Goal: Task Accomplishment & Management: Use online tool/utility

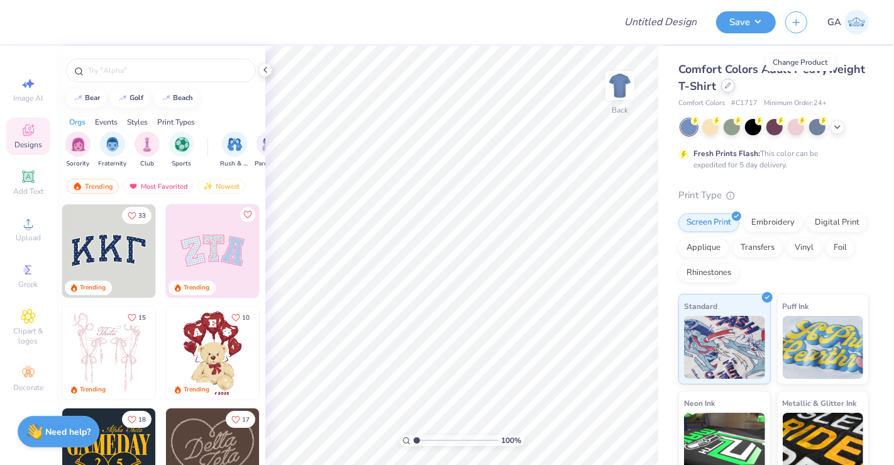
click at [731, 89] on icon at bounding box center [728, 85] width 6 height 6
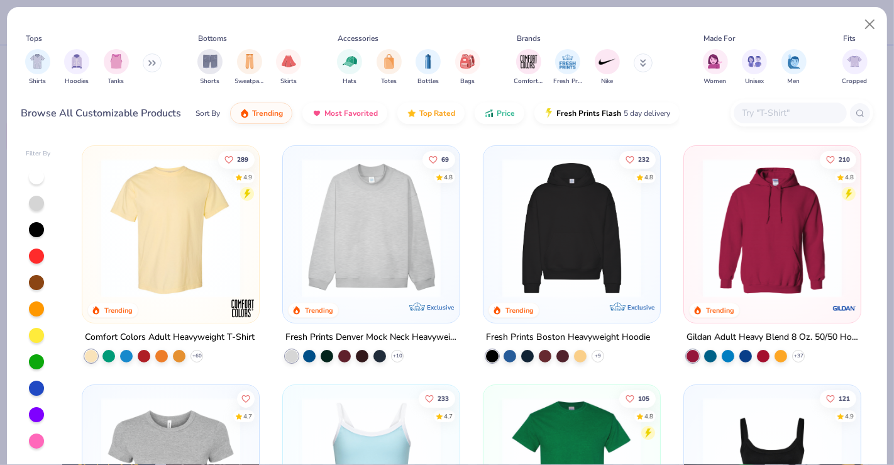
click at [752, 113] on input "text" at bounding box center [789, 113] width 97 height 14
paste input "3010"
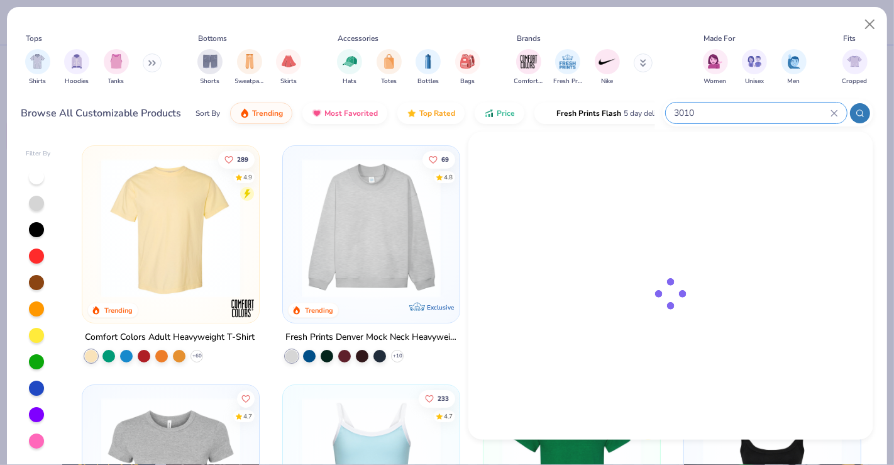
click at [752, 113] on input "3010" at bounding box center [751, 113] width 157 height 14
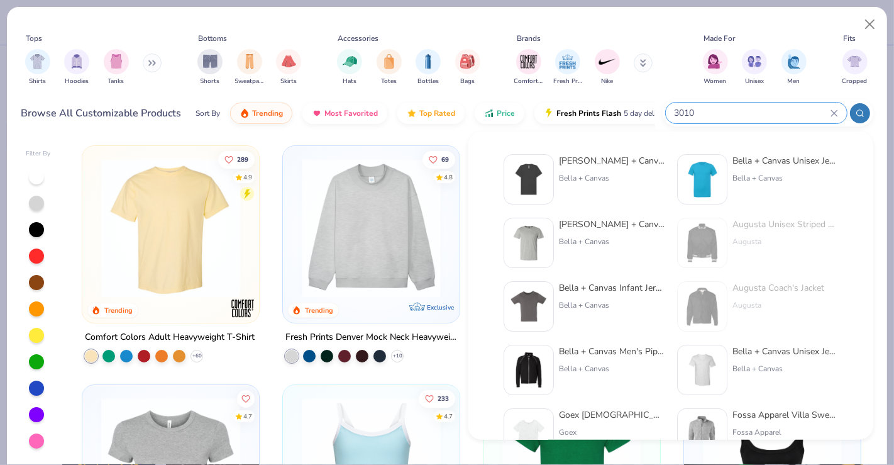
type input "3010"
click at [610, 162] on div "Bella + Canvas FWD Fashion Heavyweight Street Tee" at bounding box center [612, 160] width 106 height 13
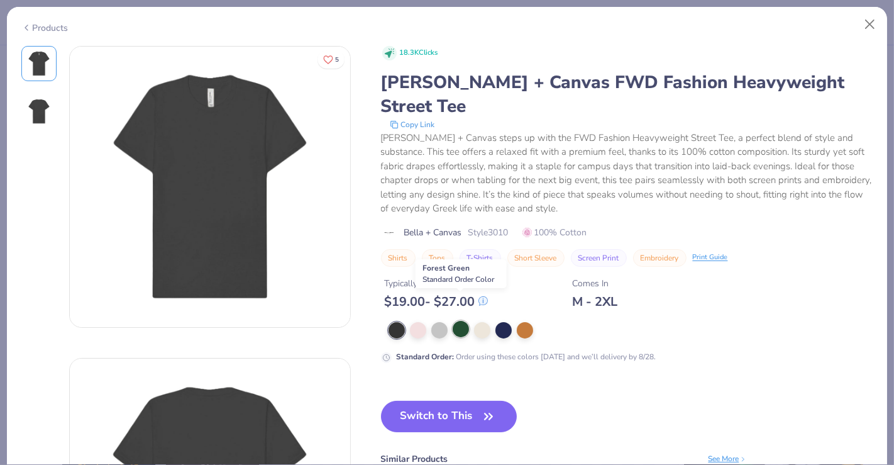
click at [460, 321] on div at bounding box center [461, 329] width 16 height 16
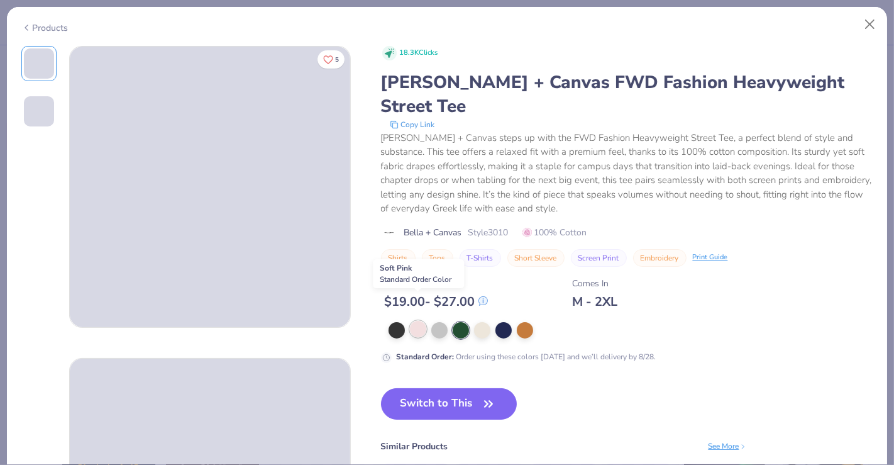
click at [416, 321] on div at bounding box center [418, 329] width 16 height 16
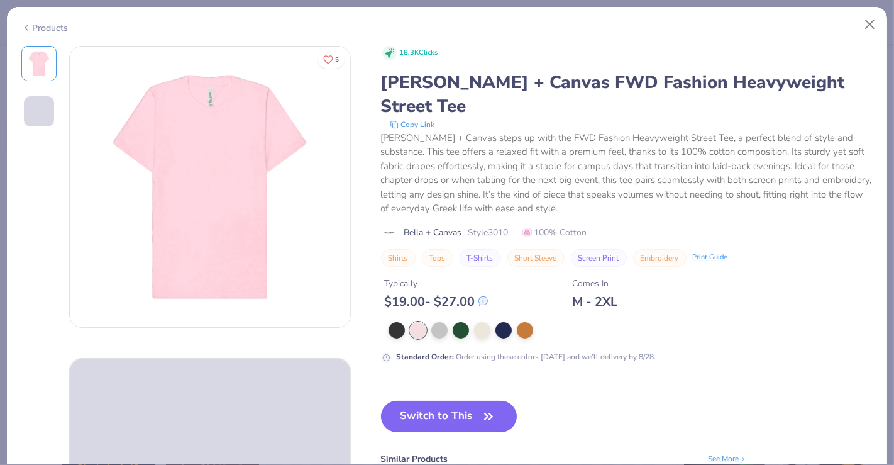
click at [416, 400] on button "Switch to This" at bounding box center [449, 415] width 136 height 31
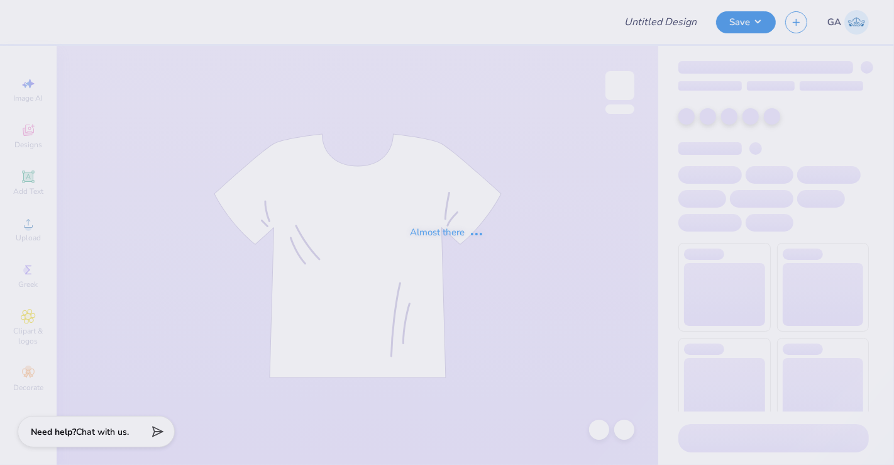
type input "Crewneck for Makeena"
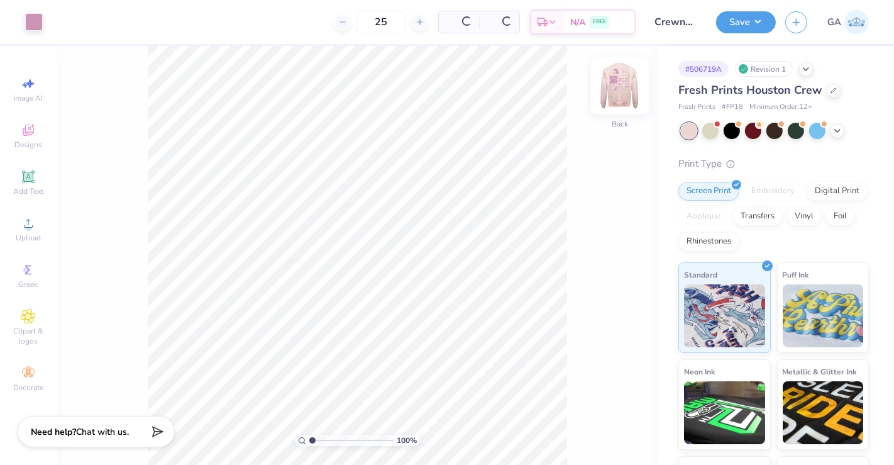
click at [622, 82] on img at bounding box center [620, 85] width 50 height 50
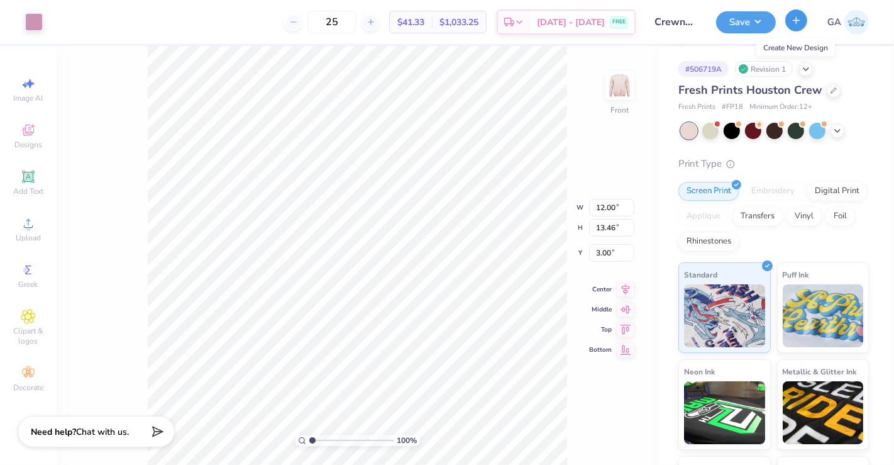
click at [800, 21] on icon "button" at bounding box center [796, 20] width 11 height 11
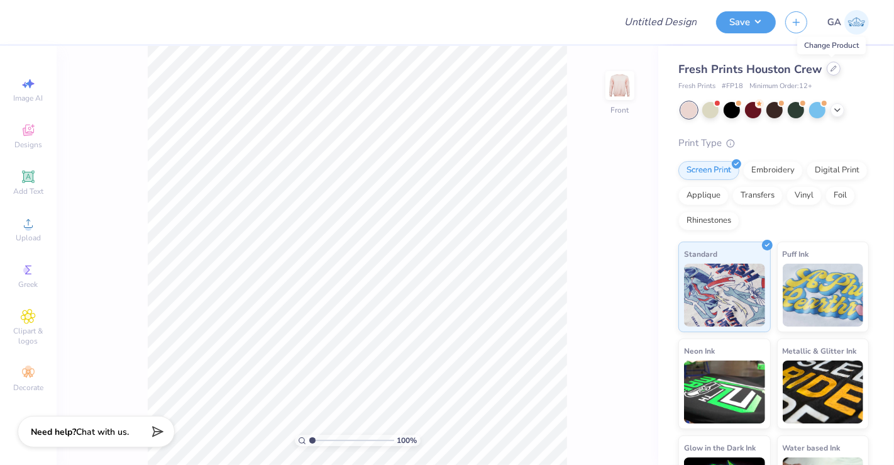
click at [830, 70] on icon at bounding box center [833, 68] width 6 height 6
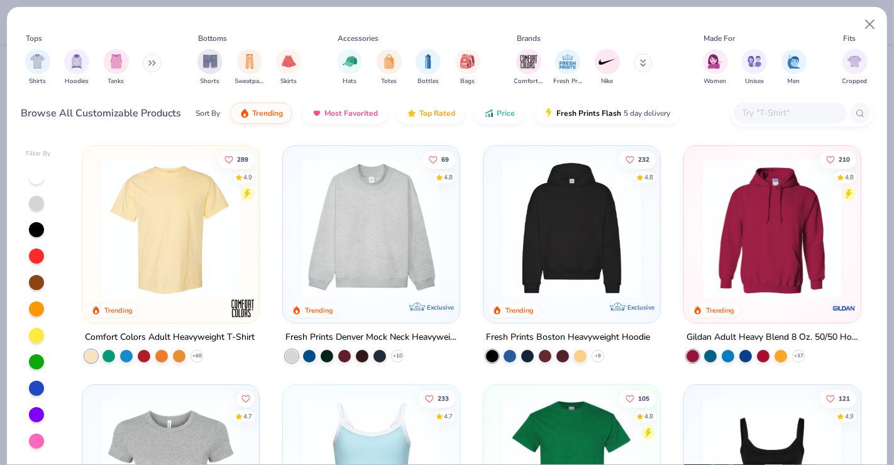
click at [759, 107] on input "text" at bounding box center [789, 113] width 97 height 14
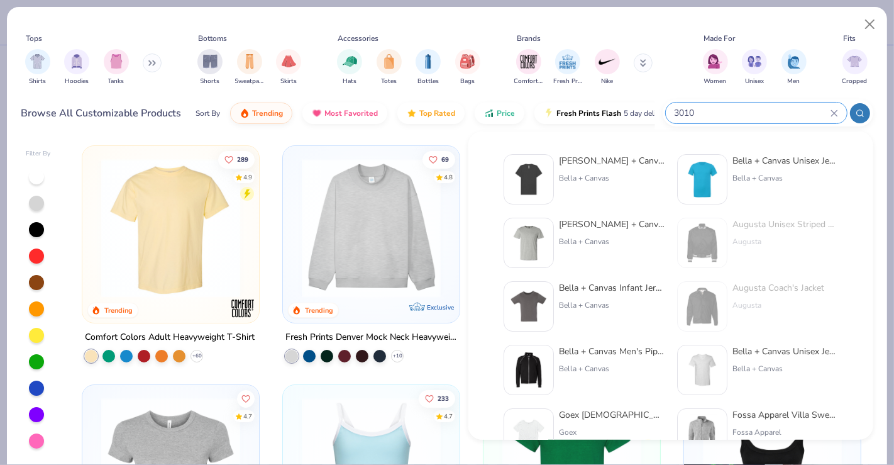
type input "3010"
click at [608, 162] on div "Bella + Canvas FWD Fashion Heavyweight Street Tee" at bounding box center [612, 160] width 106 height 13
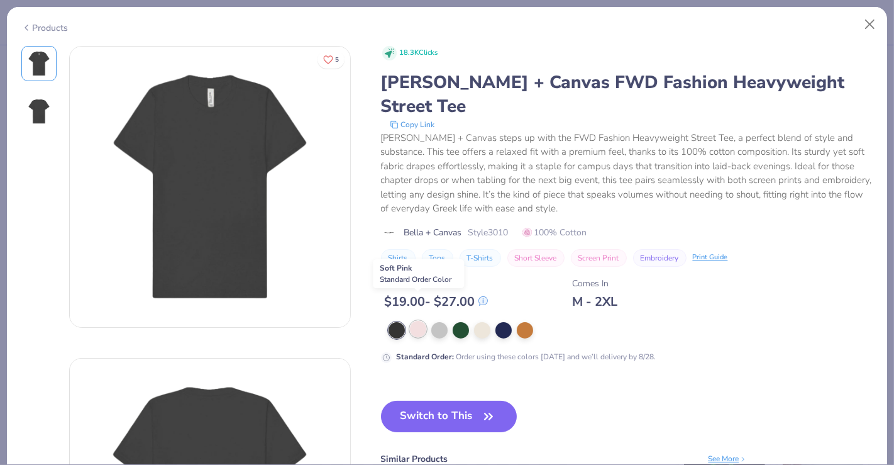
click at [414, 321] on div at bounding box center [418, 329] width 16 height 16
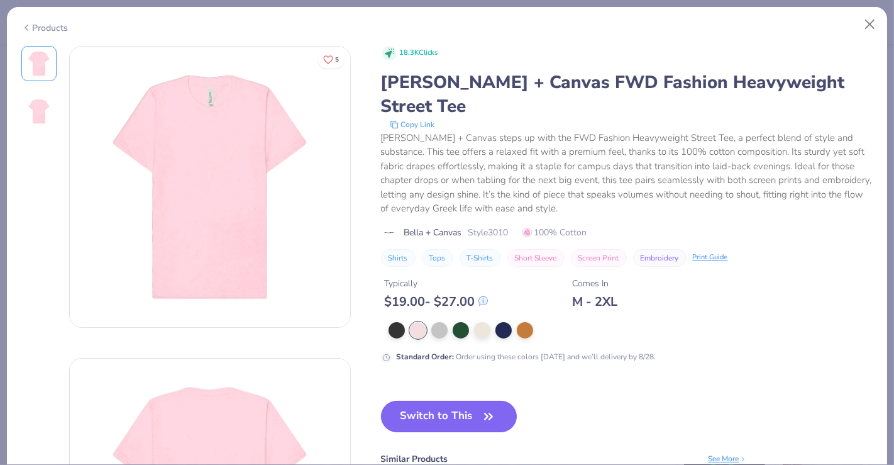
click at [436, 400] on button "Switch to This" at bounding box center [449, 415] width 136 height 31
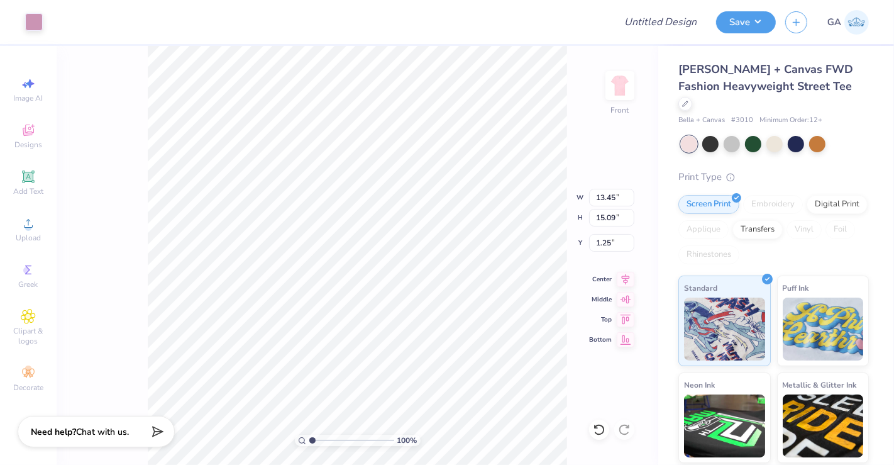
type input "11.60"
type input "13.02"
type input "3.00"
click at [619, 85] on img at bounding box center [620, 85] width 50 height 50
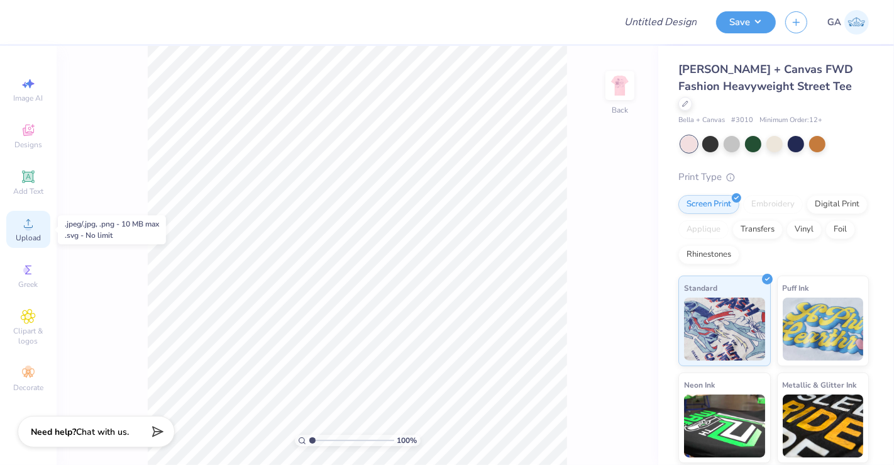
click at [33, 234] on span "Upload" at bounding box center [28, 238] width 25 height 10
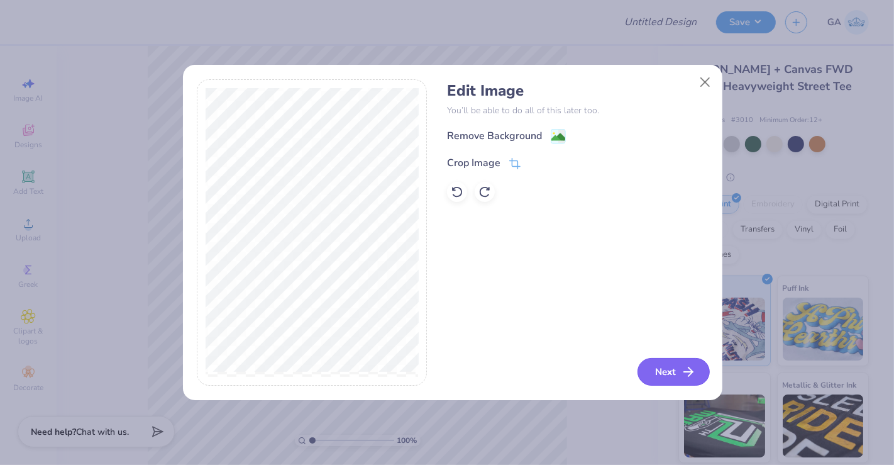
click at [658, 370] on button "Next" at bounding box center [673, 372] width 72 height 28
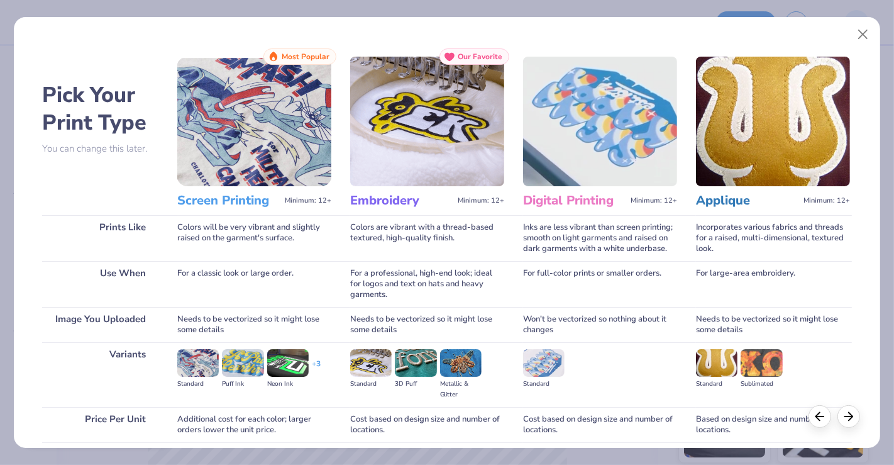
scroll to position [99, 0]
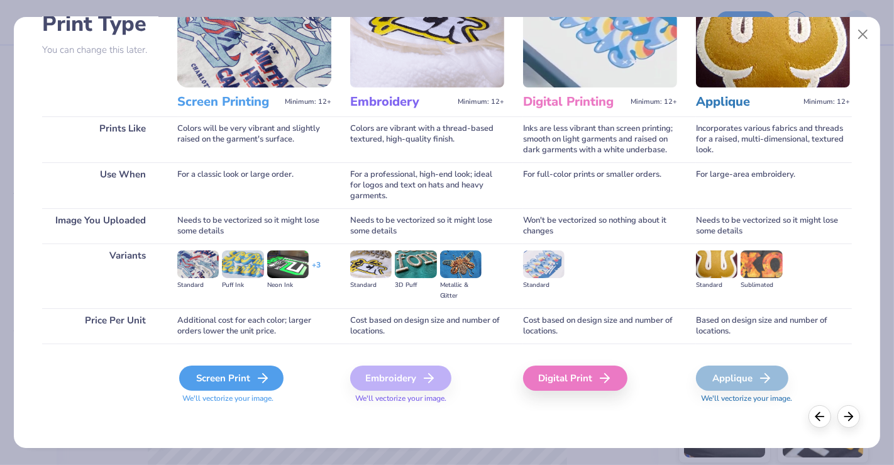
click at [248, 377] on div "Screen Print" at bounding box center [231, 377] width 104 height 25
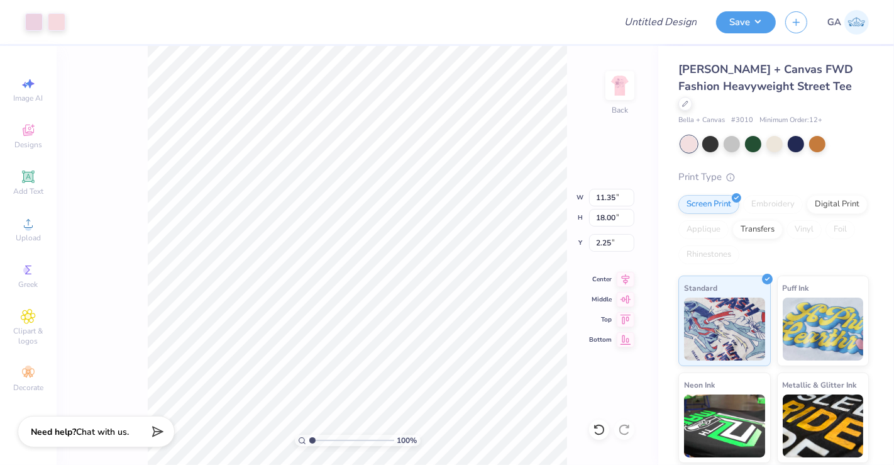
type input "2.73"
type input "4.34"
type input "3.00"
click at [636, 92] on img at bounding box center [620, 85] width 50 height 50
click at [41, 20] on div at bounding box center [34, 21] width 18 height 18
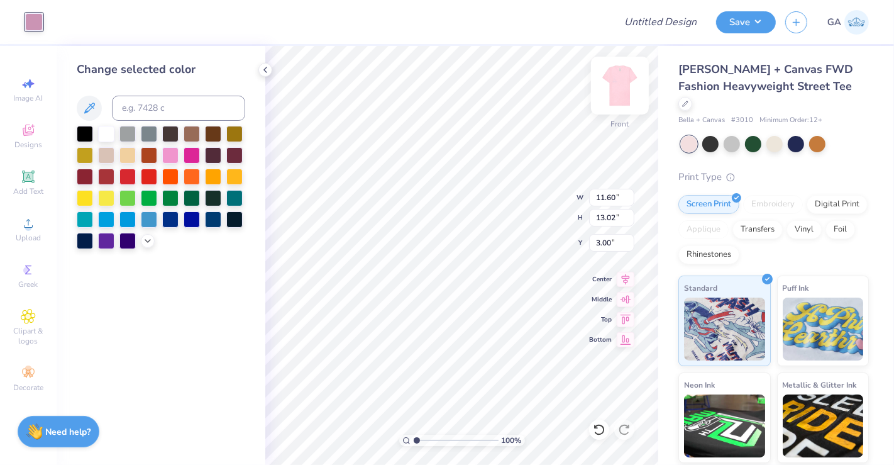
click at [609, 80] on img at bounding box center [620, 85] width 50 height 50
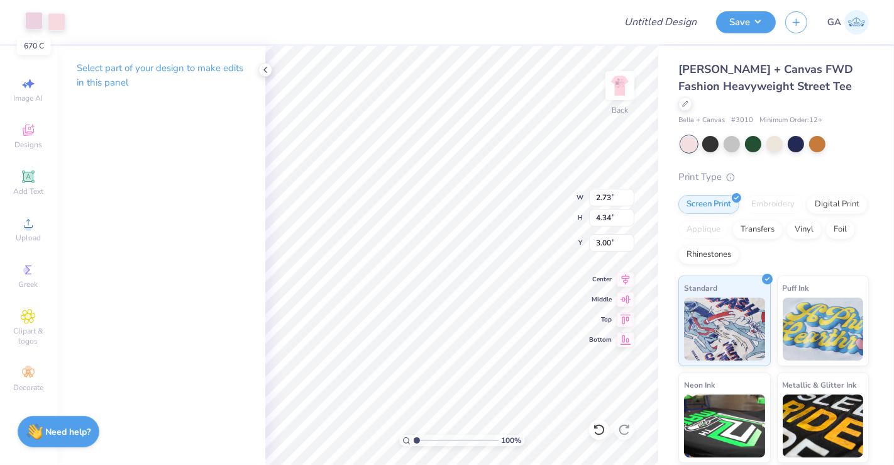
click at [32, 23] on div at bounding box center [34, 21] width 18 height 18
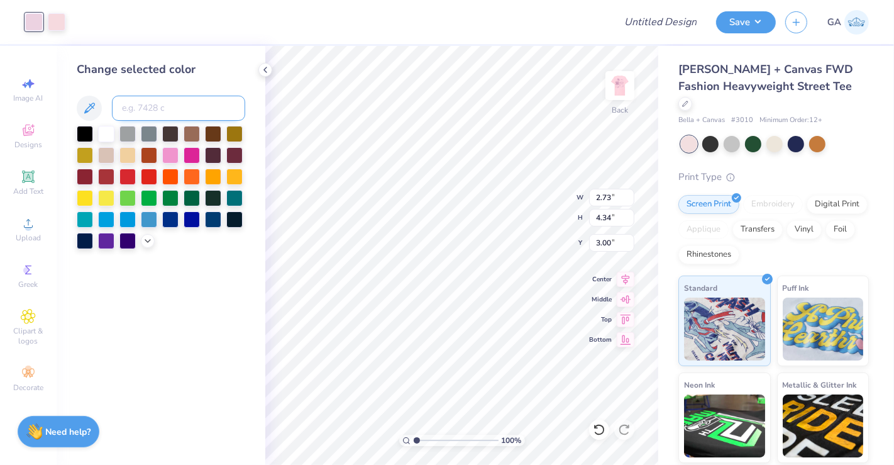
click at [137, 110] on input at bounding box center [178, 108] width 133 height 25
type input "680"
click at [59, 26] on div at bounding box center [57, 21] width 18 height 18
click at [147, 110] on input at bounding box center [178, 108] width 133 height 25
type input "680"
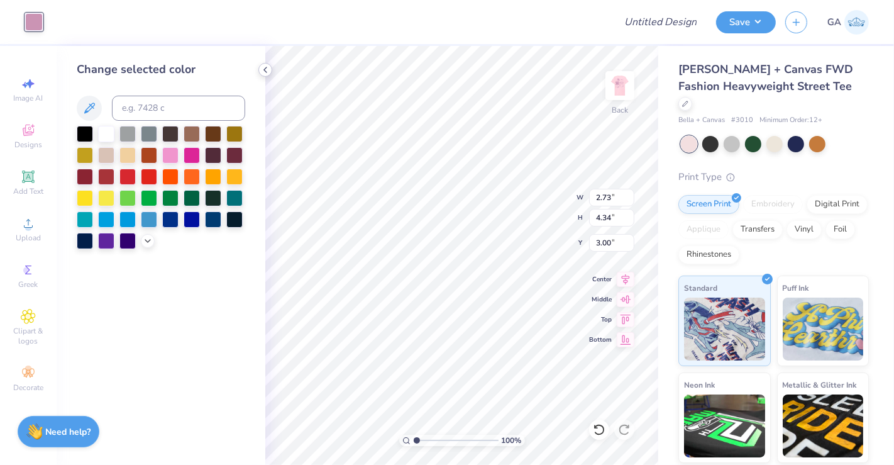
click at [269, 70] on icon at bounding box center [265, 70] width 10 height 10
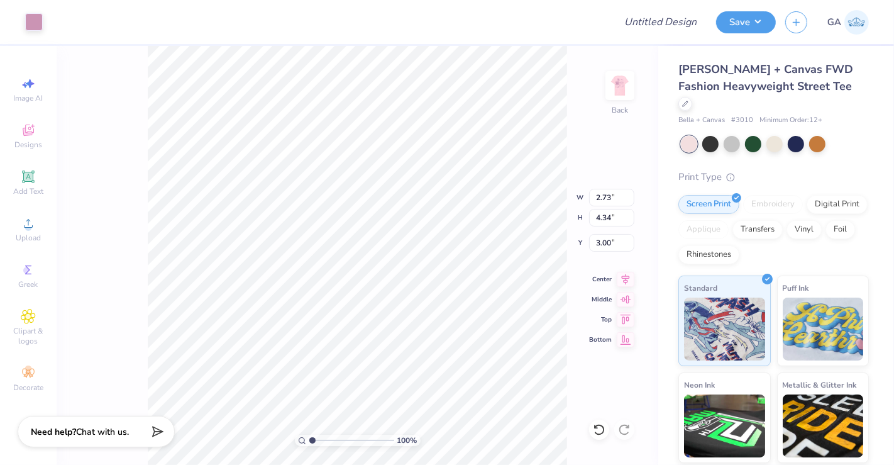
type input "2.34"
type input "3.71"
click at [768, 22] on button "Save" at bounding box center [746, 20] width 60 height 22
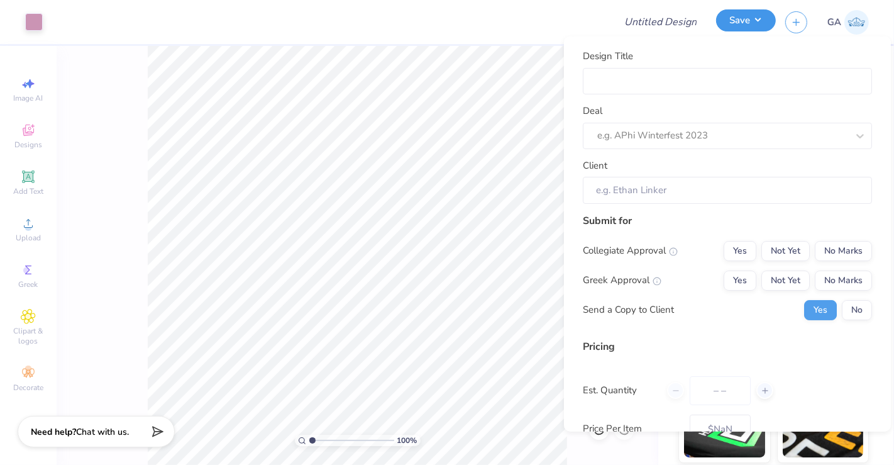
type input "0"
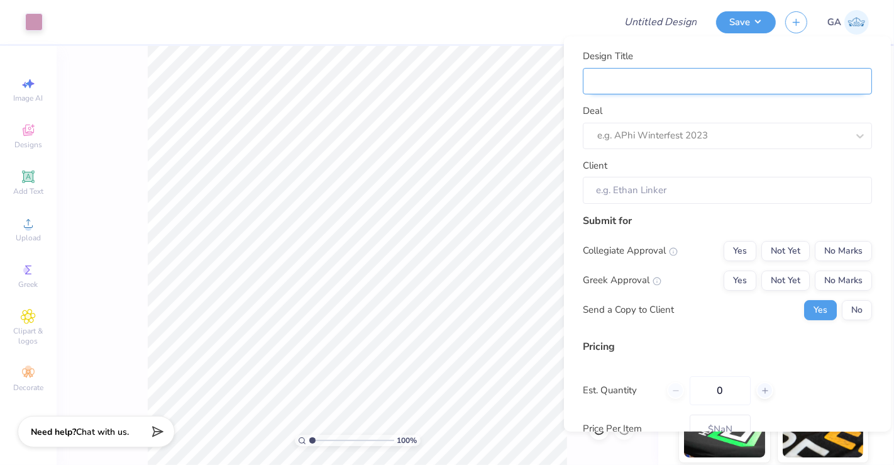
click at [732, 72] on input "Design Title" at bounding box center [727, 80] width 289 height 27
type input "S"
type input "Sh"
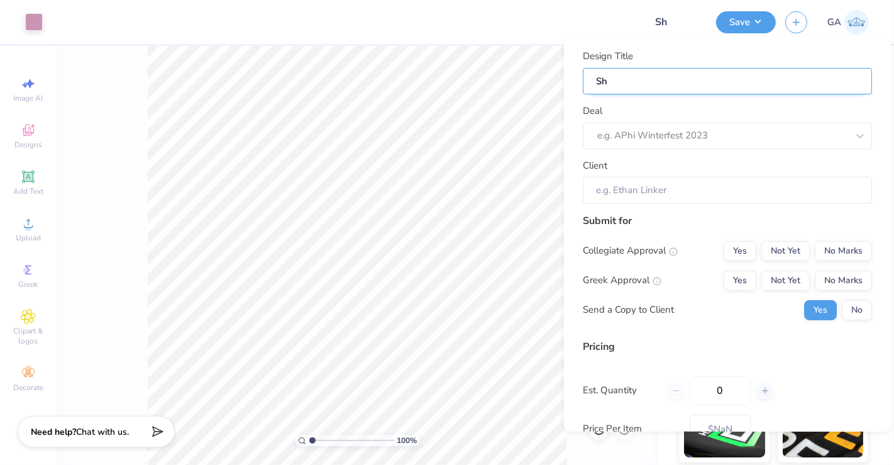
type input "S"
type input "T"
type input "Te"
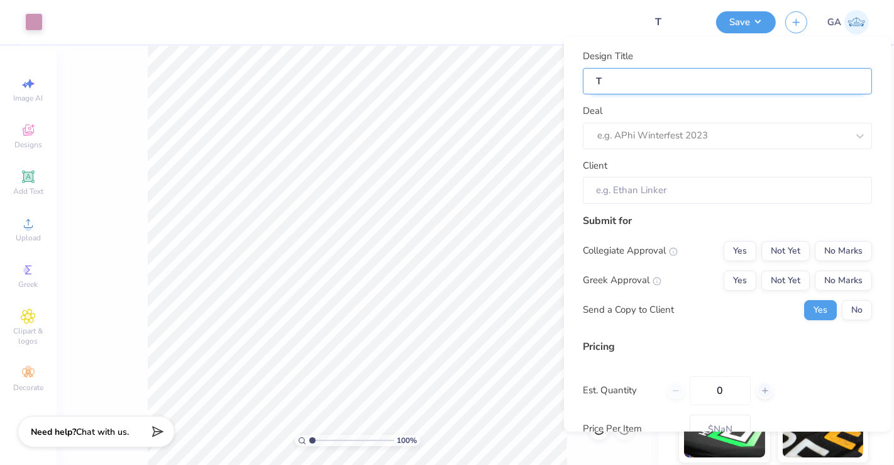
type input "Te"
type input "Tee"
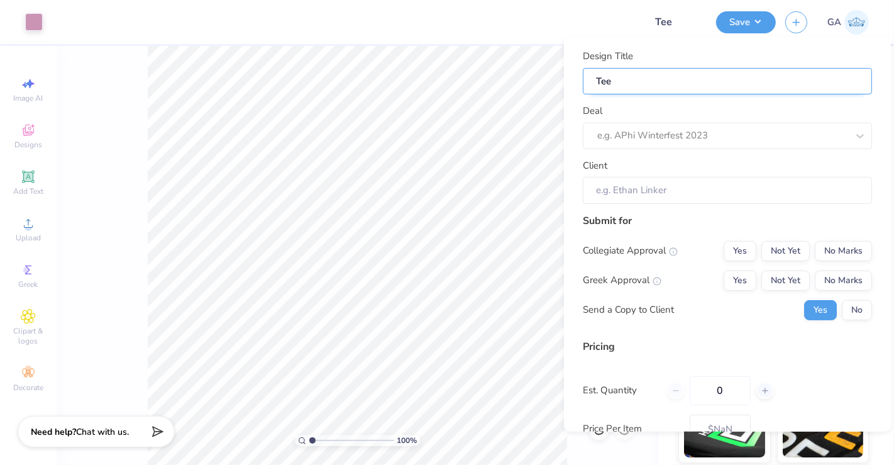
type input "Tee"
type input "Te"
type input "T"
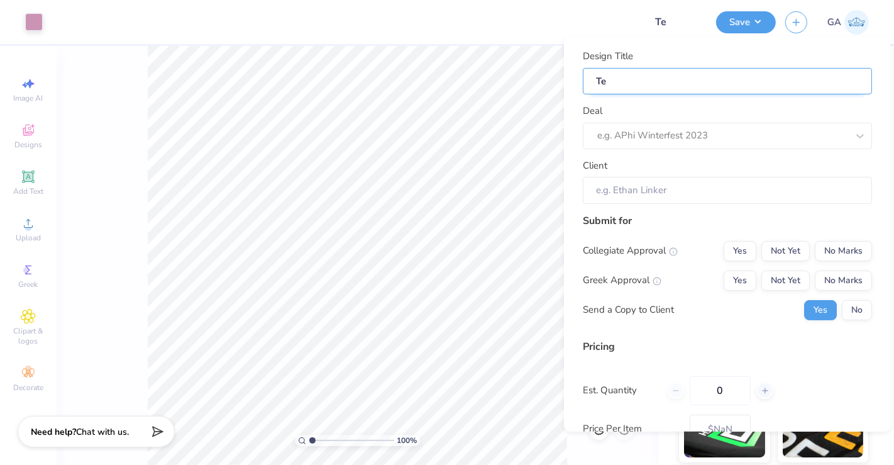
type input "T"
type input "M"
type input "Me"
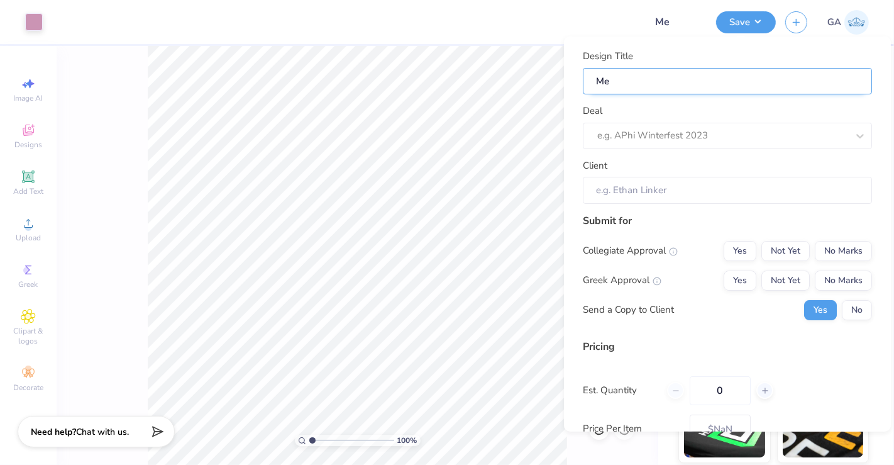
type input "Mer"
type input "Merc"
type input "Merch"
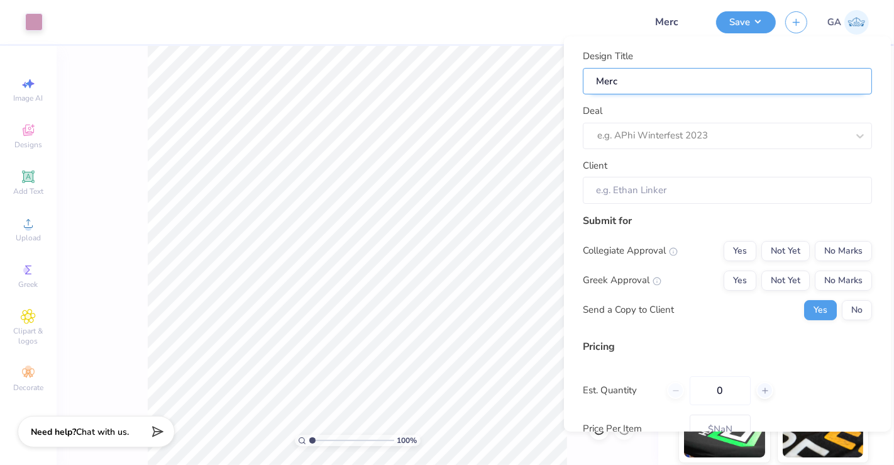
type input "Merch"
type input "Merch f"
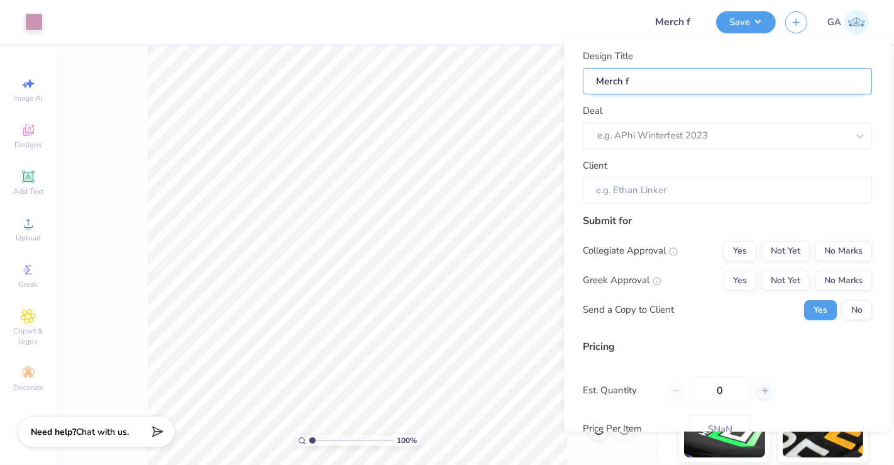
type input "Merch fo"
type input "Merch for"
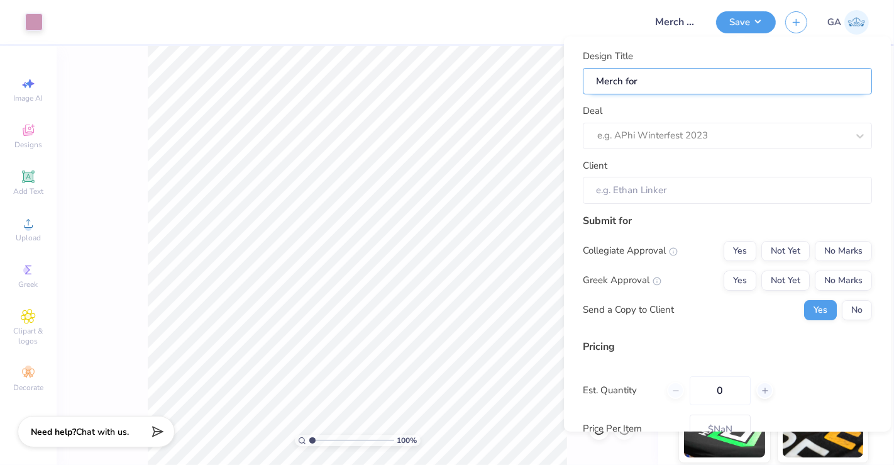
type input "Merch for"
type input "Merch for M"
type input "Merch for"
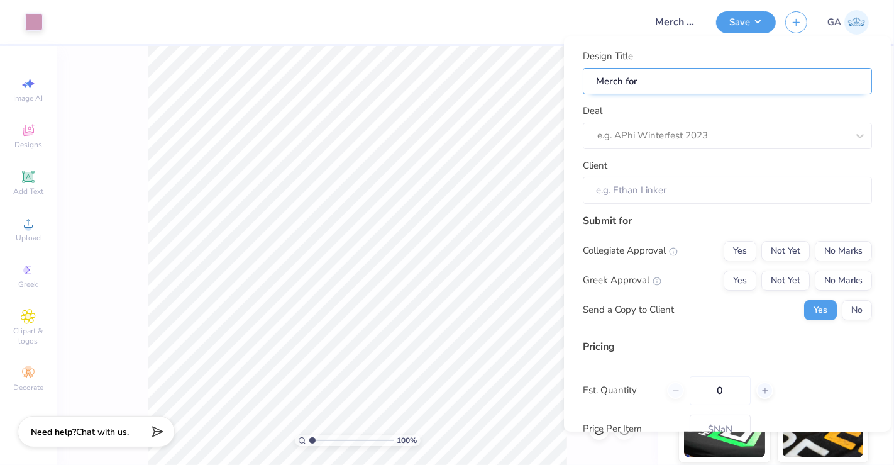
type input "Merch for M"
type input "Merch for Ma"
type input "Merch for Mak"
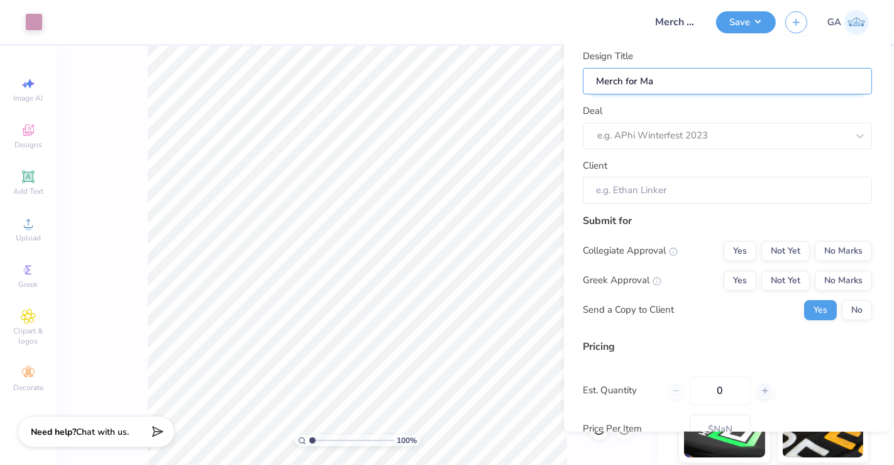
type input "Merch for Mak"
type input "Merch for Make"
type input "Merch for Makee"
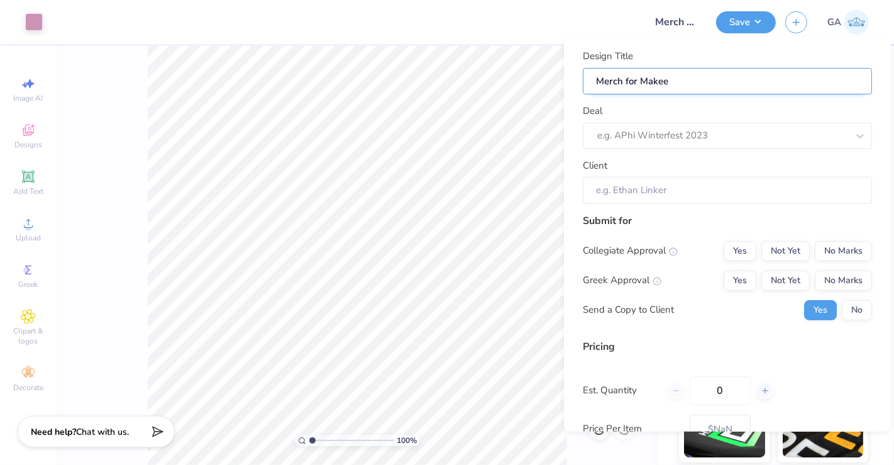
type input "Merch for Make"
type input "Merch for Maken"
type input "Merch for Makenn"
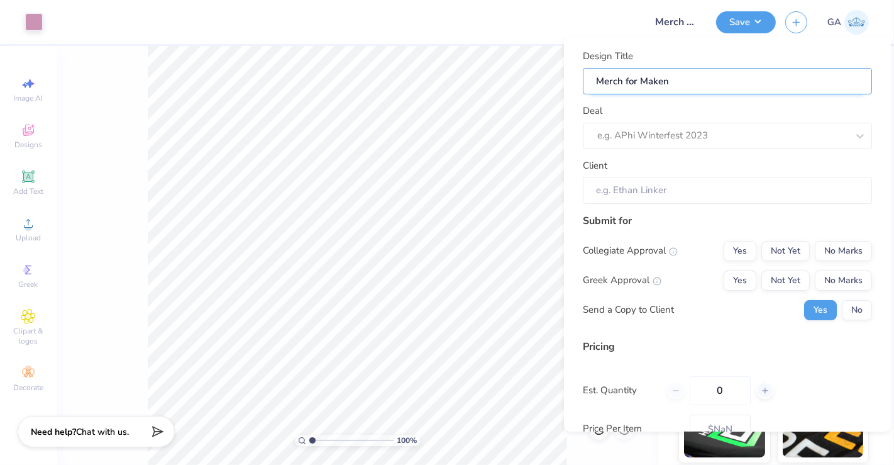
type input "Merch for Makenn"
type input "Merch for Makenna"
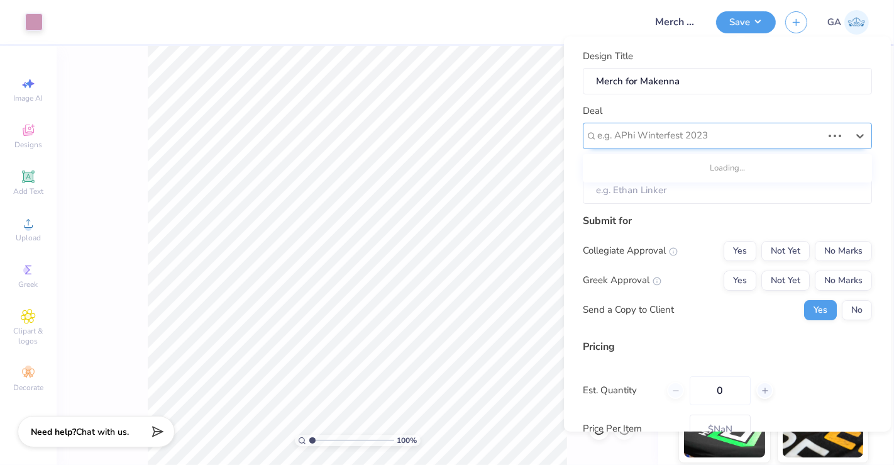
click at [668, 135] on div at bounding box center [709, 135] width 225 height 17
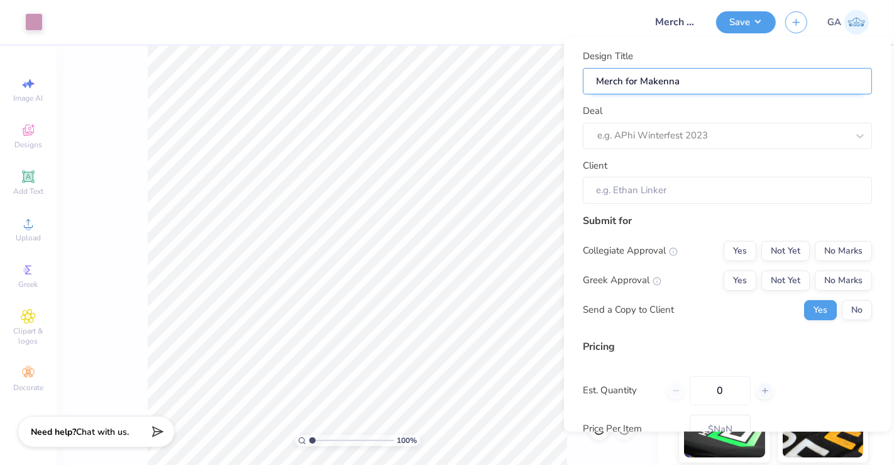
click at [694, 78] on input "Merch for Makenna" at bounding box center [727, 80] width 289 height 27
type input "Merch for Makenna"
type input "Merch for Makenn"
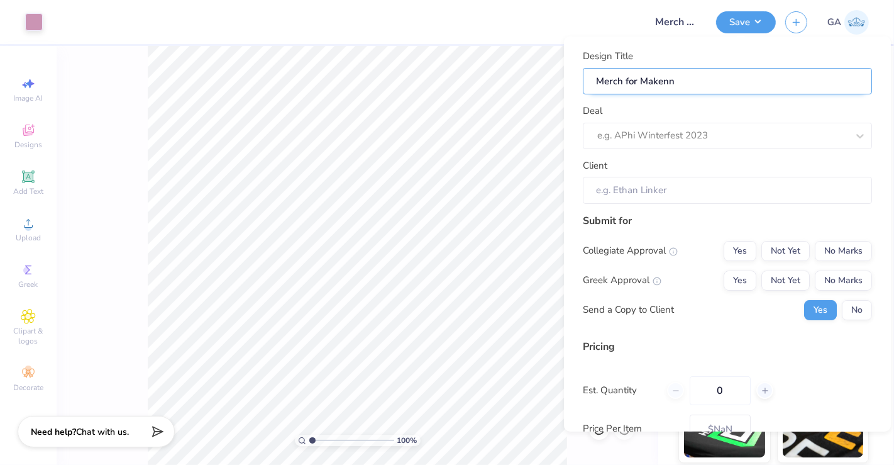
type input "Merch for Maken"
type input "Merch for Make"
type input "Merch for Mak"
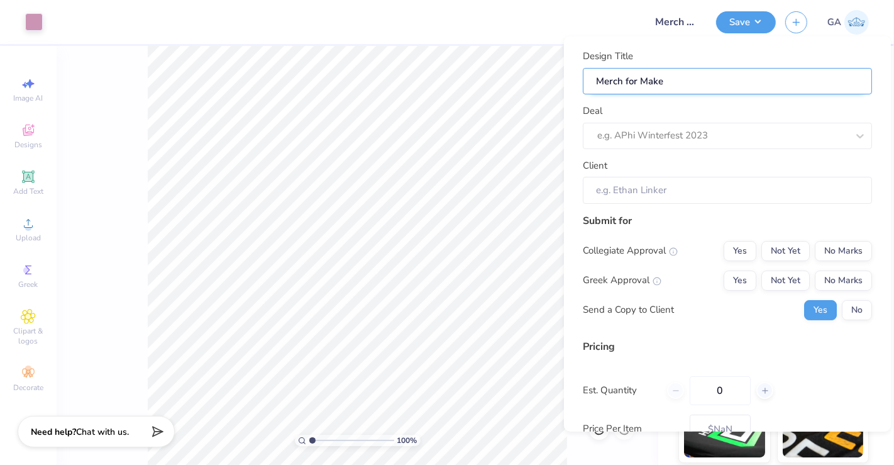
type input "Merch for Mak"
type input "Merch for Ma"
type input "Merch for M"
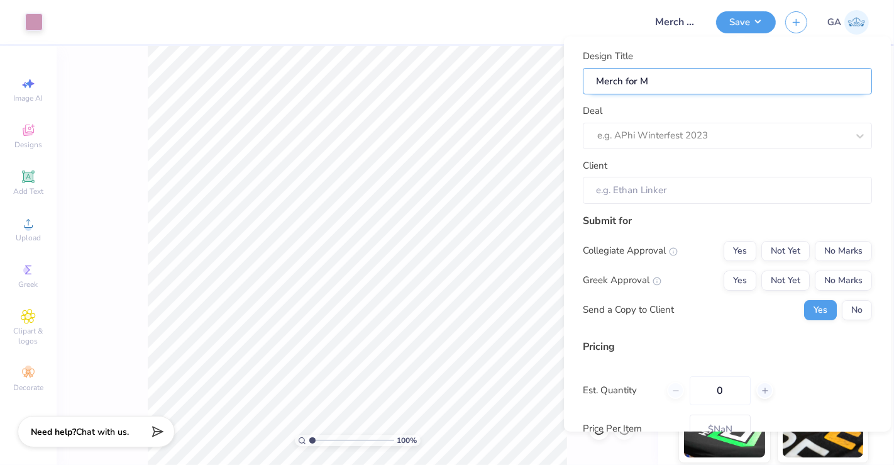
type input "Merch for"
type input "Merch for S"
type input "Merch for SA"
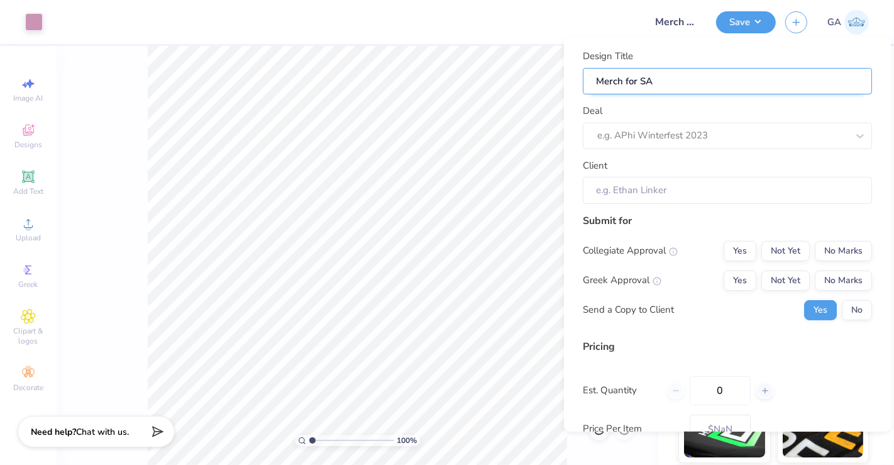
type input "Merch for S"
type input "Merch for"
type input "Merch for M"
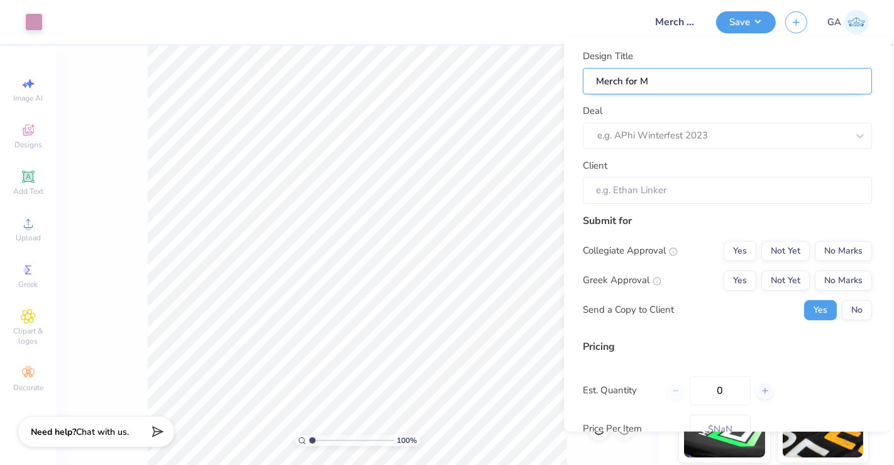
type input "Merch for Ma"
type input "Merch for Mak"
type input "Merch for Make"
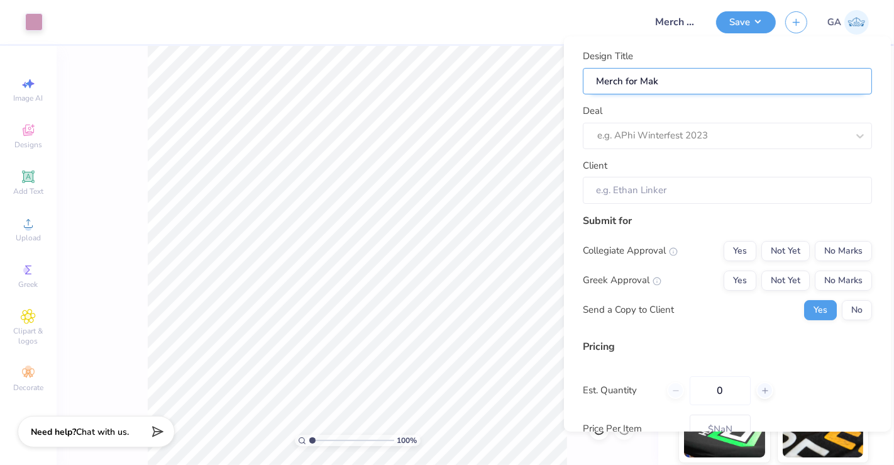
type input "Merch for Make"
type input "Merch for Makee"
type input "Merch for Make"
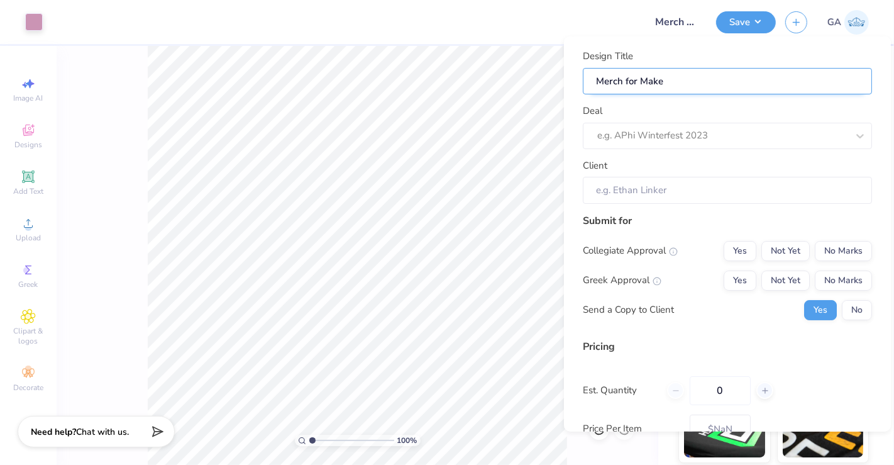
type input "Merch for Maken"
type input "Merch for Makenn"
type input "Merch for Makenna"
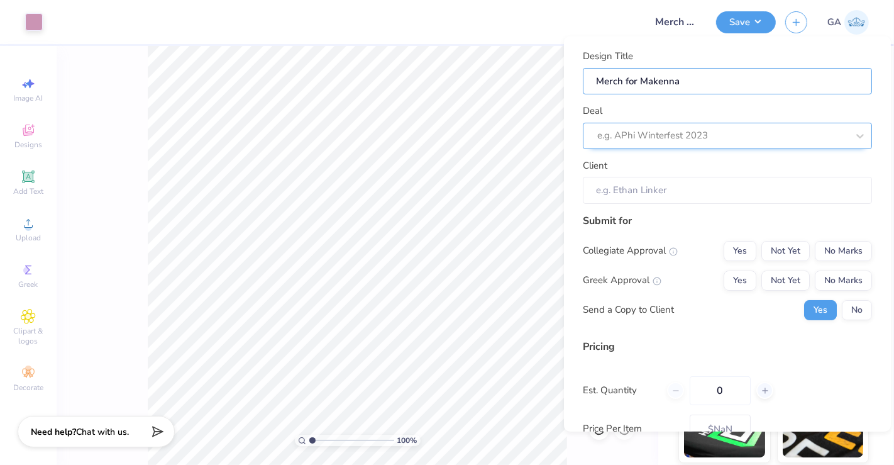
type input "Merch for Makenna"
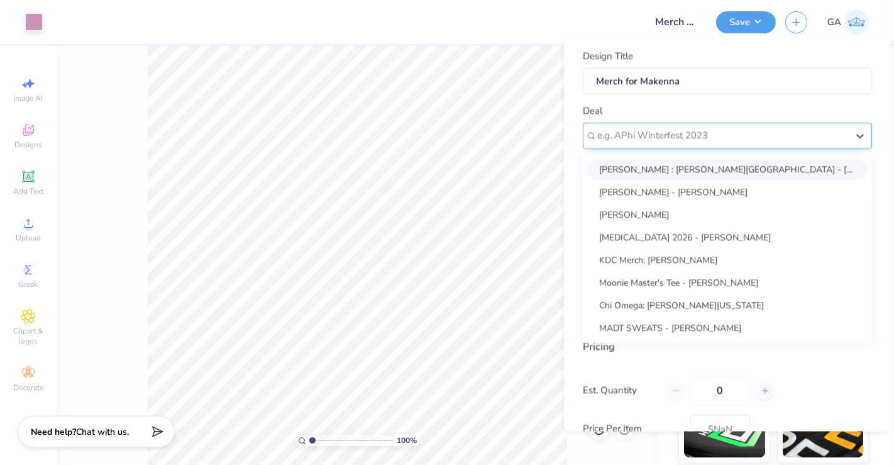
click at [675, 123] on div "e.g. APhi Winterfest 2023" at bounding box center [727, 135] width 289 height 26
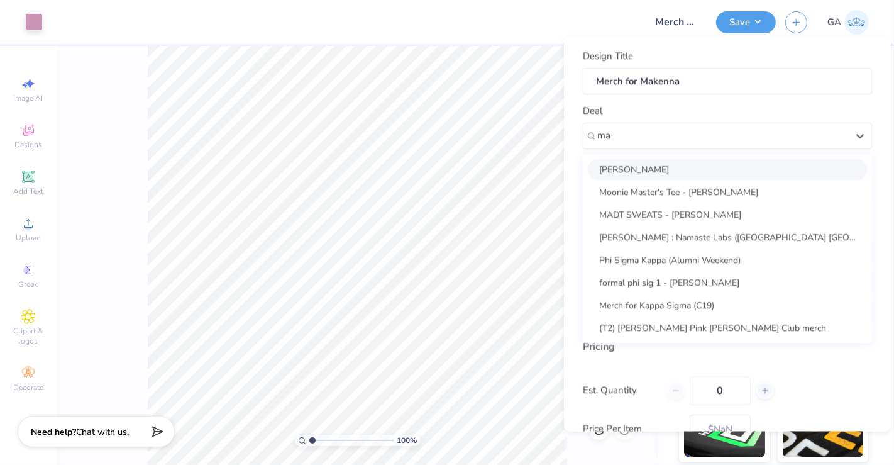
click at [687, 157] on div "Makenna Warnkes Moonie Master's Tee - Jace Barreda MADT SWEATS - Micaela Rubins…" at bounding box center [727, 247] width 289 height 189
click at [681, 171] on div "Makenna Warnkes" at bounding box center [727, 168] width 279 height 21
type input "ma"
type input "Makenna Warnkes"
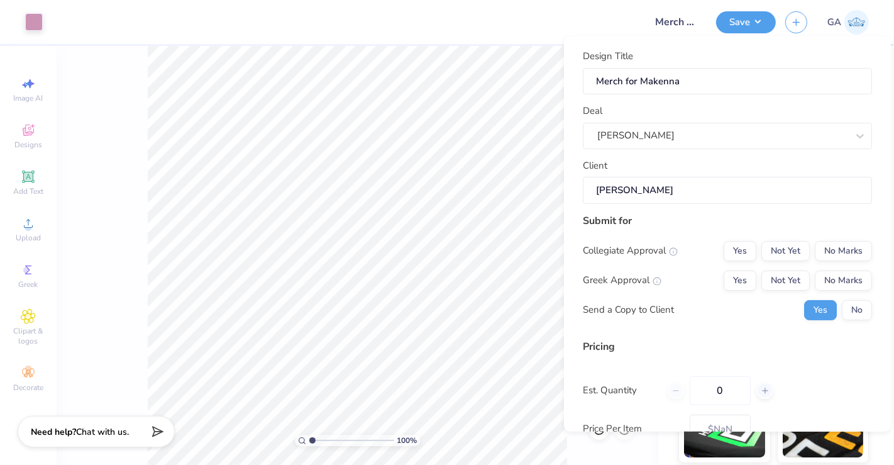
scroll to position [67, 0]
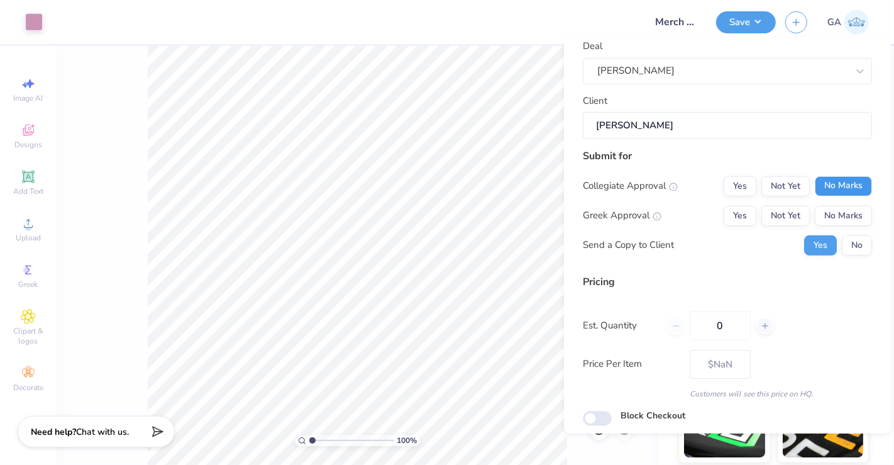
click at [847, 185] on button "No Marks" at bounding box center [843, 185] width 57 height 20
click at [841, 218] on button "No Marks" at bounding box center [843, 215] width 57 height 20
click at [842, 249] on button "No" at bounding box center [857, 244] width 30 height 20
click at [698, 332] on input "0" at bounding box center [720, 325] width 61 height 29
type input "20"
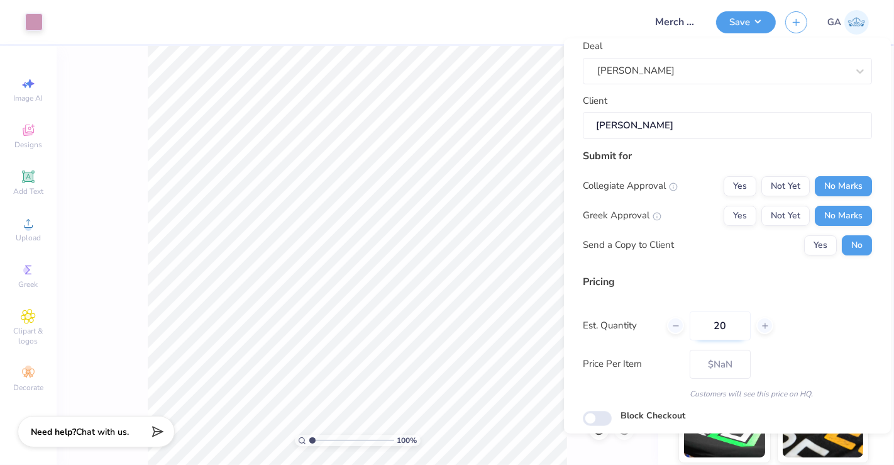
type input "– –"
type input "28"
type input "$26.03"
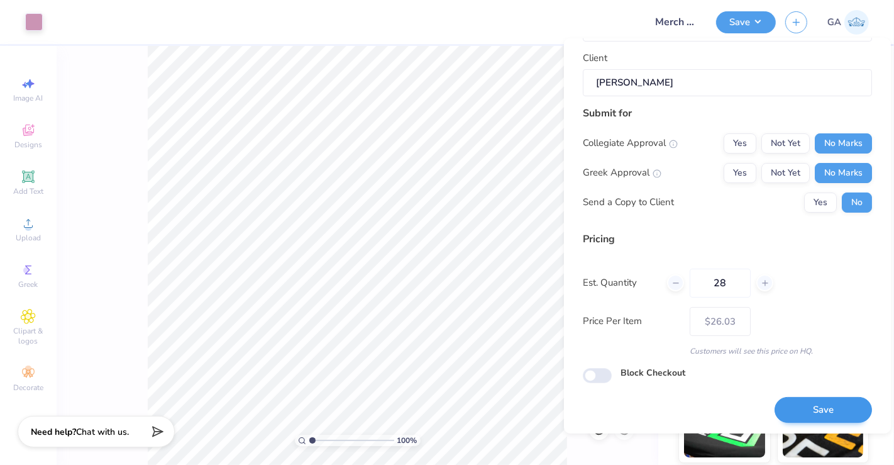
type input "28"
click at [828, 409] on button "Save" at bounding box center [823, 410] width 97 height 26
type input "– –"
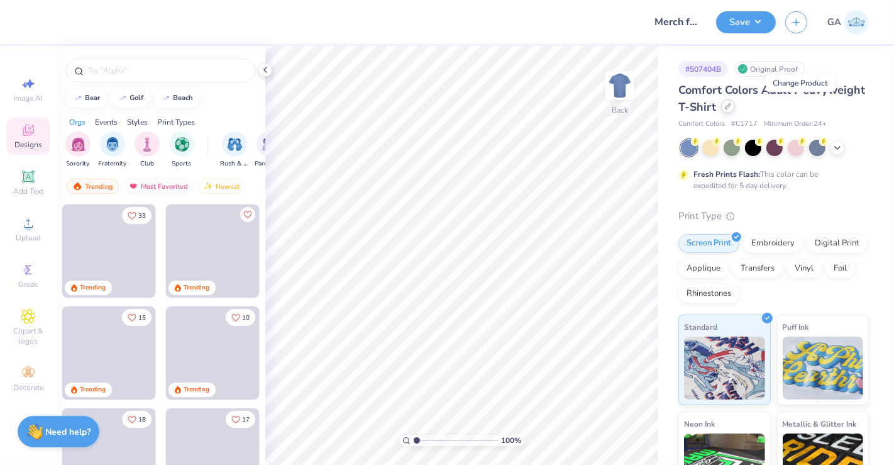
click at [735, 110] on div at bounding box center [728, 106] width 14 height 14
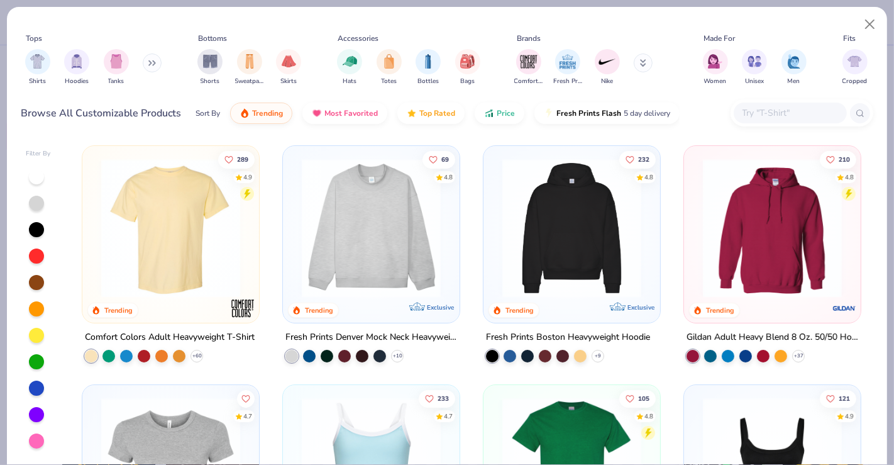
scroll to position [100, 0]
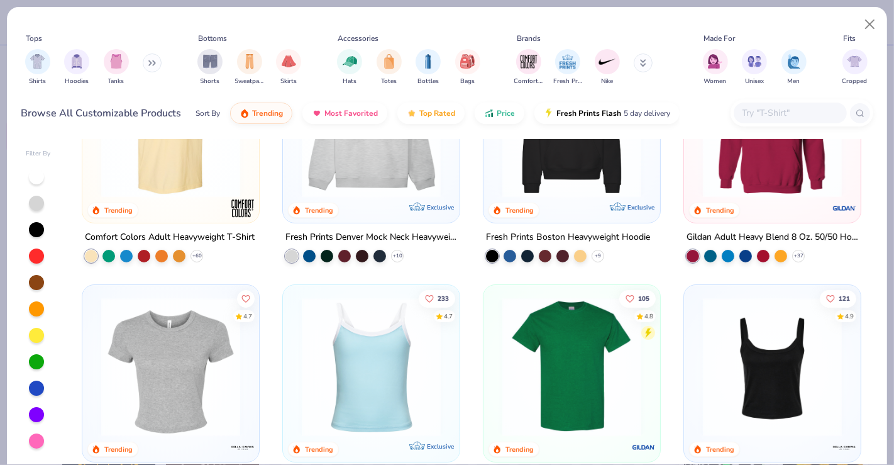
click at [214, 396] on img at bounding box center [171, 366] width 152 height 139
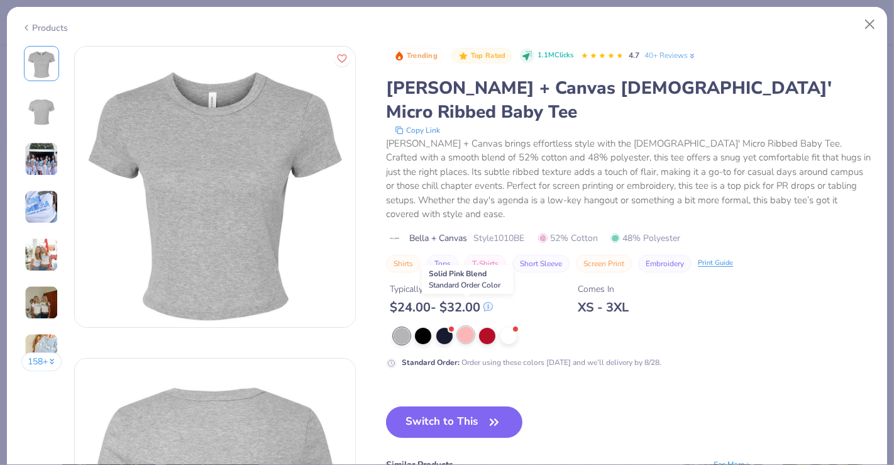
click at [467, 326] on div at bounding box center [466, 334] width 16 height 16
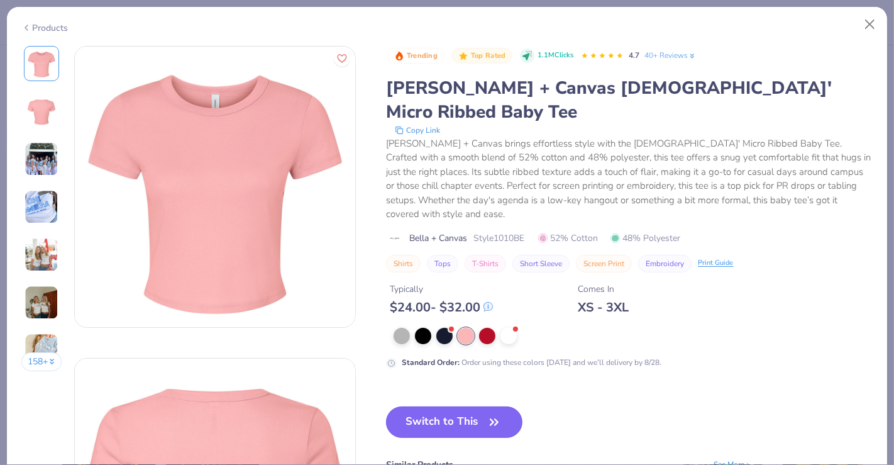
click at [454, 406] on button "Switch to This" at bounding box center [454, 421] width 136 height 31
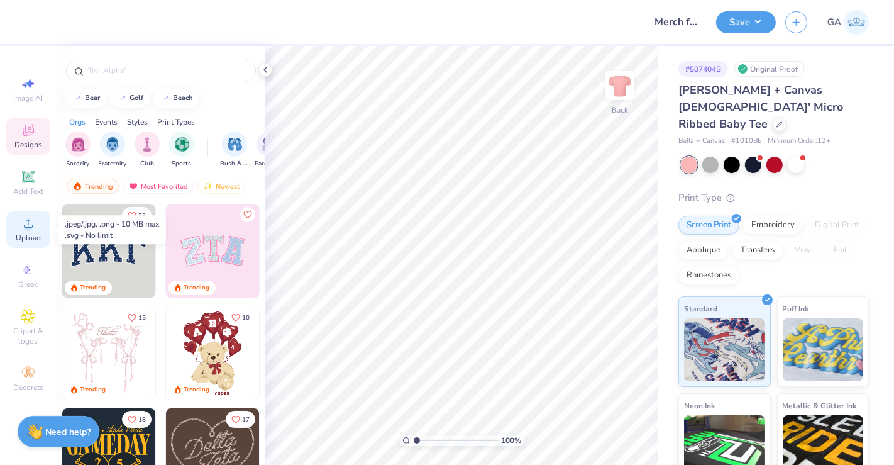
click at [30, 243] on div "Upload" at bounding box center [28, 229] width 44 height 37
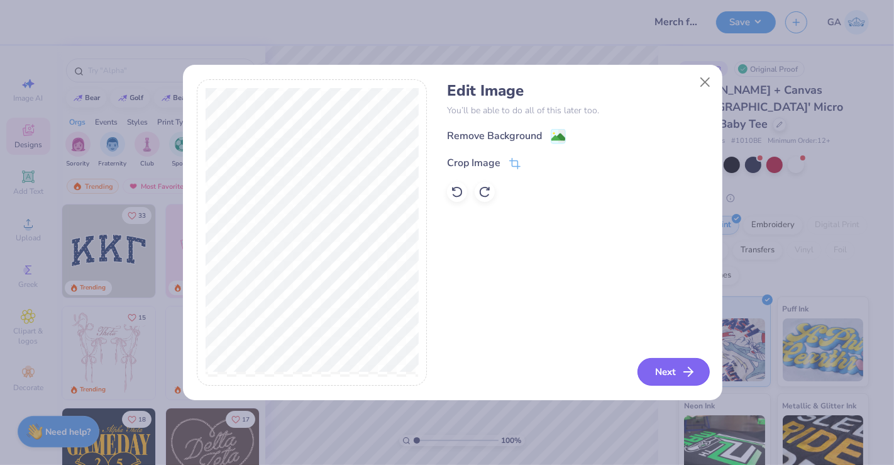
click at [675, 358] on button "Next" at bounding box center [673, 372] width 72 height 28
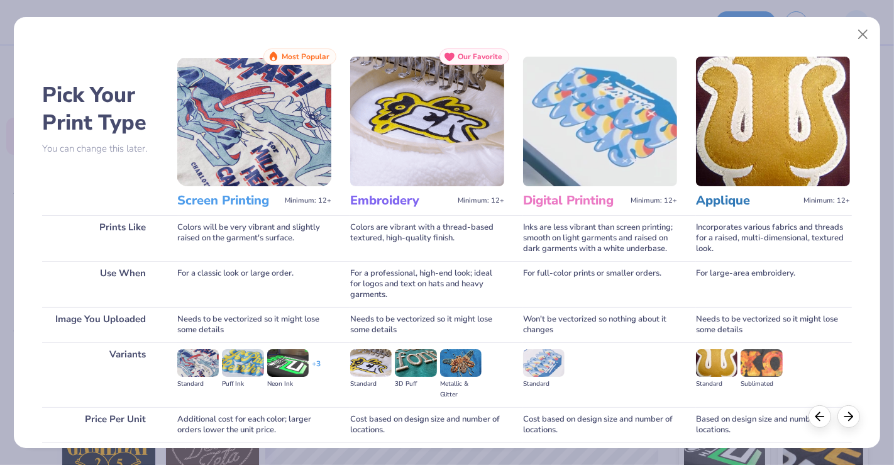
scroll to position [99, 0]
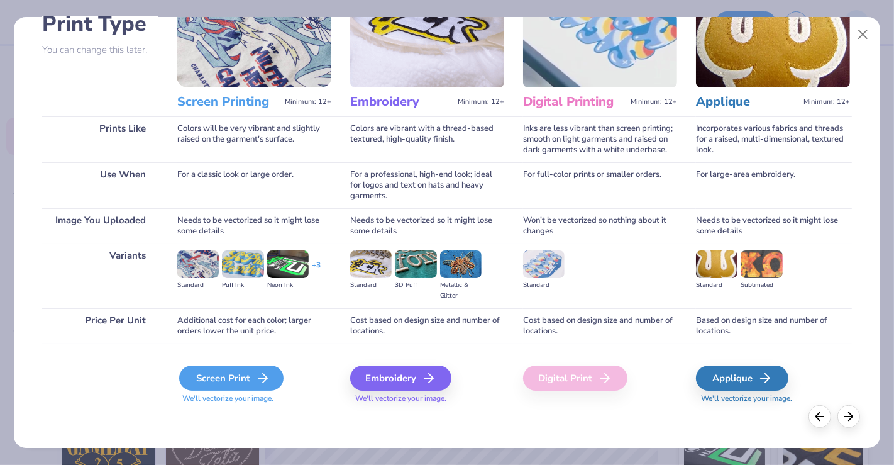
click at [265, 381] on icon at bounding box center [262, 377] width 15 height 15
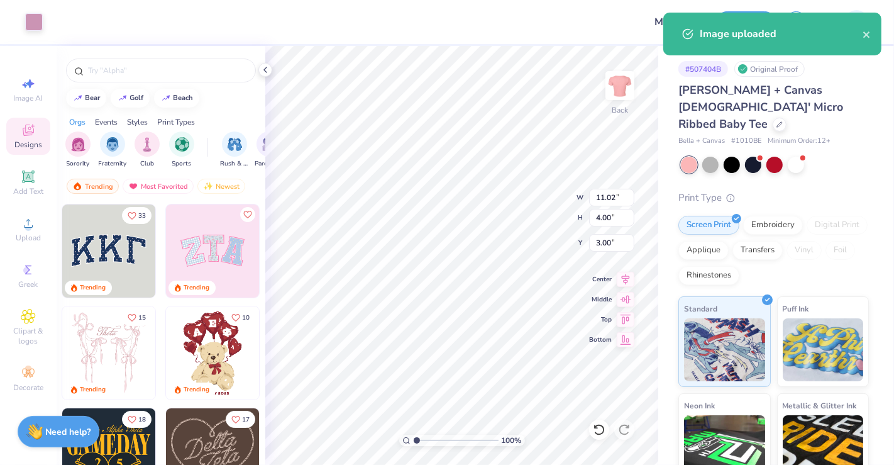
type input "3.00"
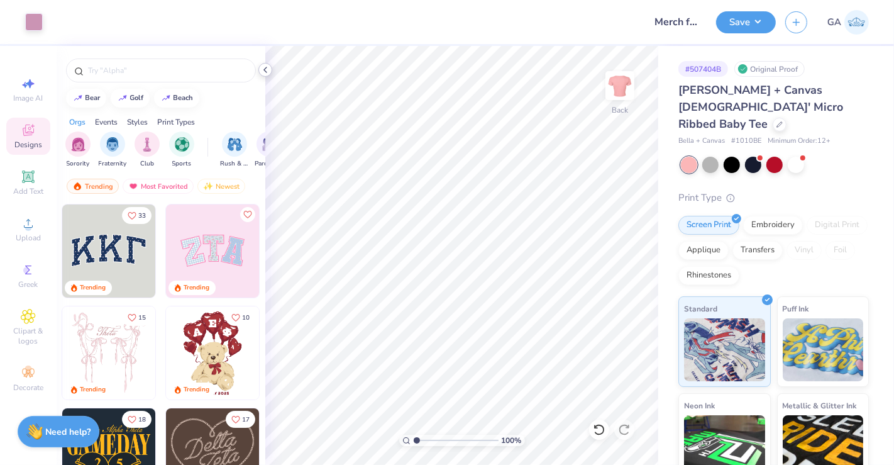
click at [262, 67] on icon at bounding box center [265, 70] width 10 height 10
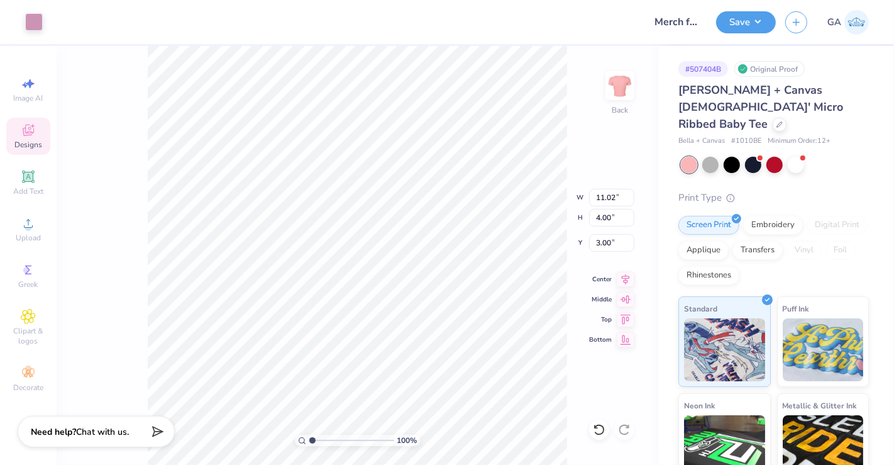
type input "10.50"
type input "3.81"
type input "3.29"
click at [740, 20] on button "Save" at bounding box center [746, 20] width 60 height 22
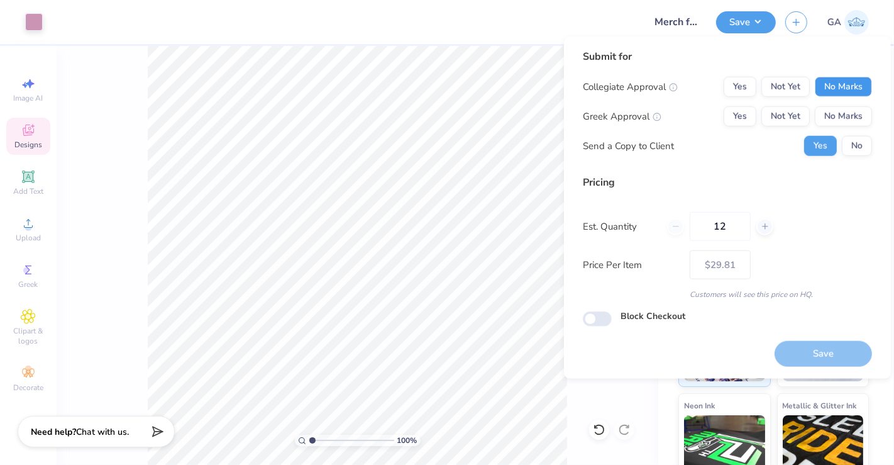
click at [828, 82] on button "No Marks" at bounding box center [843, 87] width 57 height 20
click at [836, 123] on button "No Marks" at bounding box center [843, 116] width 57 height 20
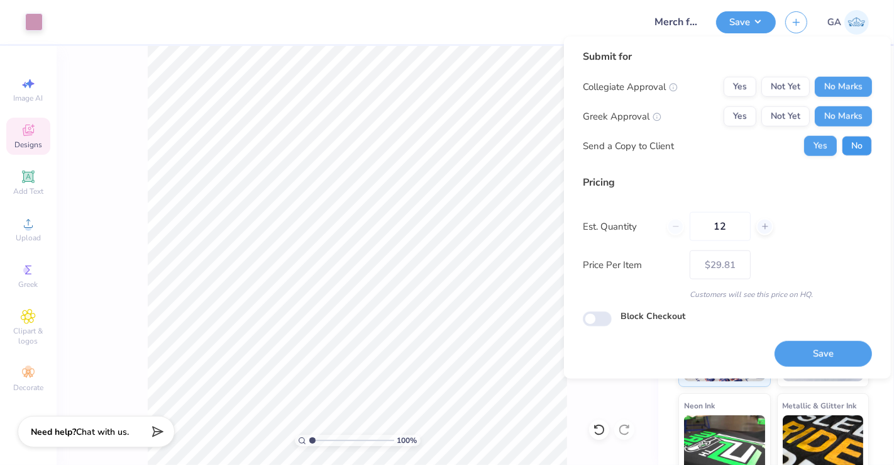
click at [847, 150] on button "No" at bounding box center [857, 146] width 30 height 20
click at [808, 359] on button "Save" at bounding box center [823, 354] width 97 height 26
type input "$29.81"
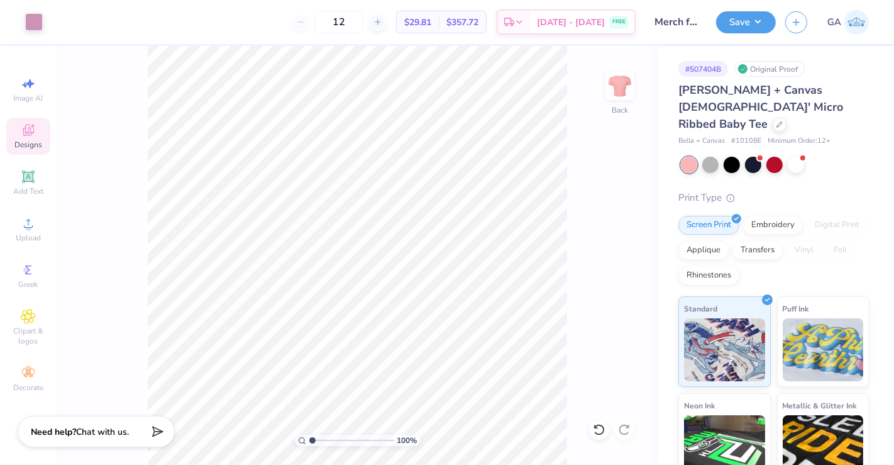
click at [869, 35] on div "Design Saved" at bounding box center [772, 38] width 223 height 57
click at [758, 21] on button "Save" at bounding box center [746, 20] width 60 height 22
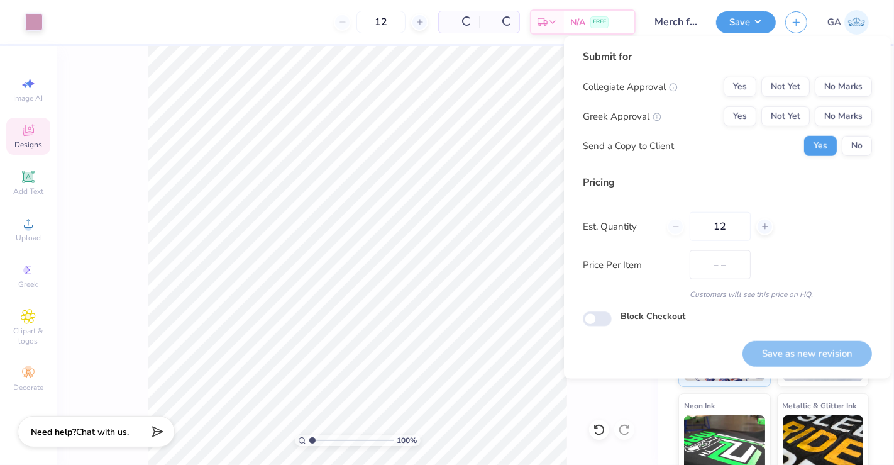
type input "$29.81"
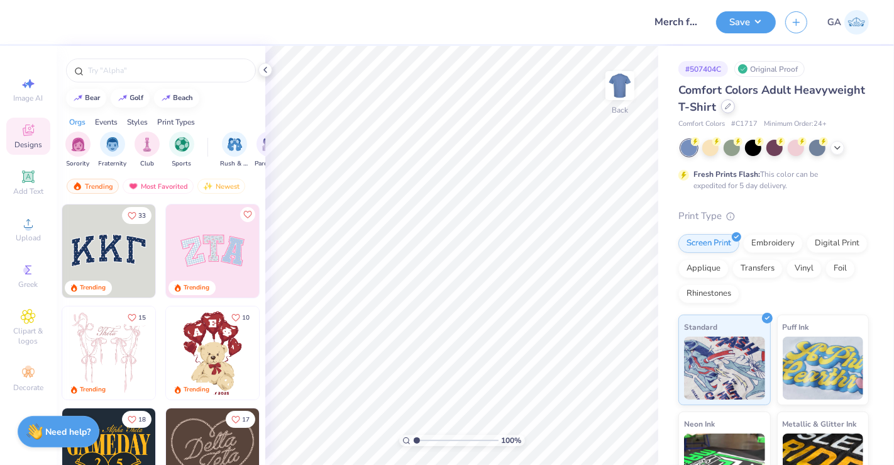
click at [735, 109] on div at bounding box center [728, 106] width 14 height 14
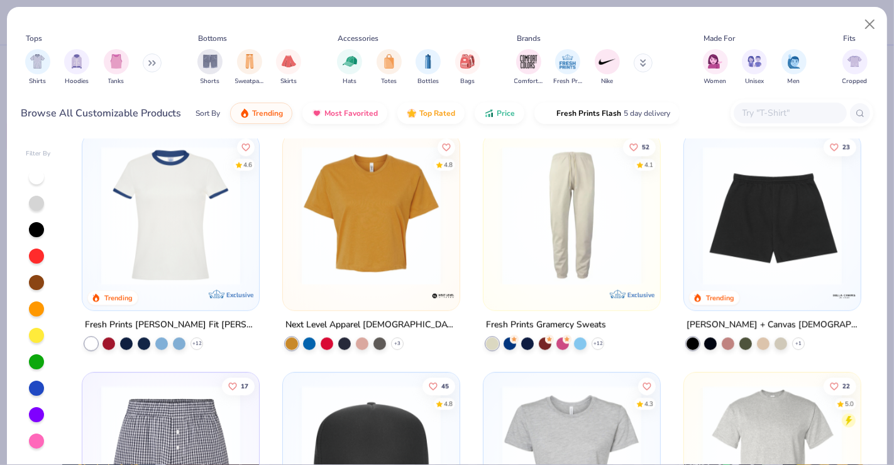
scroll to position [2886, 0]
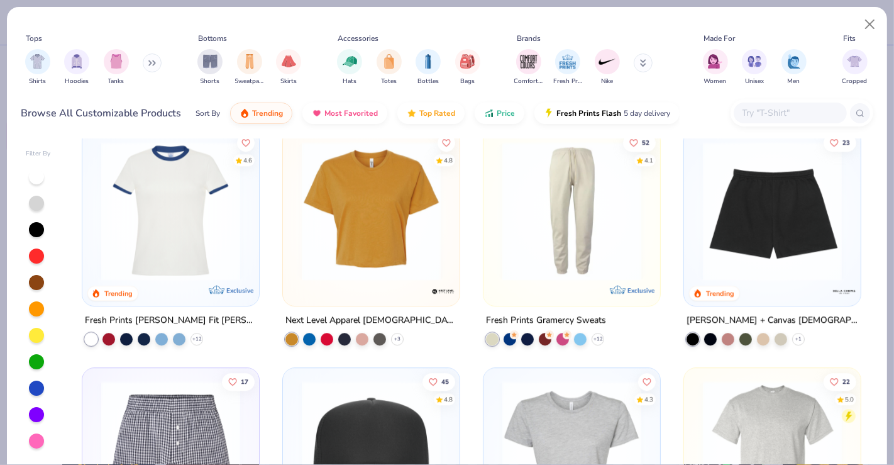
click at [154, 63] on icon at bounding box center [152, 63] width 8 height 6
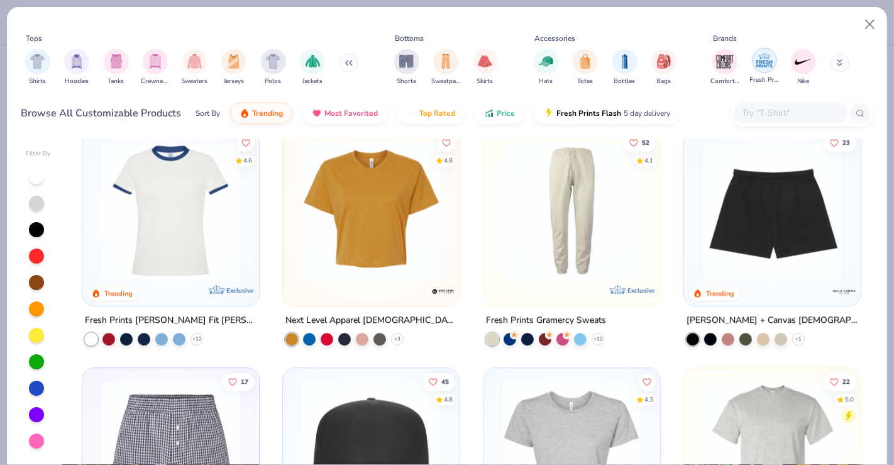
click at [759, 62] on img "filter for Fresh Prints" at bounding box center [764, 60] width 19 height 19
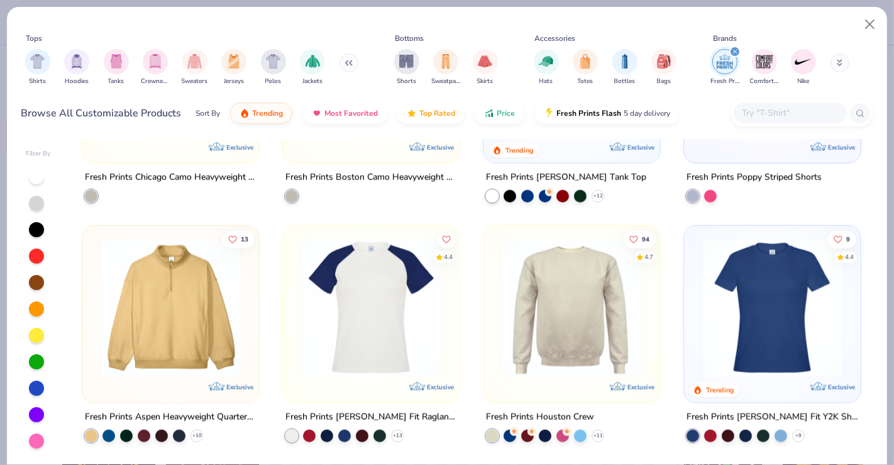
scroll to position [1354, 0]
click at [556, 298] on img at bounding box center [572, 307] width 152 height 139
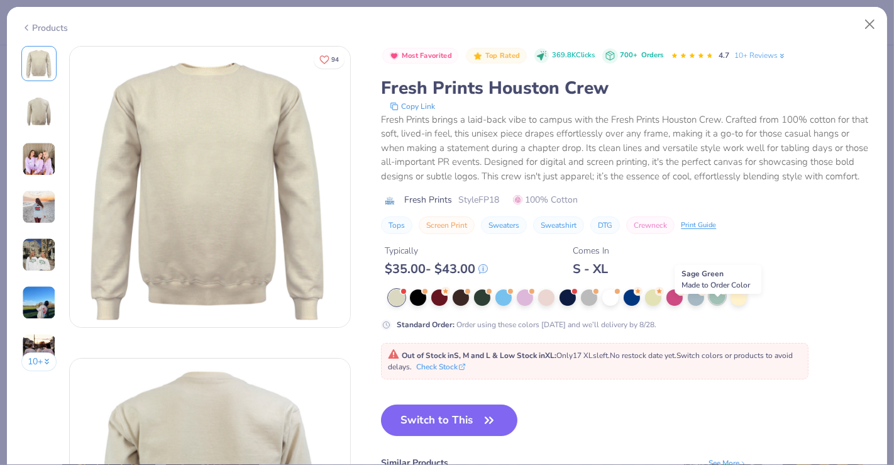
click at [719, 304] on div at bounding box center [717, 296] width 16 height 16
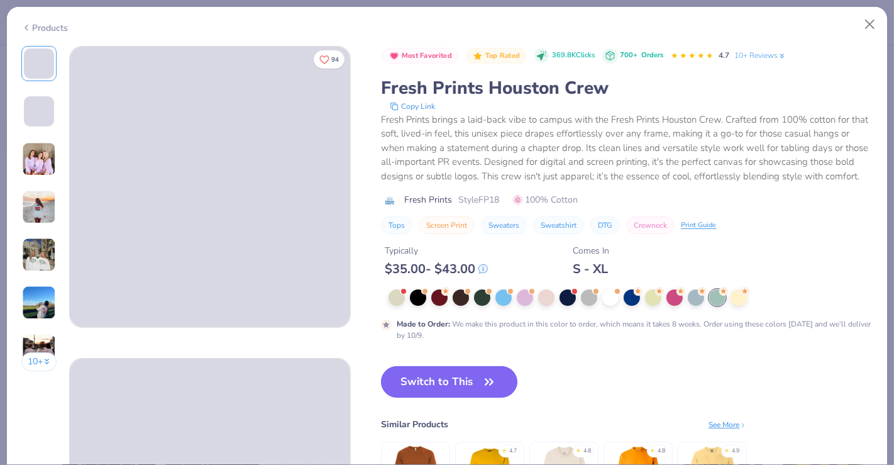
click at [492, 390] on icon "button" at bounding box center [489, 382] width 18 height 18
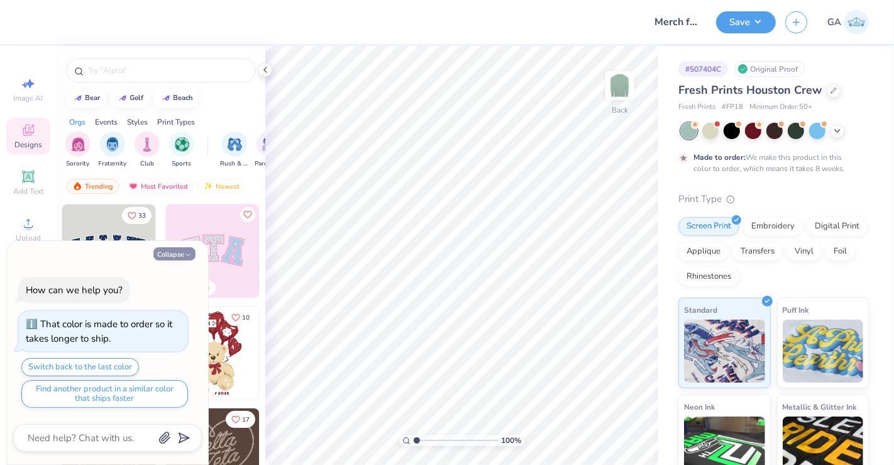
click at [162, 252] on button "Collapse" at bounding box center [174, 253] width 42 height 13
type textarea "x"
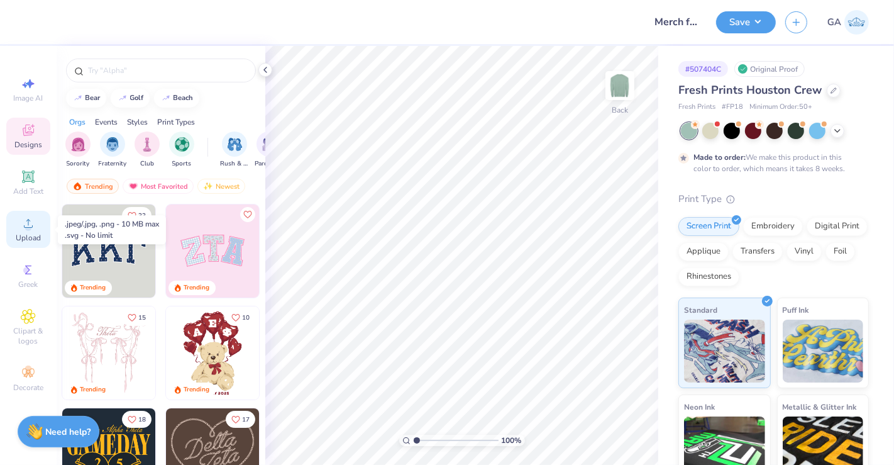
click at [28, 231] on div "Upload" at bounding box center [28, 229] width 44 height 37
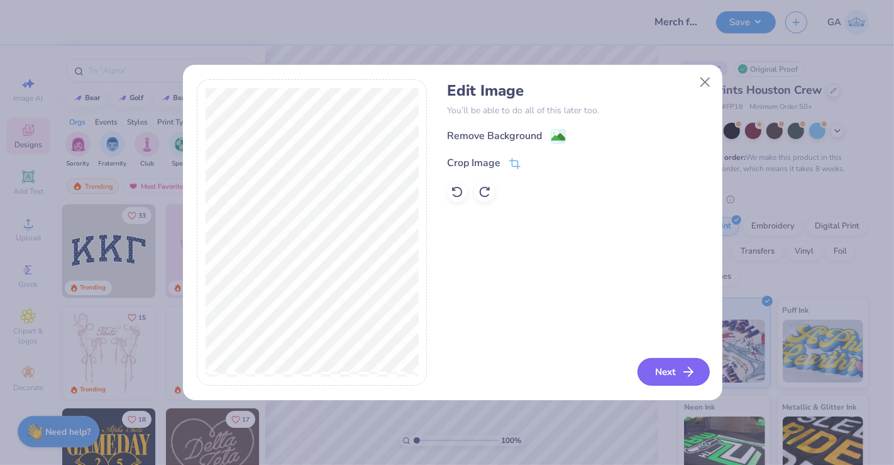
click at [664, 375] on button "Next" at bounding box center [673, 372] width 72 height 28
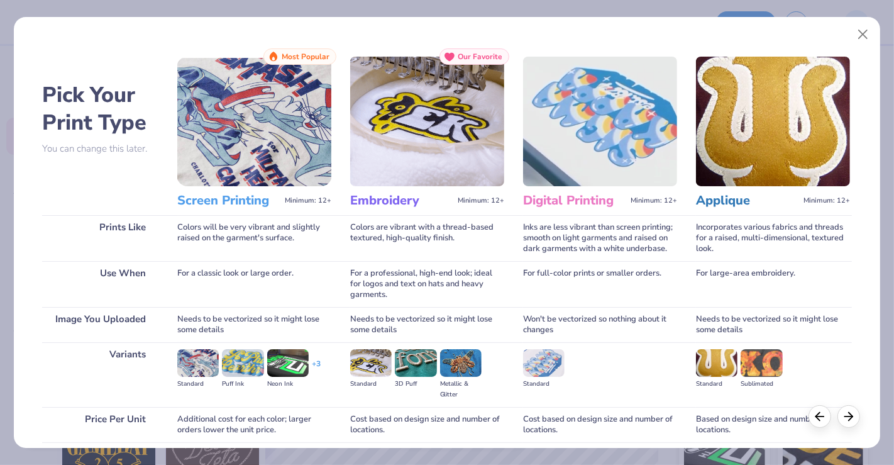
scroll to position [99, 0]
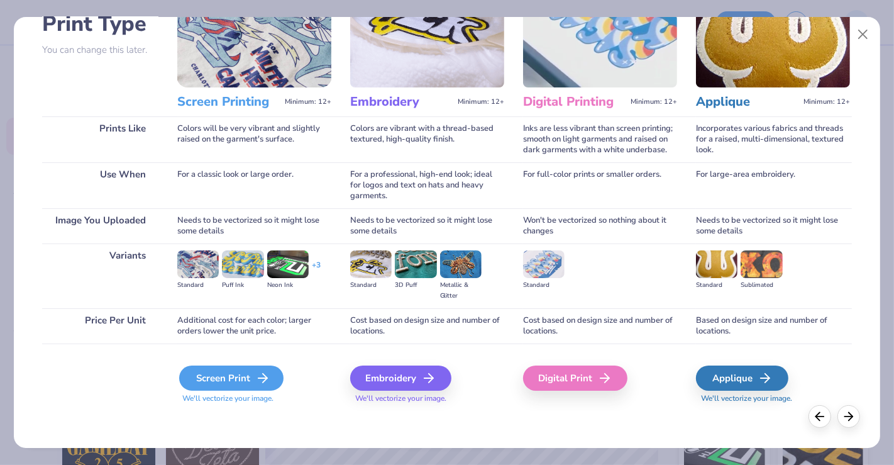
click at [248, 388] on div "Screen Print" at bounding box center [231, 377] width 104 height 25
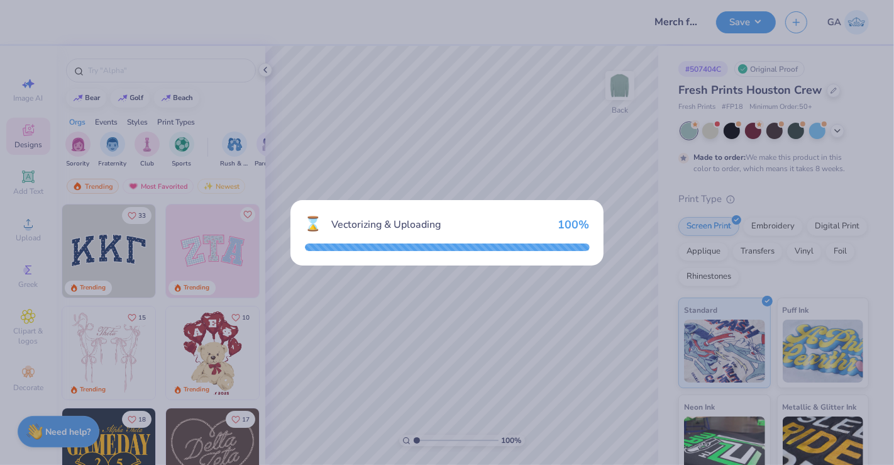
click at [501, 259] on div "⌛ Vectorizing & Uploading 100 %" at bounding box center [446, 232] width 313 height 65
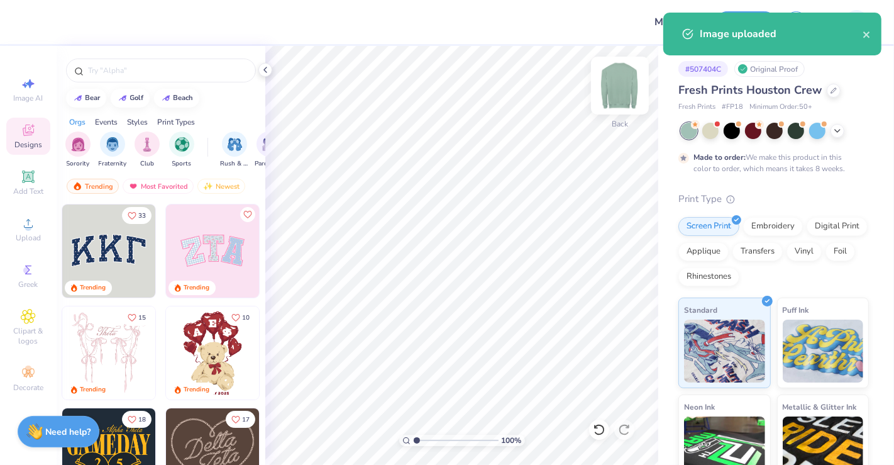
click at [629, 85] on img at bounding box center [620, 85] width 50 height 50
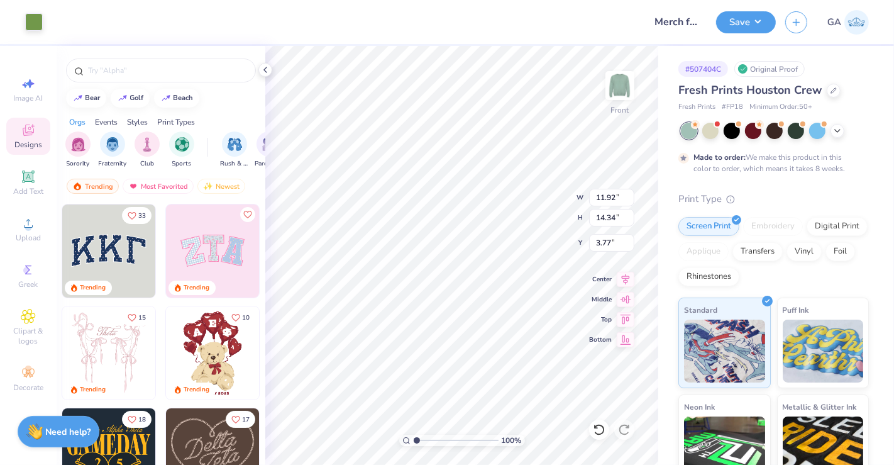
type input "11.92"
type input "14.34"
type input "3.00"
click at [628, 93] on img at bounding box center [620, 85] width 50 height 50
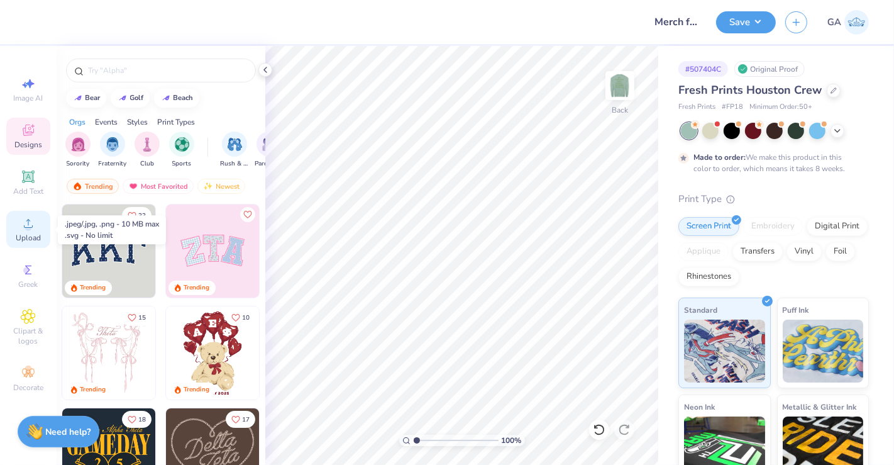
click at [38, 223] on div "Upload" at bounding box center [28, 229] width 44 height 37
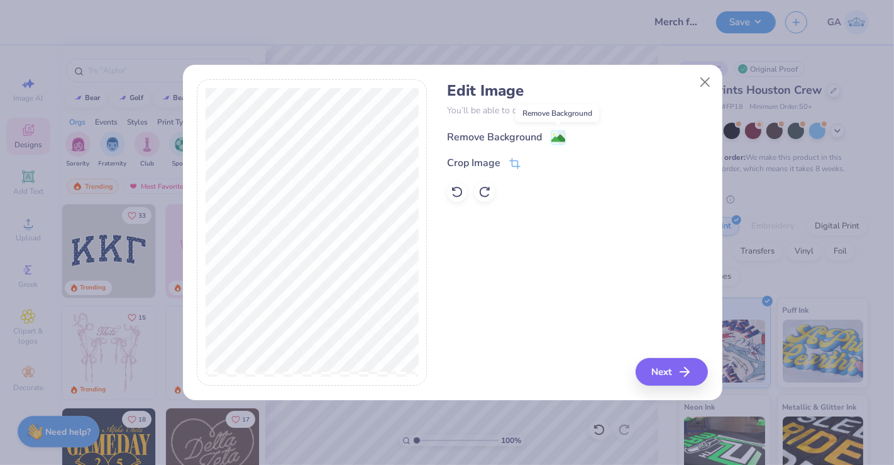
click at [560, 138] on image at bounding box center [558, 138] width 14 height 14
click at [666, 372] on div "Edit Image You’ll be able to do all of this later too. Remove Background Crop I…" at bounding box center [577, 232] width 261 height 307
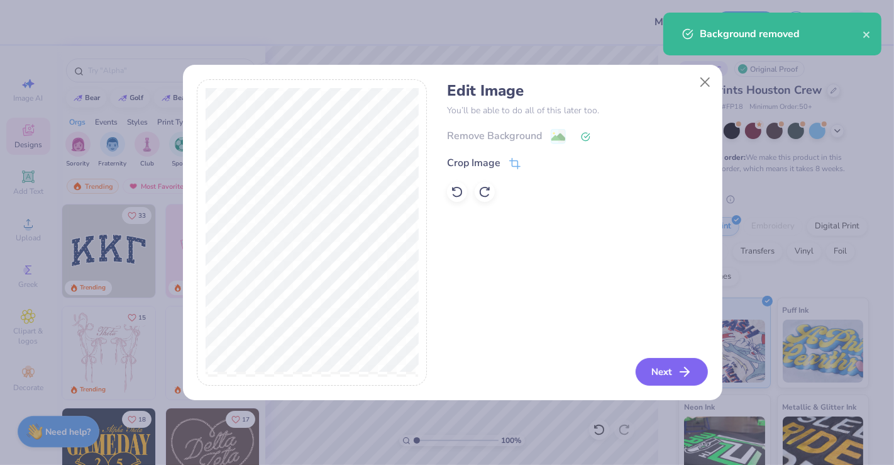
click at [666, 372] on button "Next" at bounding box center [672, 372] width 72 height 28
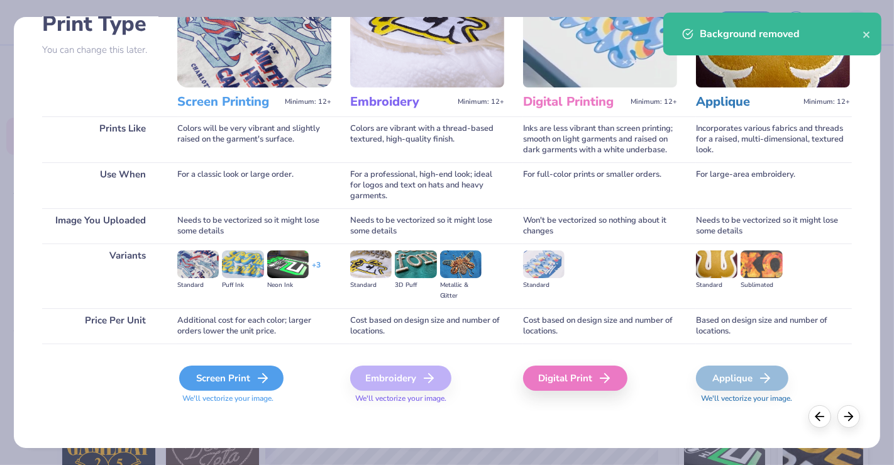
click at [260, 381] on icon at bounding box center [262, 377] width 15 height 15
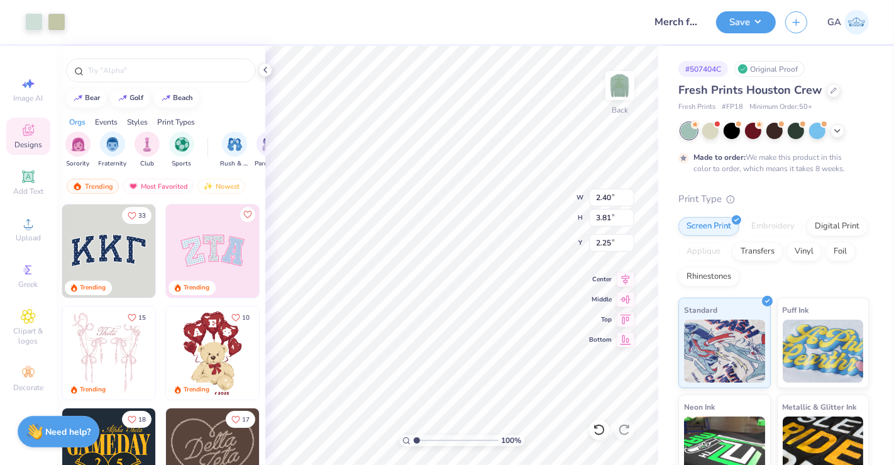
type input "2.40"
type input "3.81"
type input "3.00"
click at [742, 18] on button "Save" at bounding box center [746, 20] width 60 height 22
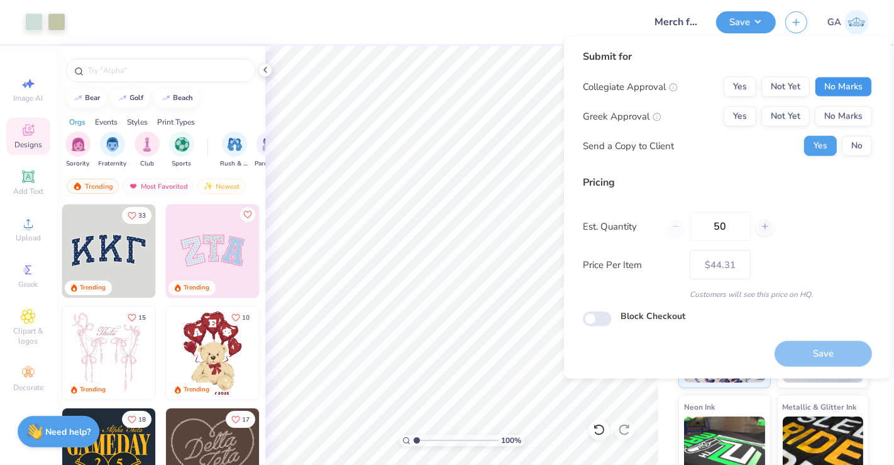
click at [838, 87] on button "No Marks" at bounding box center [843, 87] width 57 height 20
drag, startPoint x: 836, startPoint y: 119, endPoint x: 858, endPoint y: 143, distance: 32.0
click at [858, 143] on div "Collegiate Approval Yes Not Yet No Marks Greek Approval Yes Not Yet No Marks Se…" at bounding box center [727, 116] width 289 height 79
click at [858, 143] on button "No" at bounding box center [857, 146] width 30 height 20
click at [845, 109] on button "No Marks" at bounding box center [843, 116] width 57 height 20
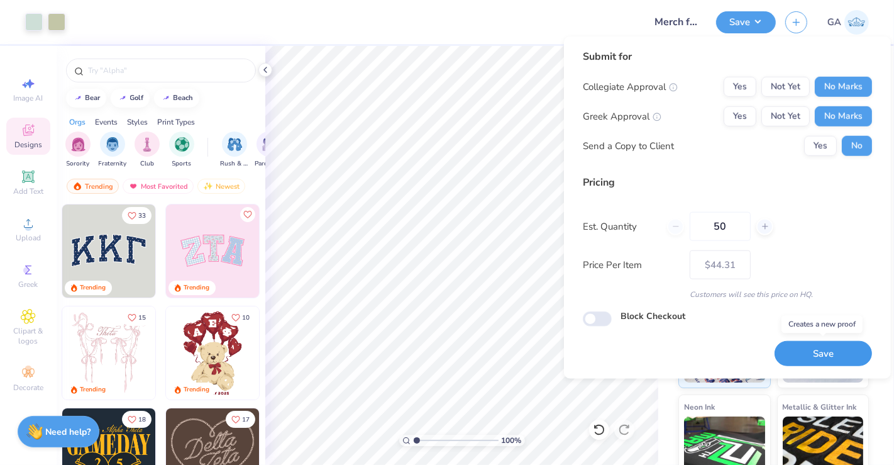
click at [819, 351] on button "Save" at bounding box center [823, 354] width 97 height 26
type input "$44.31"
click at [51, 26] on div at bounding box center [57, 21] width 18 height 18
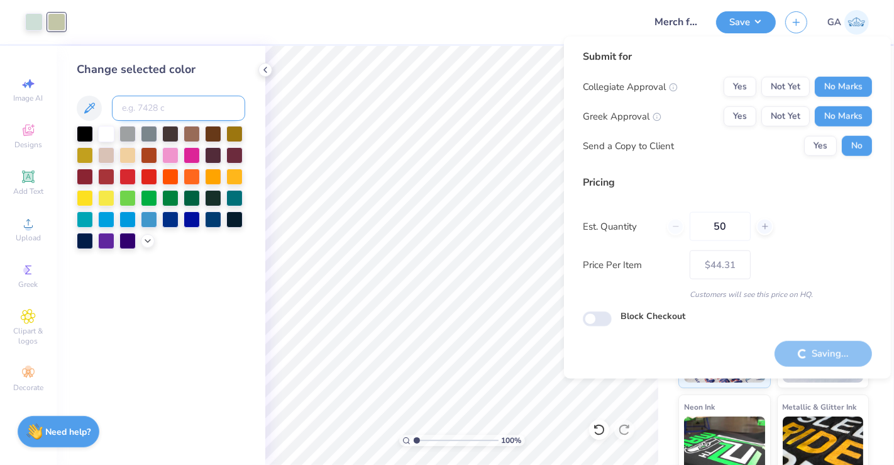
click at [133, 103] on input at bounding box center [178, 108] width 133 height 25
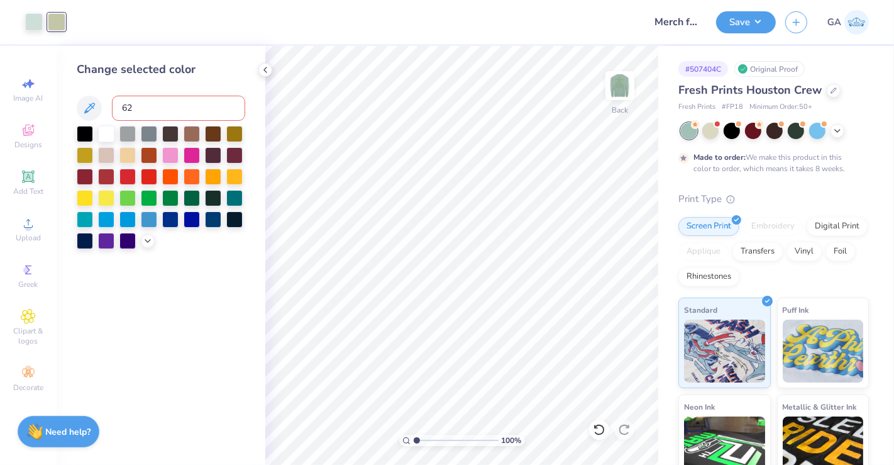
type input "621"
click at [62, 21] on div at bounding box center [57, 21] width 18 height 18
click at [139, 97] on input at bounding box center [178, 108] width 133 height 25
type input "621"
click at [265, 75] on div at bounding box center [265, 70] width 14 height 14
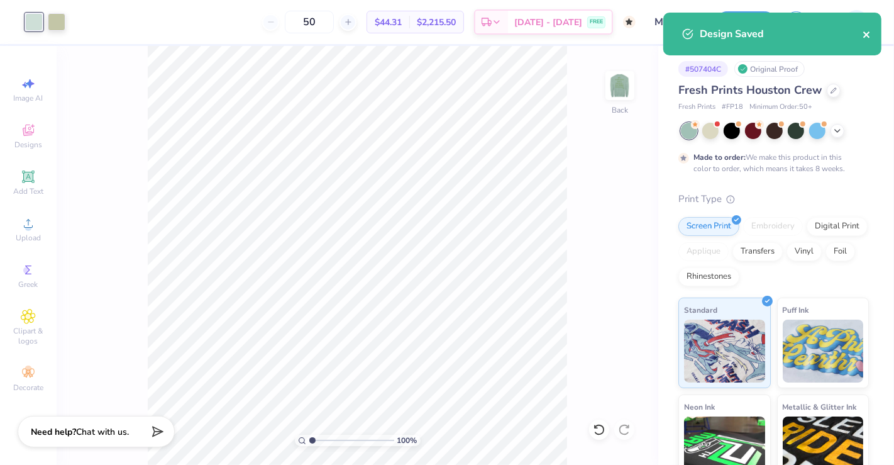
click at [866, 32] on icon "close" at bounding box center [867, 35] width 9 height 10
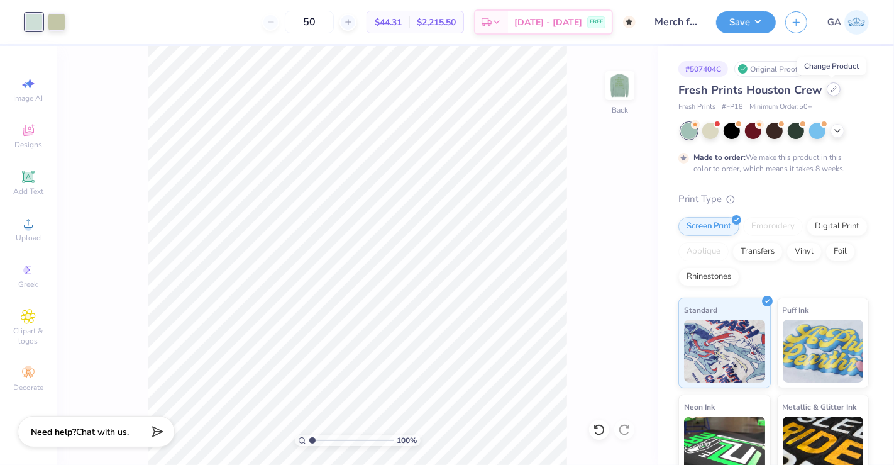
click at [830, 91] on icon at bounding box center [833, 89] width 6 height 6
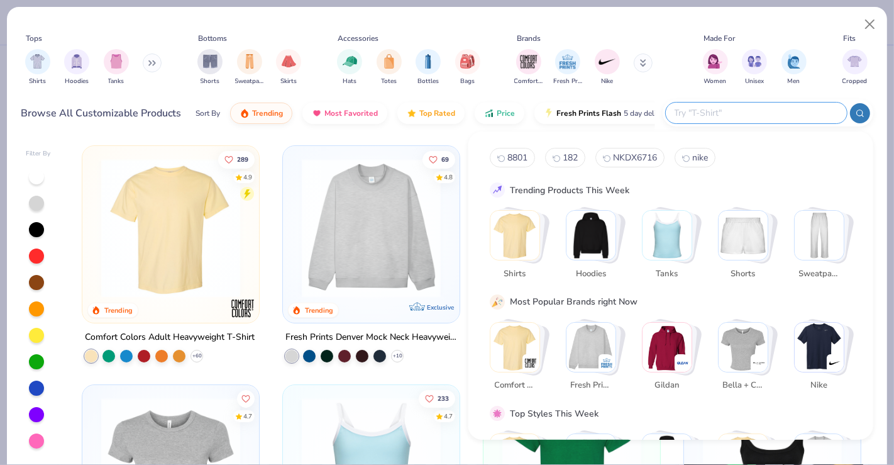
click at [777, 108] on input "text" at bounding box center [755, 113] width 165 height 14
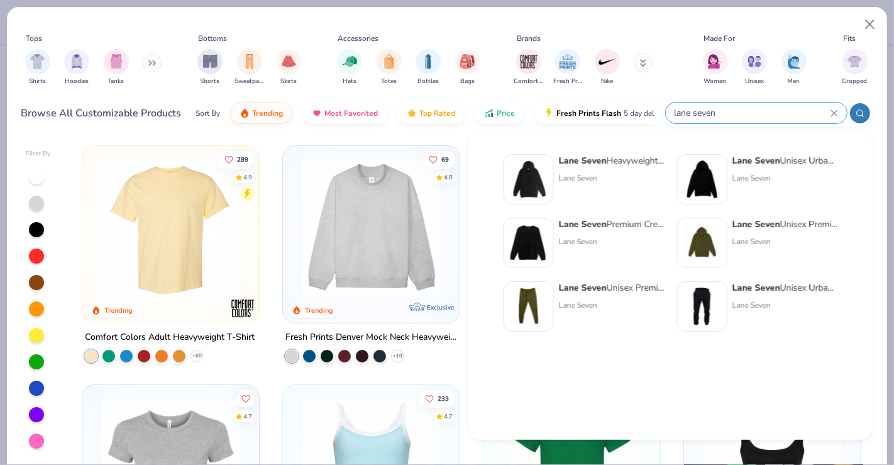
type input "lane seven"
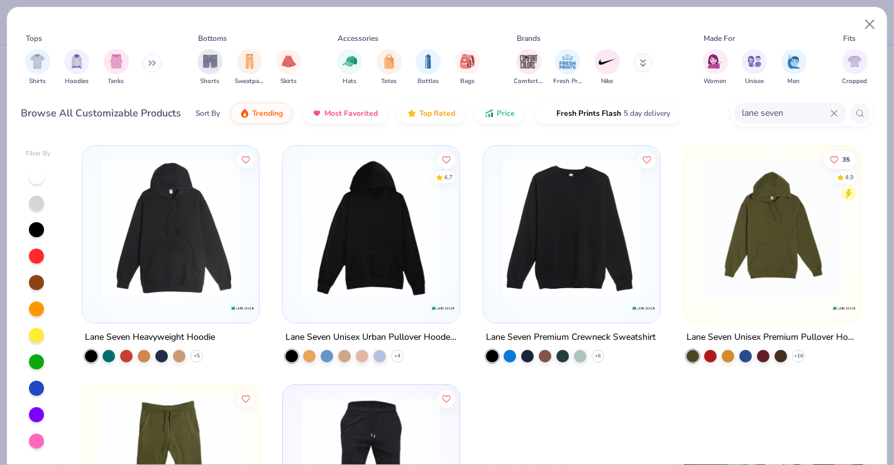
click at [605, 292] on img at bounding box center [572, 227] width 152 height 139
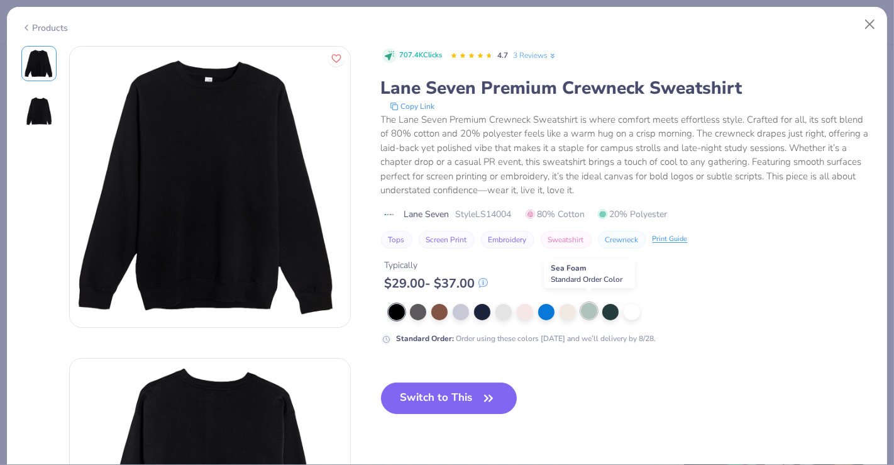
click at [590, 308] on div at bounding box center [589, 310] width 16 height 16
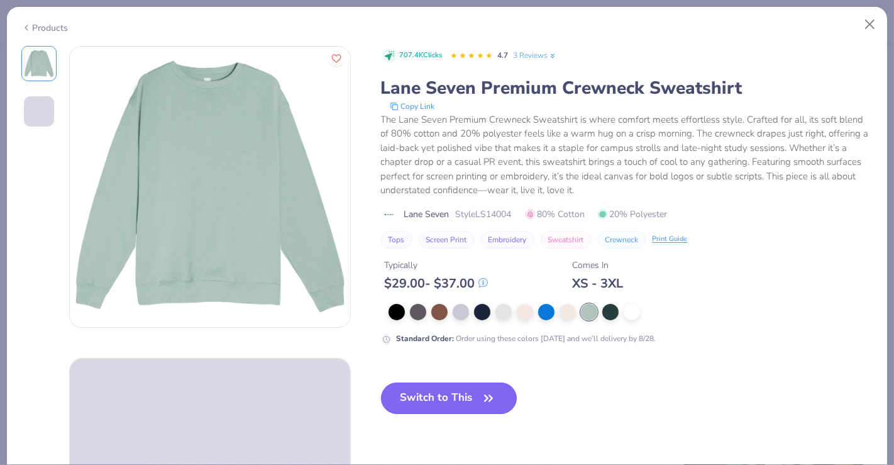
click at [456, 401] on button "Switch to This" at bounding box center [449, 397] width 136 height 31
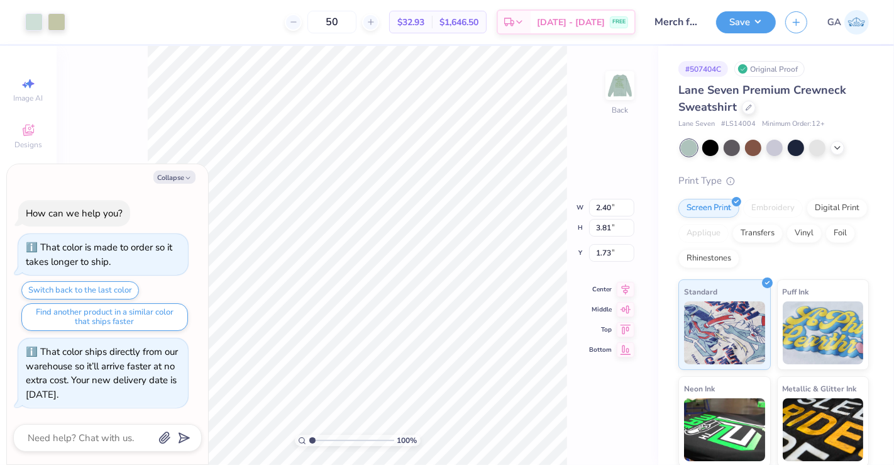
type textarea "x"
type input "3.39"
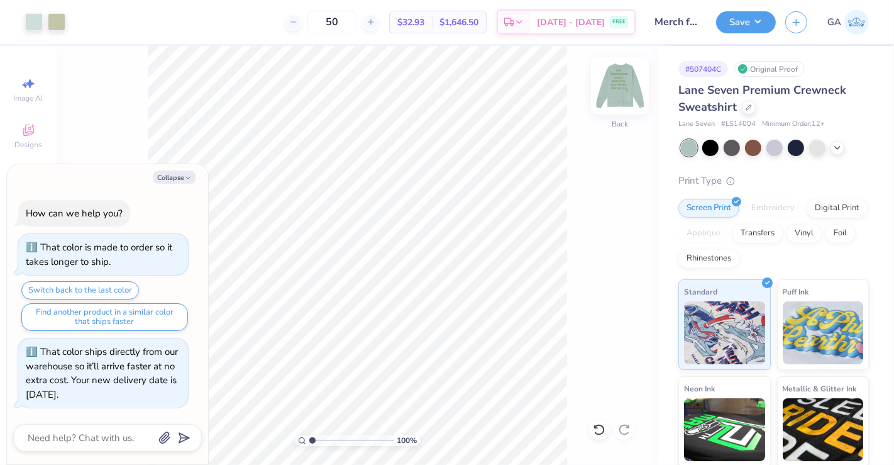
click at [622, 83] on img at bounding box center [620, 85] width 50 height 50
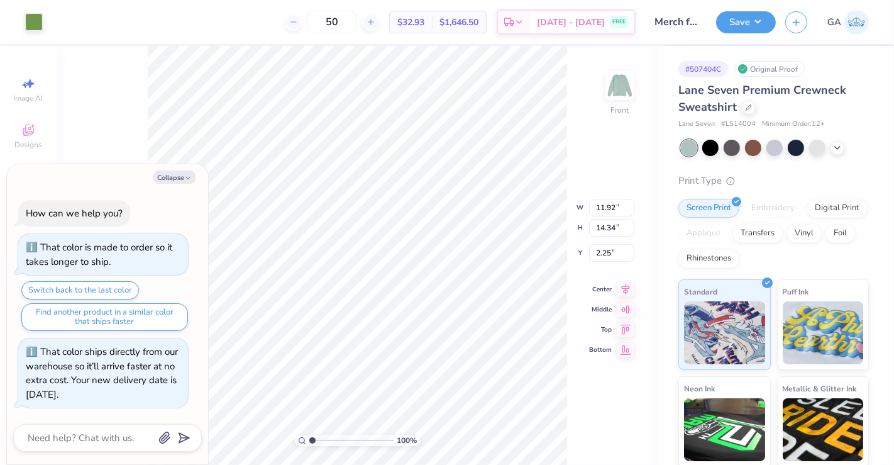
type textarea "x"
type input "3.00"
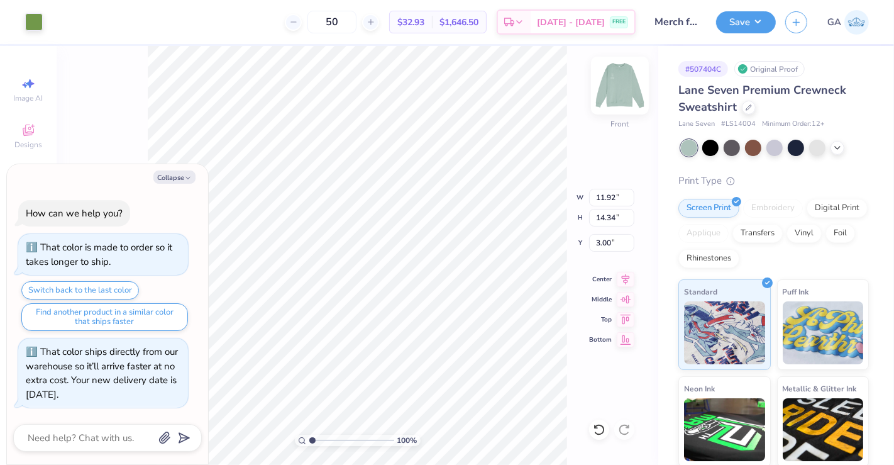
click at [615, 92] on img at bounding box center [620, 85] width 50 height 50
type textarea "x"
type input "3.32"
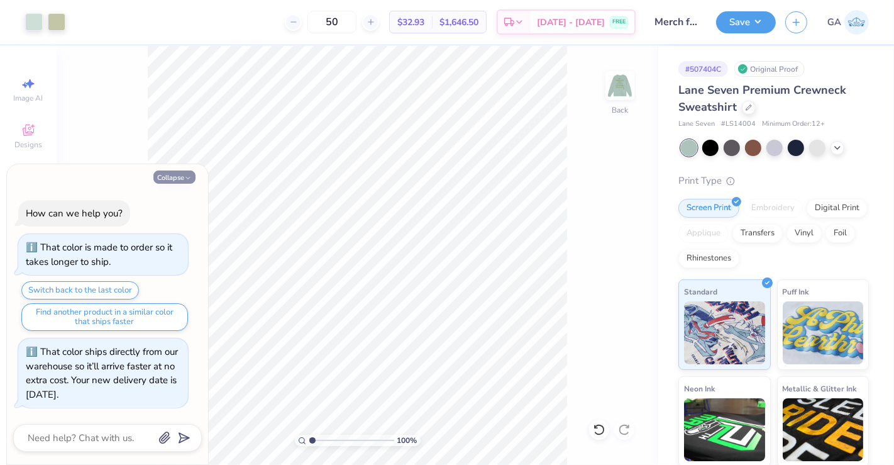
click at [179, 178] on button "Collapse" at bounding box center [174, 176] width 42 height 13
type textarea "x"
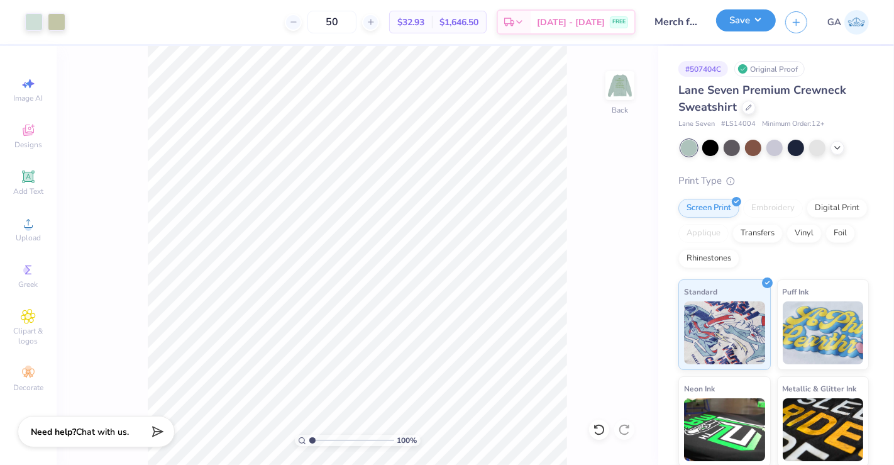
click at [732, 23] on button "Save" at bounding box center [746, 20] width 60 height 22
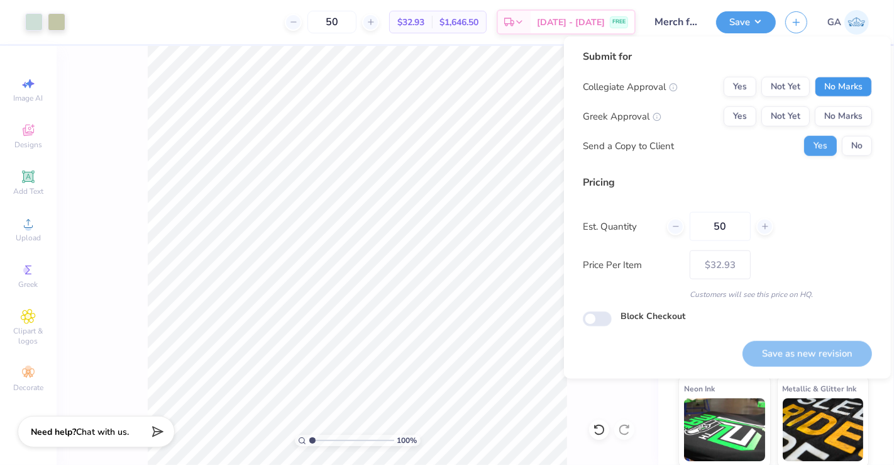
click at [830, 90] on button "No Marks" at bounding box center [843, 87] width 57 height 20
click at [839, 116] on button "No Marks" at bounding box center [843, 116] width 57 height 20
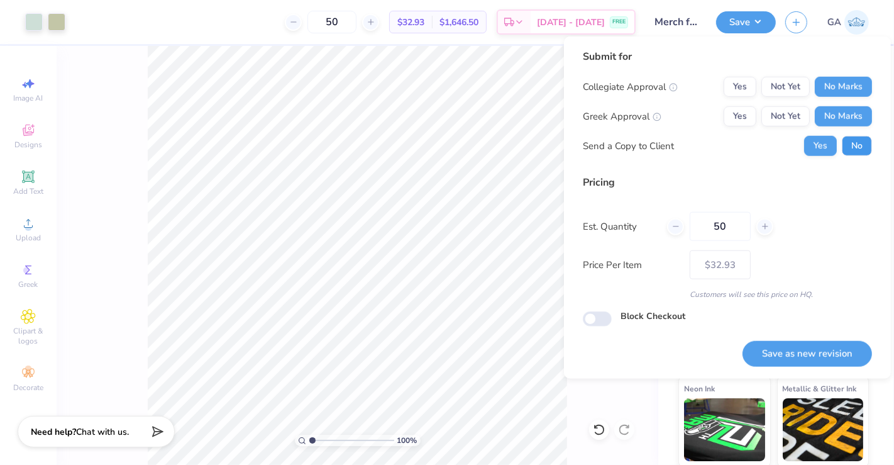
click at [849, 143] on button "No" at bounding box center [857, 146] width 30 height 20
click at [732, 228] on input "50" at bounding box center [720, 226] width 61 height 29
type input "5"
type input "28"
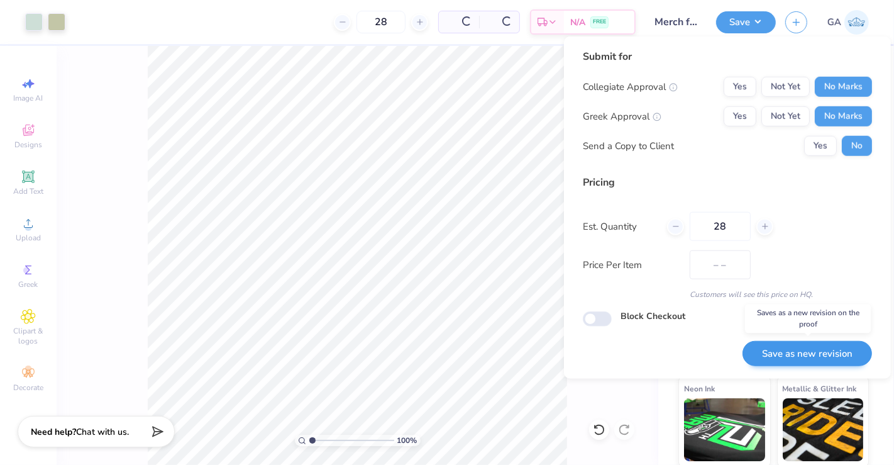
type input "$37.44"
type input "28"
click at [790, 355] on button "Save as new revision" at bounding box center [807, 354] width 130 height 26
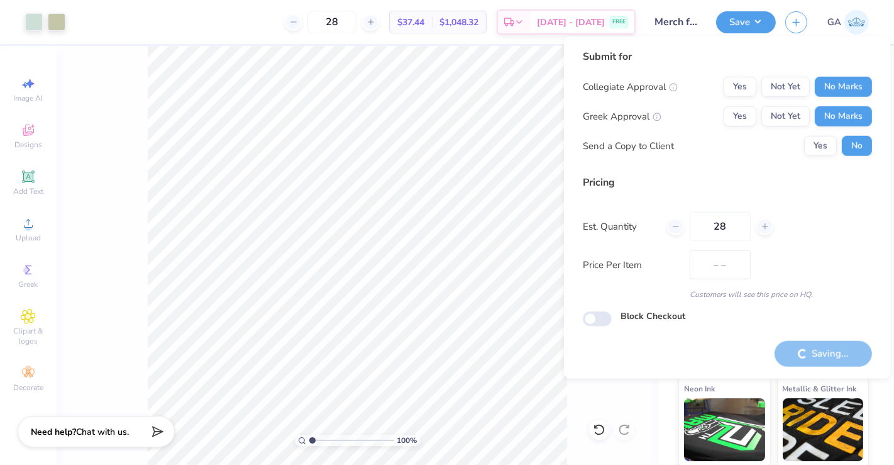
type input "$37.44"
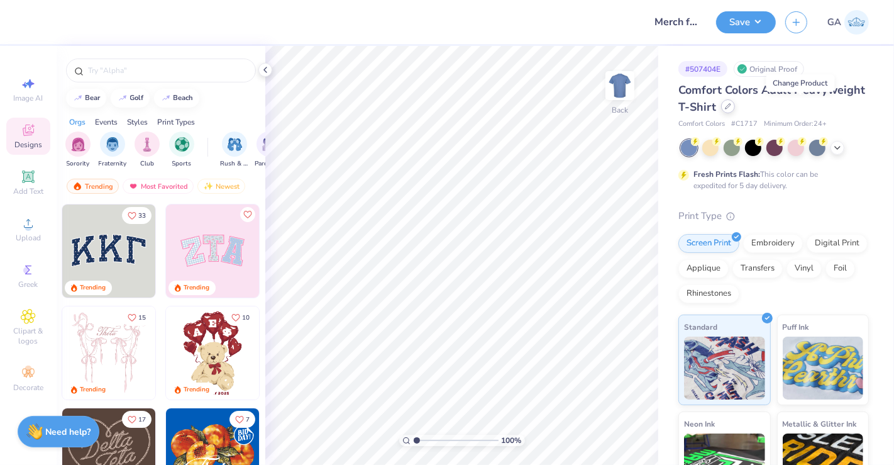
click at [731, 107] on icon at bounding box center [728, 106] width 6 height 6
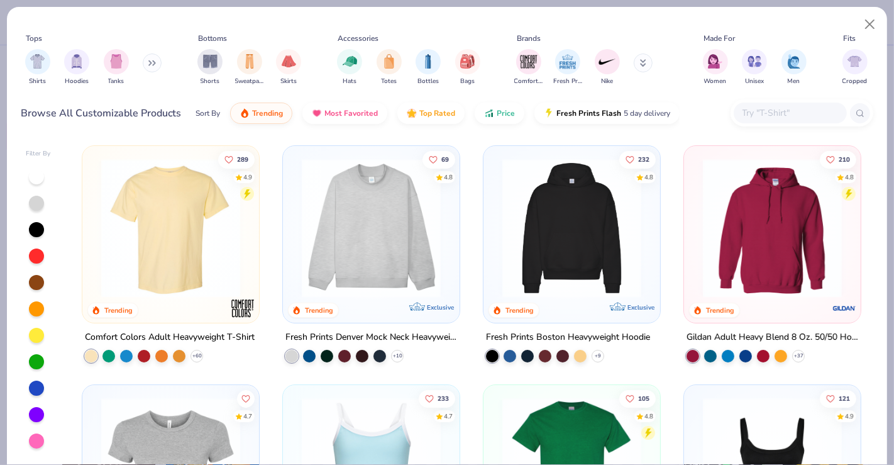
click at [759, 115] on input "text" at bounding box center [789, 113] width 97 height 14
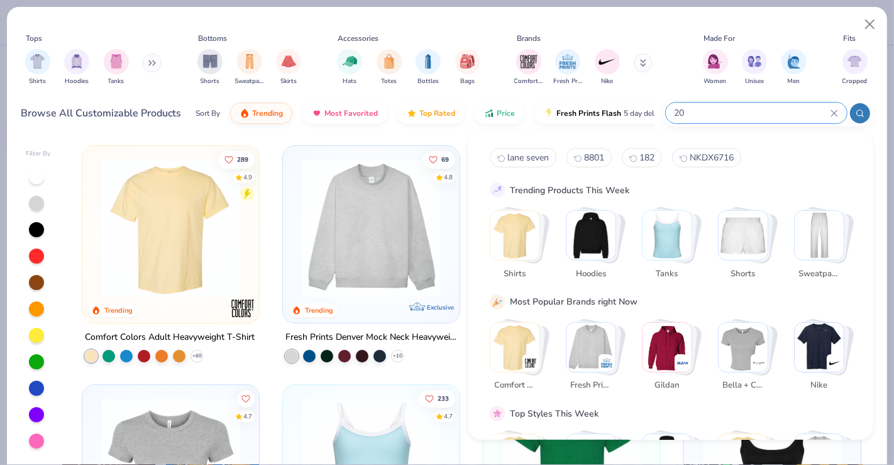
type input "2"
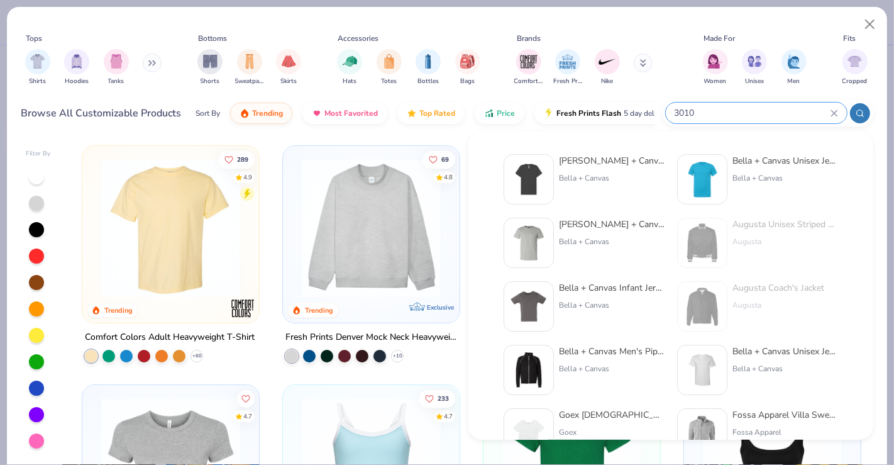
type input "3010"
click at [597, 174] on div "Bella + Canvas" at bounding box center [612, 177] width 106 height 11
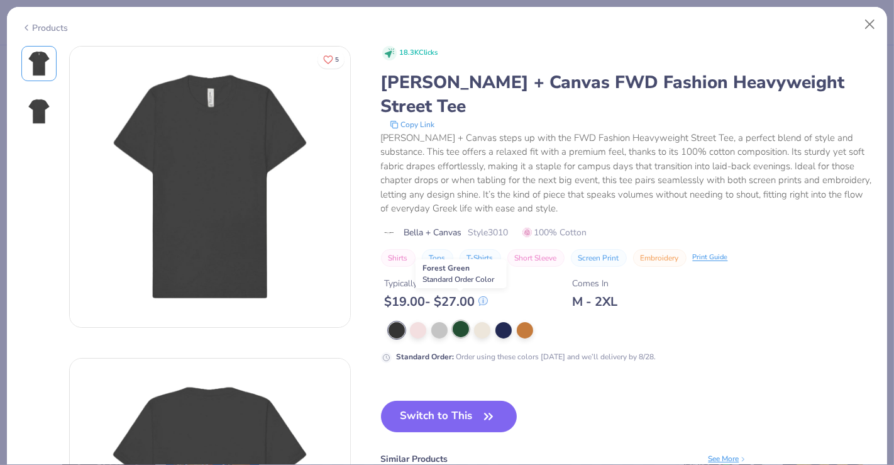
click at [460, 321] on div at bounding box center [461, 329] width 16 height 16
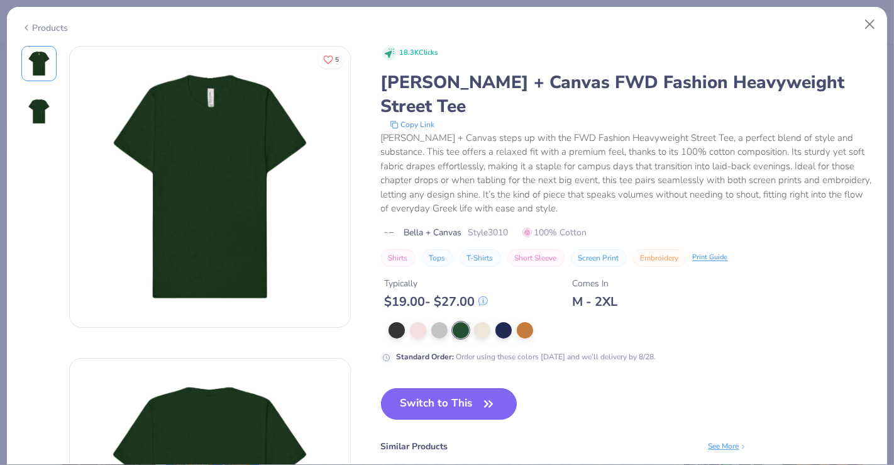
click at [444, 388] on button "Switch to This" at bounding box center [449, 403] width 136 height 31
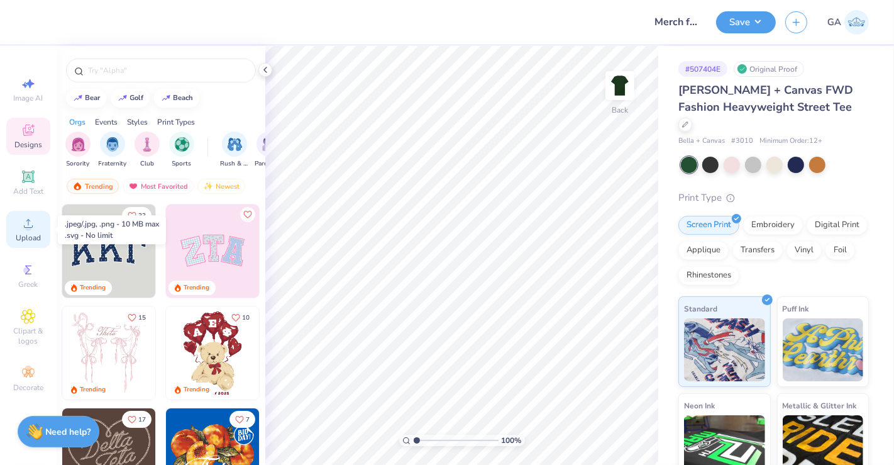
click at [30, 240] on span "Upload" at bounding box center [28, 238] width 25 height 10
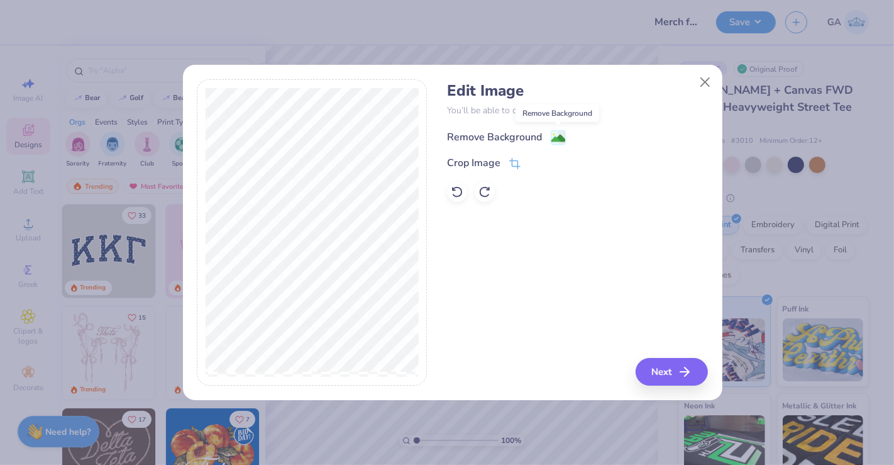
click at [560, 132] on image at bounding box center [558, 138] width 14 height 14
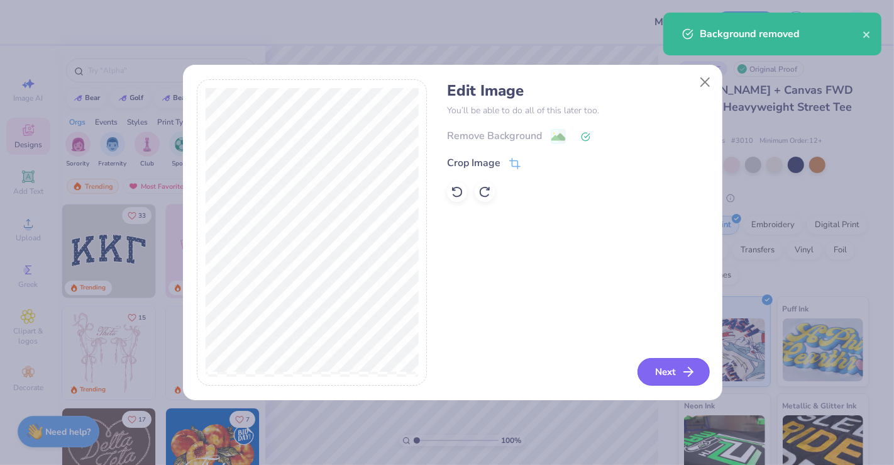
click at [668, 368] on button "Next" at bounding box center [673, 372] width 72 height 28
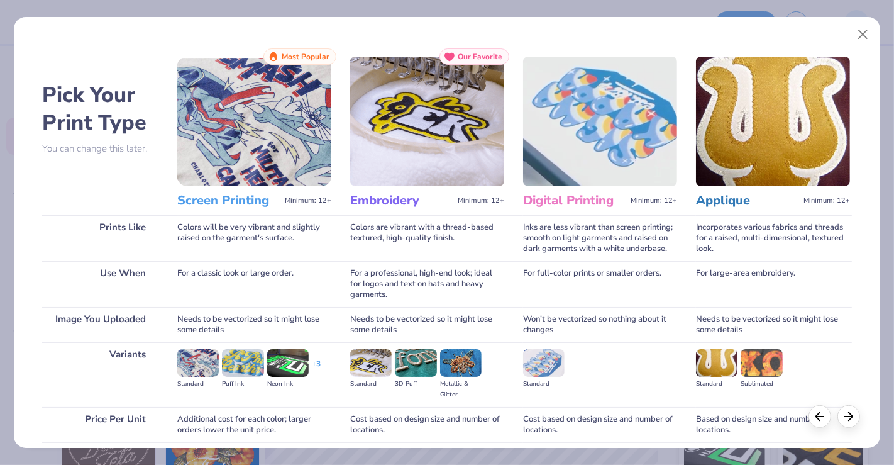
scroll to position [99, 0]
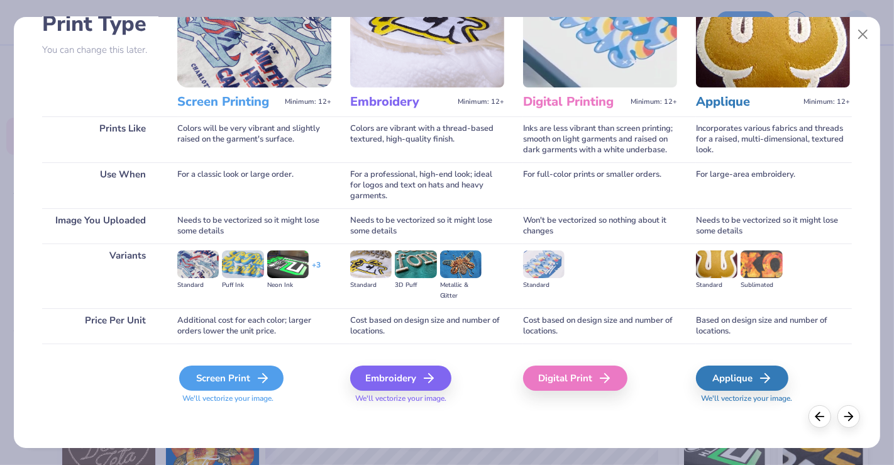
click at [256, 375] on icon at bounding box center [262, 377] width 15 height 15
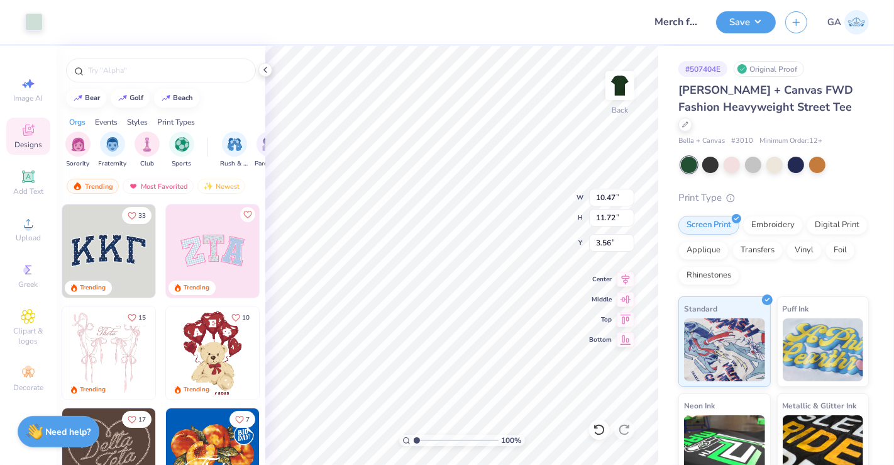
type input "10.47"
type input "11.72"
type input "3.00"
click at [766, 24] on button "Save" at bounding box center [746, 20] width 60 height 22
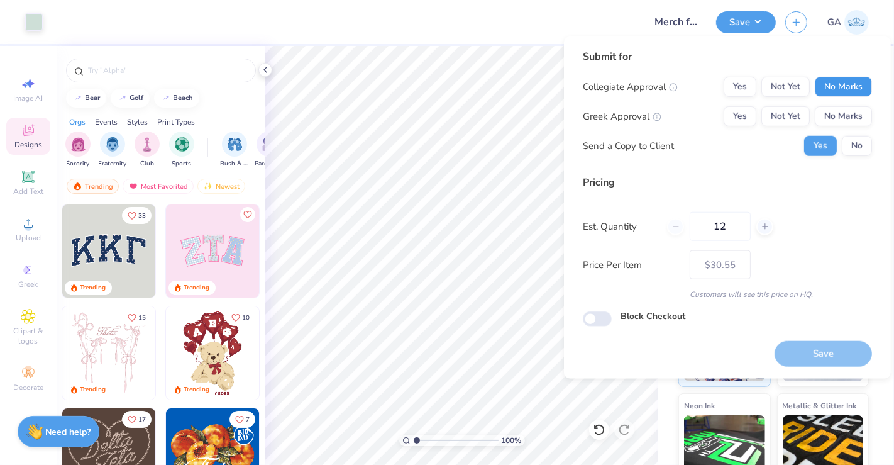
click at [838, 88] on button "No Marks" at bounding box center [843, 87] width 57 height 20
click at [842, 116] on button "No Marks" at bounding box center [843, 116] width 57 height 20
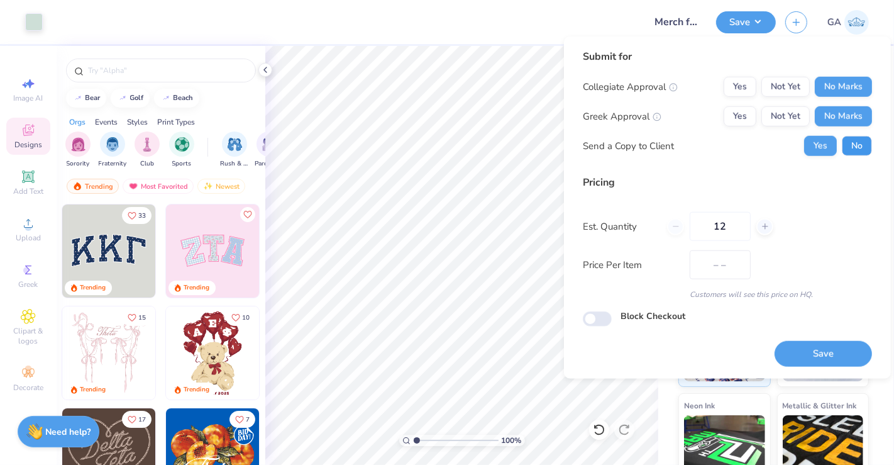
type input "$30.55"
click at [853, 148] on button "No" at bounding box center [857, 146] width 30 height 20
click at [728, 228] on input "12" at bounding box center [720, 226] width 61 height 29
type input "1"
type input "28"
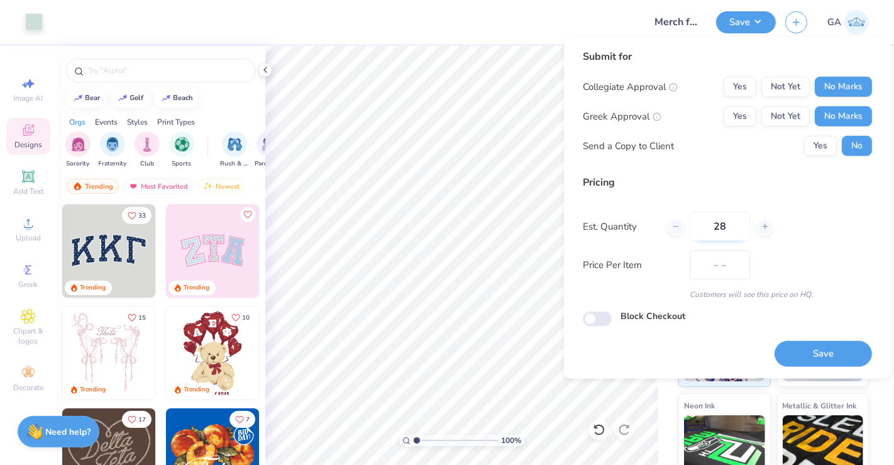
type input "$21.70"
type input "28"
click at [834, 349] on button "Save" at bounding box center [823, 354] width 97 height 26
type input "$21.70"
click at [268, 70] on icon at bounding box center [265, 70] width 10 height 10
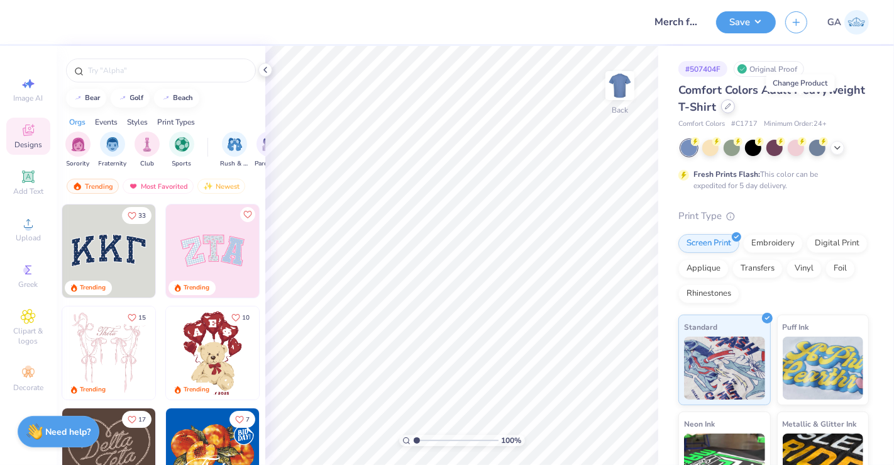
click at [731, 105] on icon at bounding box center [728, 106] width 6 height 6
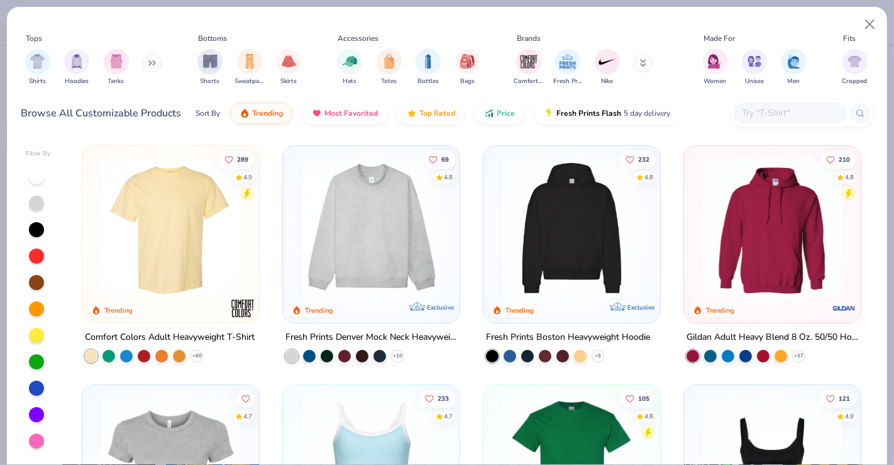
click at [758, 119] on input "text" at bounding box center [789, 113] width 97 height 14
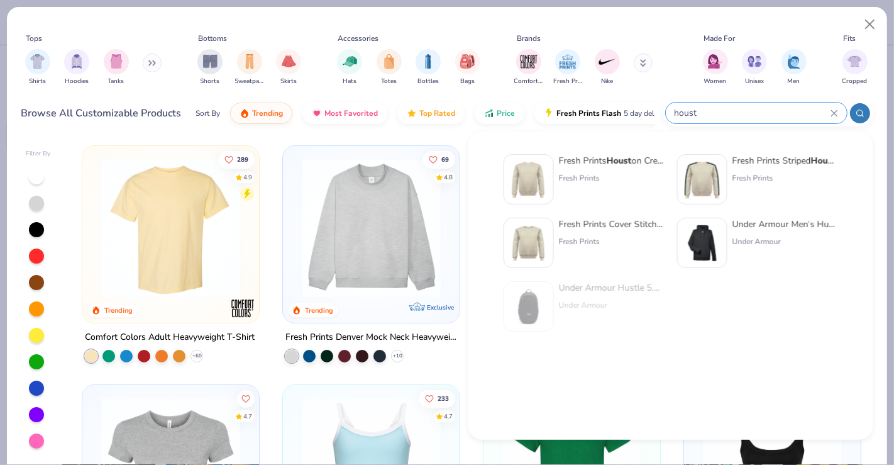
type input "houst"
click at [590, 163] on div "Fresh Prints Houst on Crew" at bounding box center [612, 160] width 106 height 13
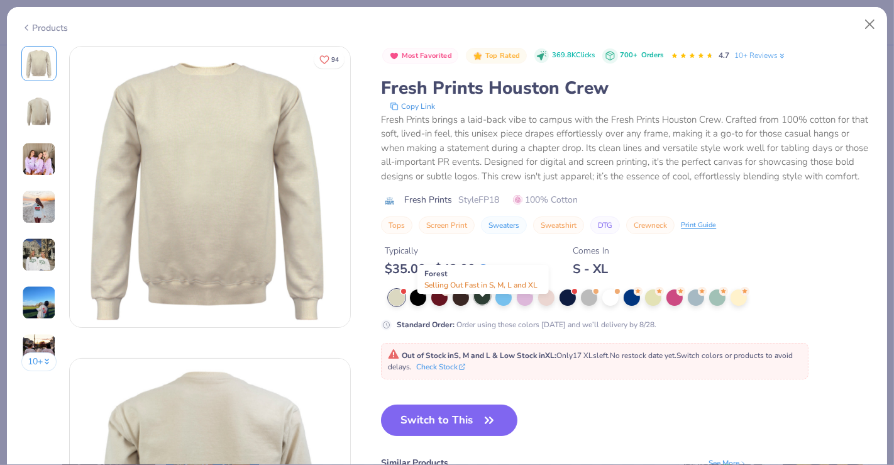
click at [478, 304] on div at bounding box center [482, 296] width 16 height 16
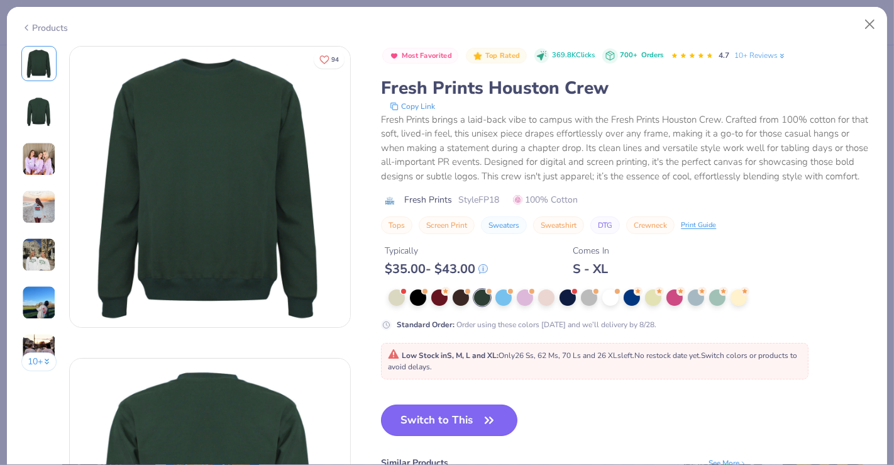
click at [445, 436] on button "Switch to This" at bounding box center [449, 419] width 136 height 31
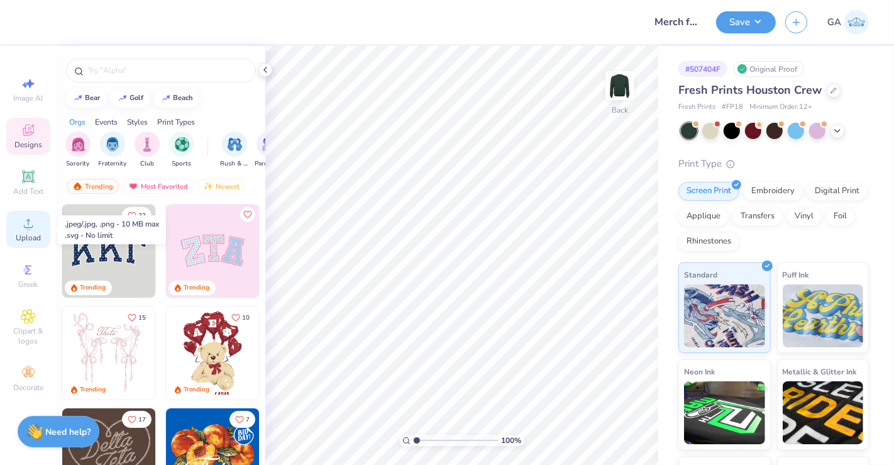
click at [31, 240] on span "Upload" at bounding box center [28, 238] width 25 height 10
click at [31, 241] on span "Upload" at bounding box center [28, 238] width 25 height 10
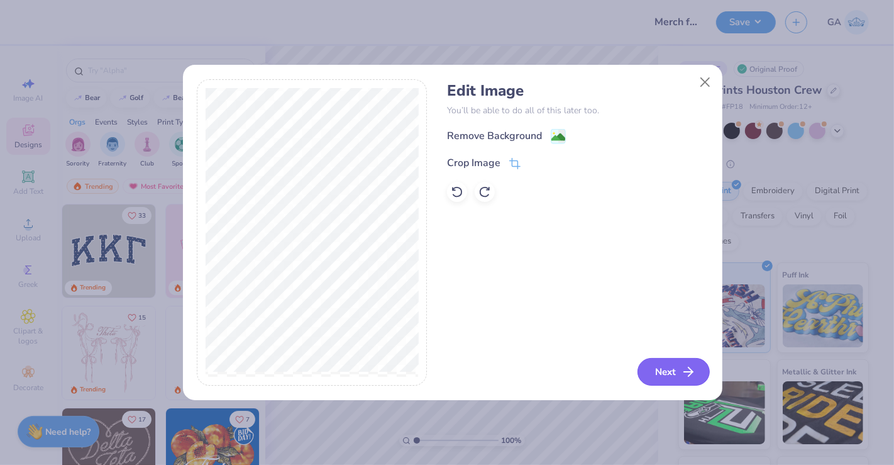
click at [652, 369] on button "Next" at bounding box center [673, 372] width 72 height 28
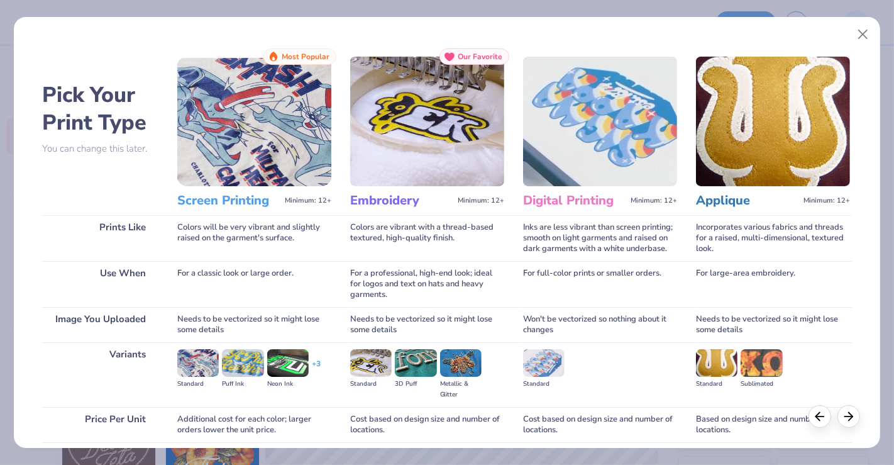
scroll to position [99, 0]
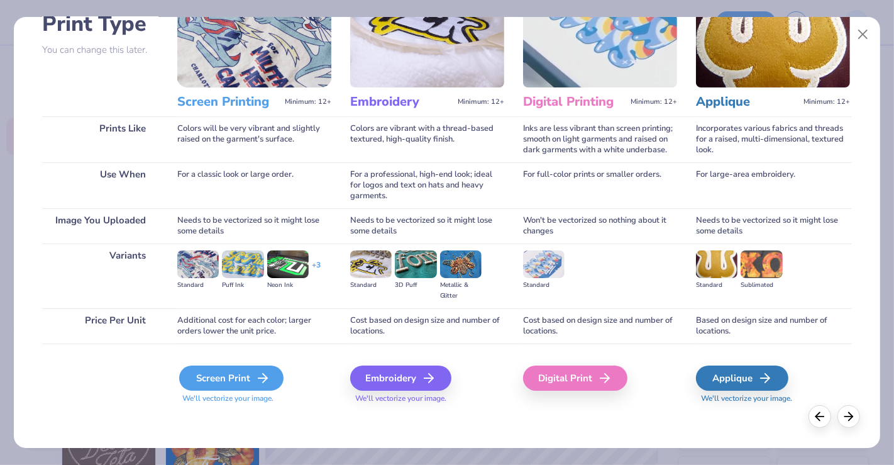
click at [258, 380] on icon at bounding box center [262, 377] width 15 height 15
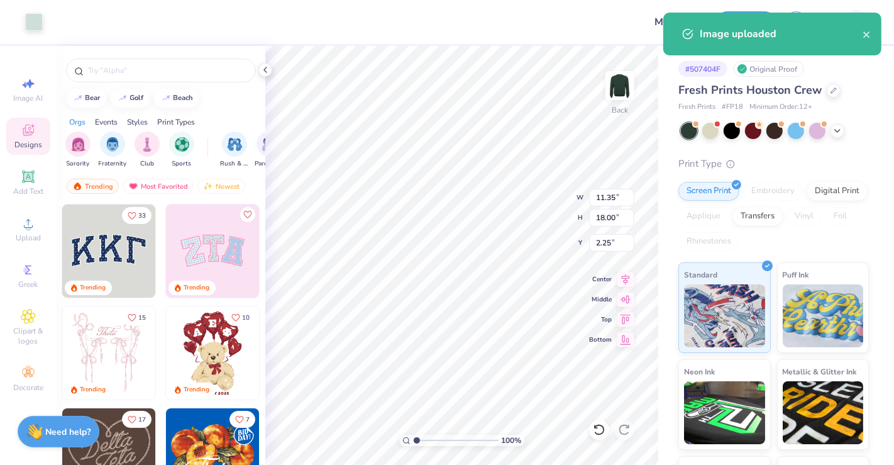
type input "2.99"
type input "4.75"
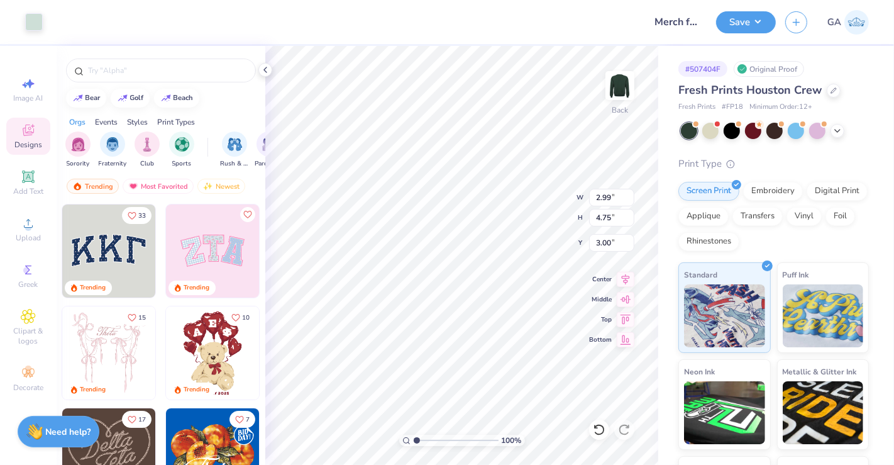
type input "3.00"
type input "2.61"
type input "4.14"
click at [630, 92] on img at bounding box center [620, 85] width 50 height 50
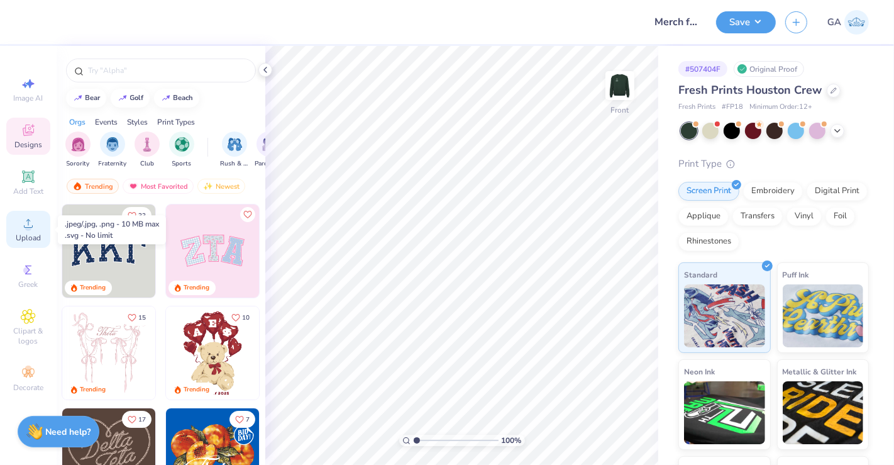
click at [32, 225] on icon at bounding box center [28, 223] width 9 height 9
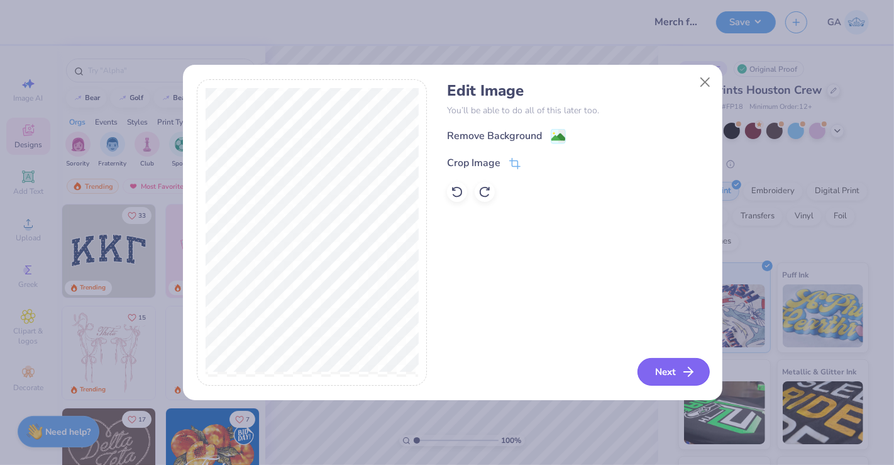
click at [680, 374] on button "Next" at bounding box center [673, 372] width 72 height 28
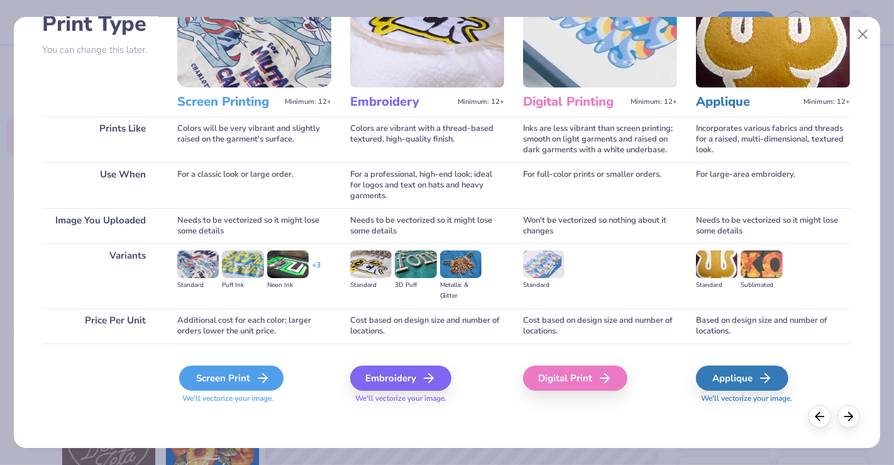
click at [229, 380] on div "Screen Print" at bounding box center [231, 377] width 104 height 25
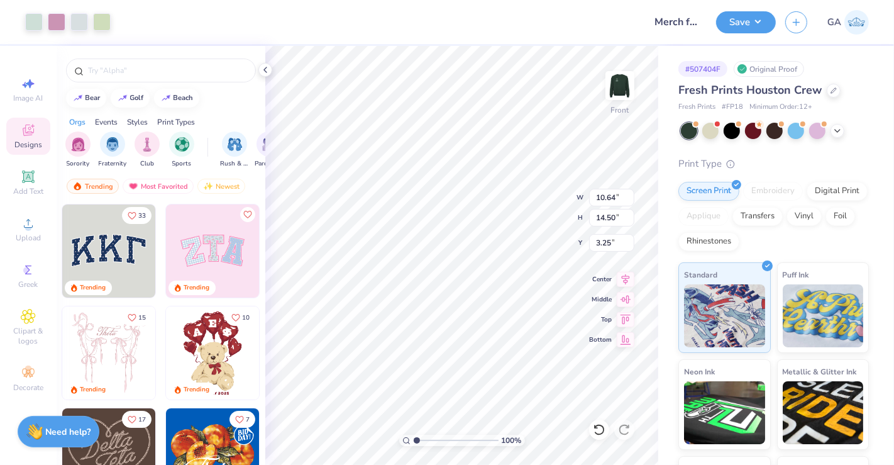
type input "10.64"
type input "14.50"
type input "3.00"
click at [755, 19] on button "Save" at bounding box center [746, 20] width 60 height 22
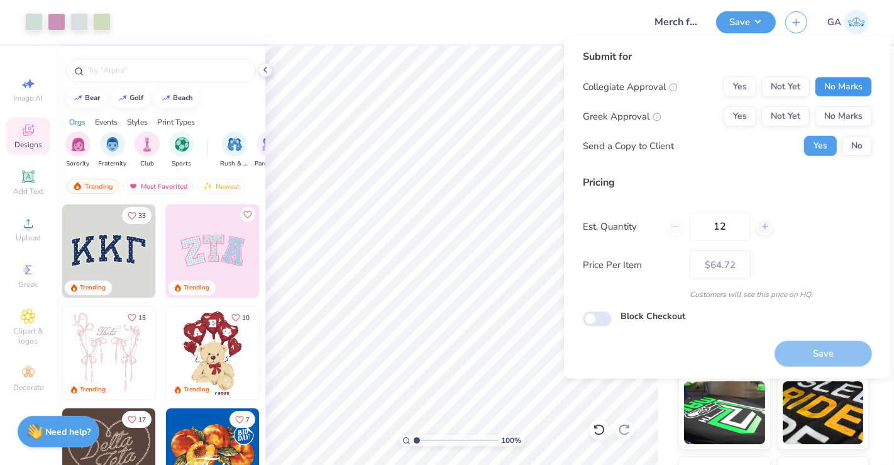
click at [854, 77] on button "No Marks" at bounding box center [843, 87] width 57 height 20
click at [849, 116] on button "No Marks" at bounding box center [843, 116] width 57 height 20
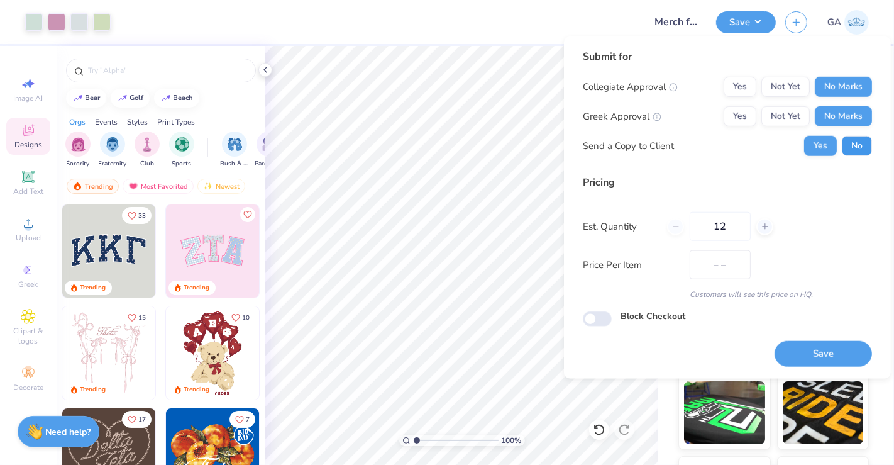
click at [856, 137] on button "No" at bounding box center [857, 146] width 30 height 20
type input "$64.72"
click at [727, 231] on input "12" at bounding box center [720, 226] width 61 height 29
type input "1"
type input "28"
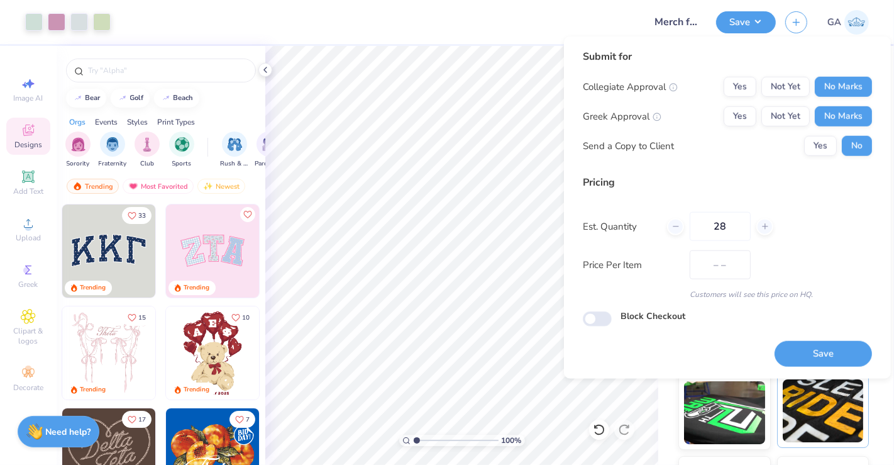
type input "$45.96"
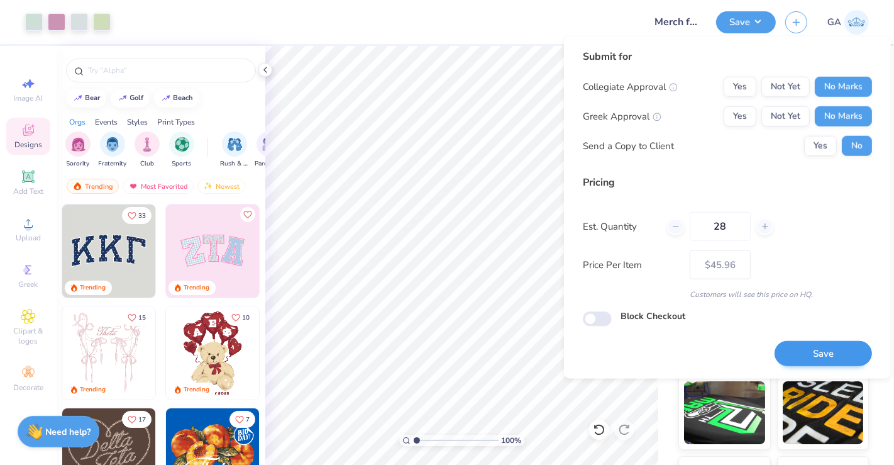
type input "28"
click at [817, 363] on button "Save" at bounding box center [823, 354] width 97 height 26
type input "$45.96"
click at [730, 222] on input "28" at bounding box center [720, 226] width 61 height 29
type input "12"
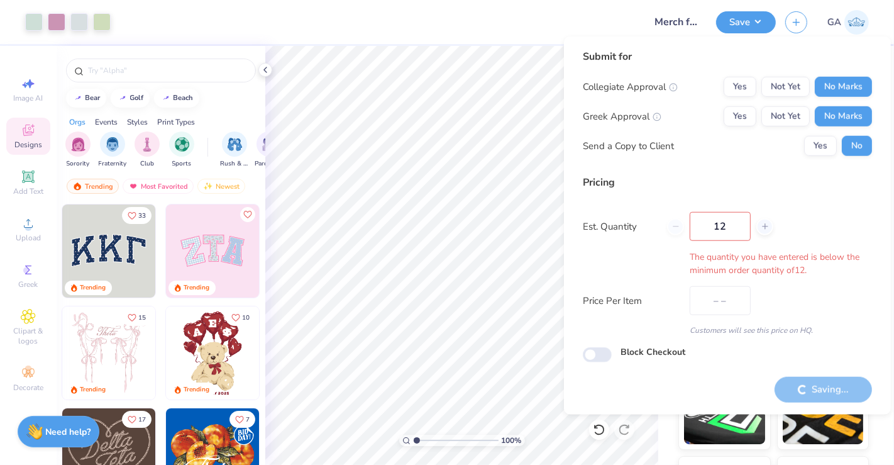
type input "$64.72"
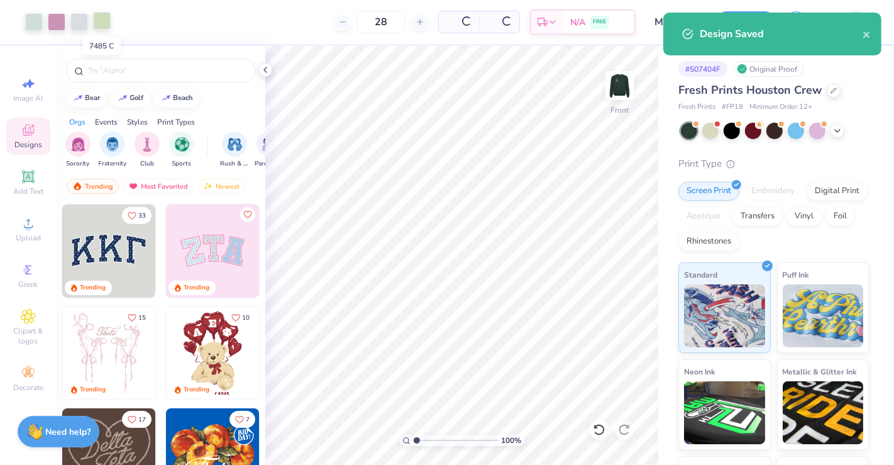
type input "28"
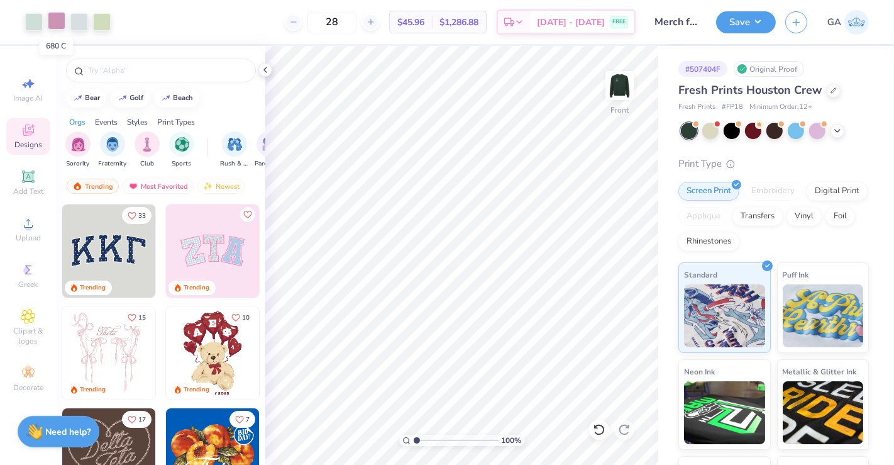
click at [55, 23] on div at bounding box center [57, 21] width 18 height 18
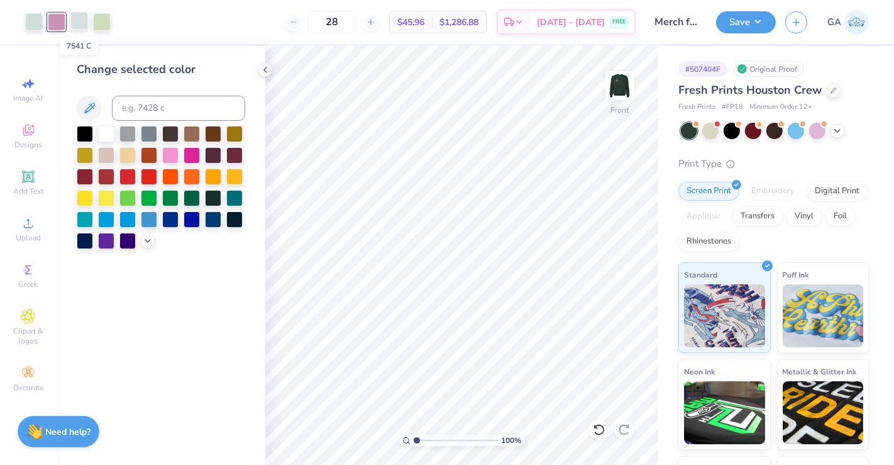
click at [80, 24] on div at bounding box center [79, 21] width 18 height 18
click at [162, 114] on input at bounding box center [178, 108] width 133 height 25
type input "621"
click at [74, 13] on div at bounding box center [79, 21] width 18 height 18
click at [177, 105] on input at bounding box center [178, 108] width 133 height 25
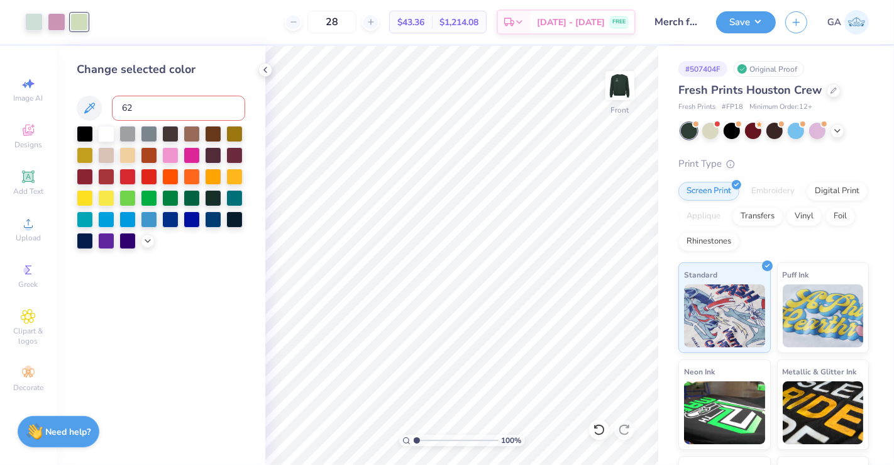
type input "621"
click at [616, 79] on img at bounding box center [620, 85] width 50 height 50
click at [765, 26] on button "Save" at bounding box center [746, 20] width 60 height 22
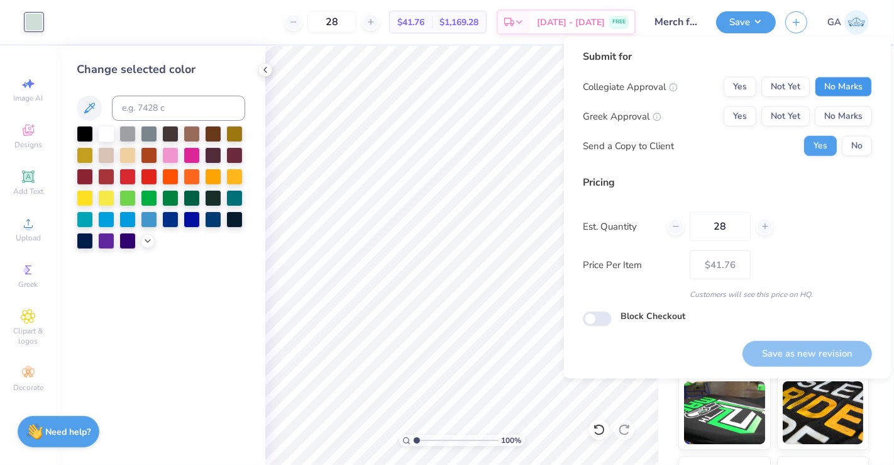
click at [846, 91] on button "No Marks" at bounding box center [843, 87] width 57 height 20
click at [846, 121] on button "No Marks" at bounding box center [843, 116] width 57 height 20
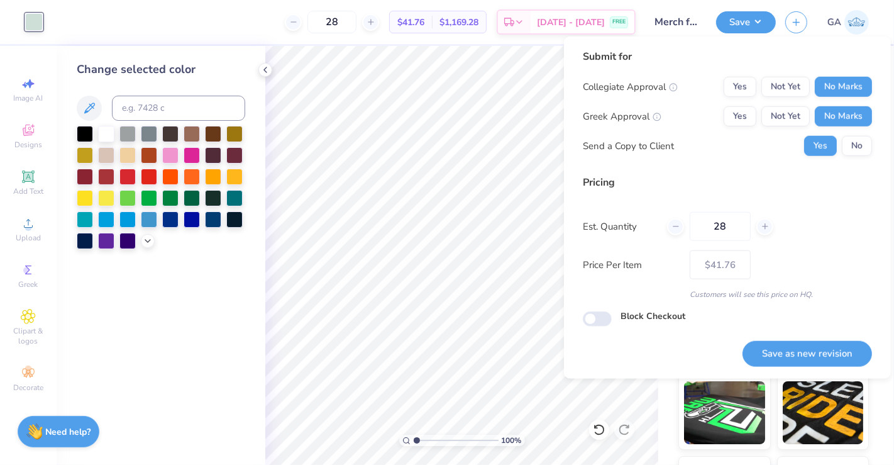
click at [859, 155] on div "Submit for Collegiate Approval Yes Not Yet No Marks Greek Approval Yes Not Yet …" at bounding box center [727, 107] width 289 height 116
click at [857, 150] on button "No" at bounding box center [857, 146] width 30 height 20
click at [814, 355] on button "Save as new revision" at bounding box center [807, 354] width 130 height 26
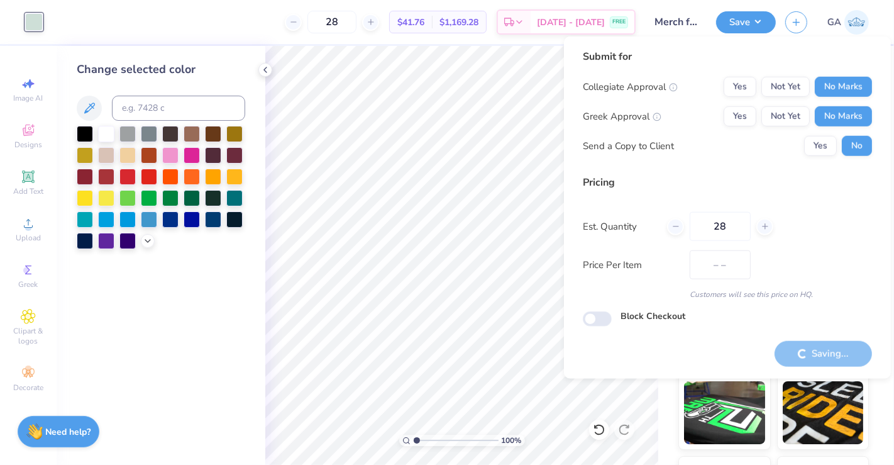
type input "$41.76"
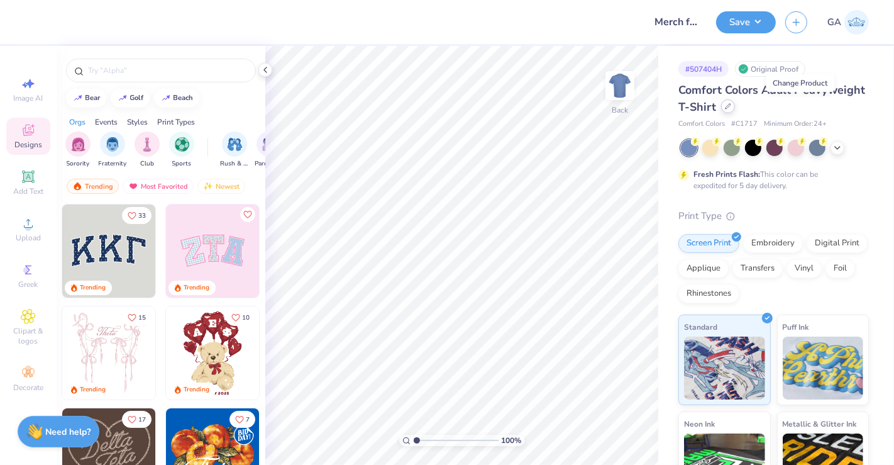
click at [731, 108] on icon at bounding box center [728, 106] width 6 height 6
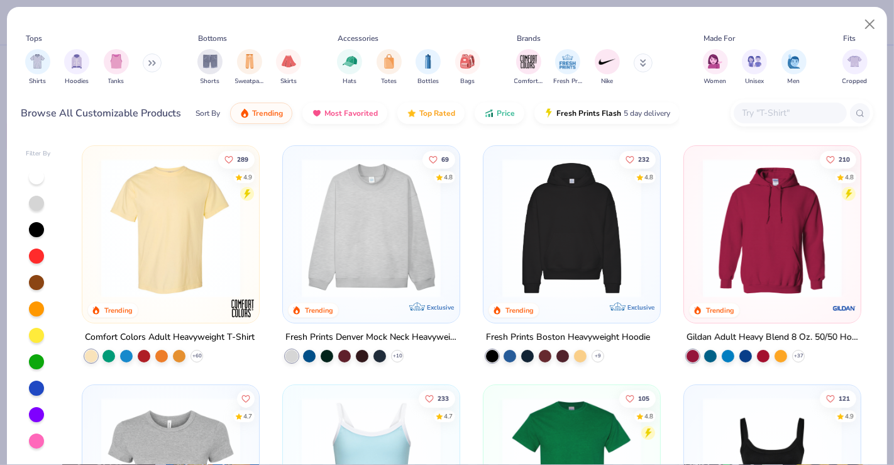
click at [785, 113] on input "text" at bounding box center [789, 113] width 97 height 14
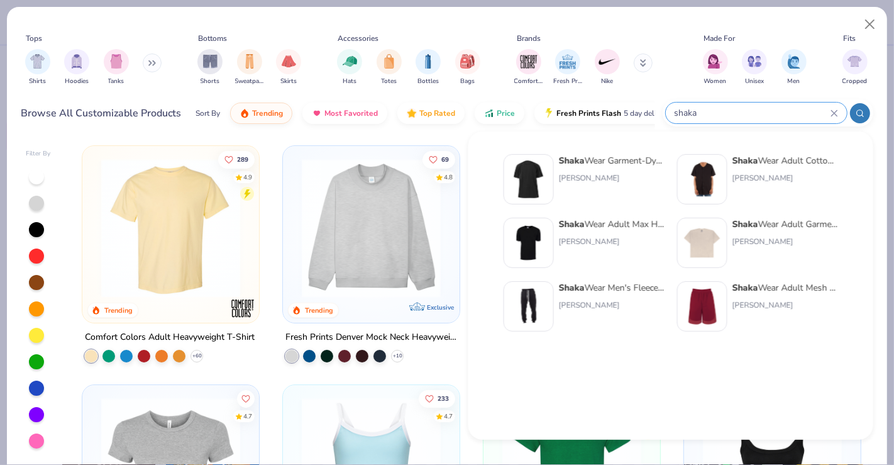
type input "shaka"
click at [632, 229] on div "Shaka Wear Adult Max Heavyweight T-Shirt" at bounding box center [612, 224] width 106 height 13
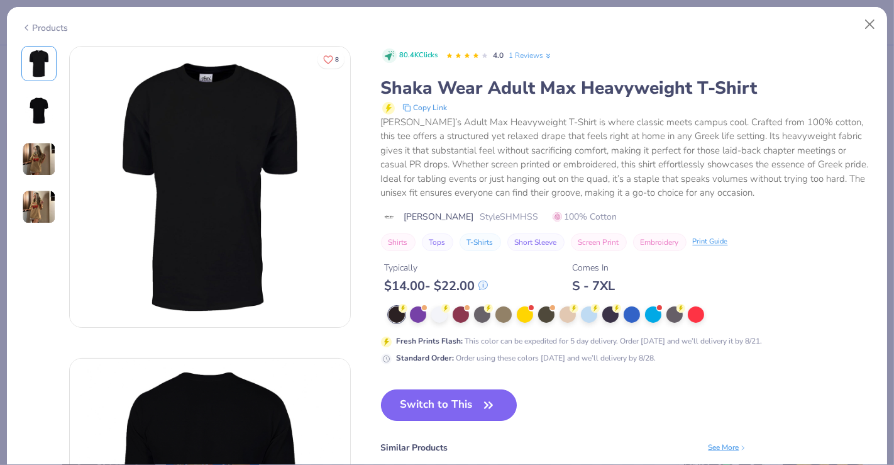
click at [461, 412] on button "Switch to This" at bounding box center [449, 404] width 136 height 31
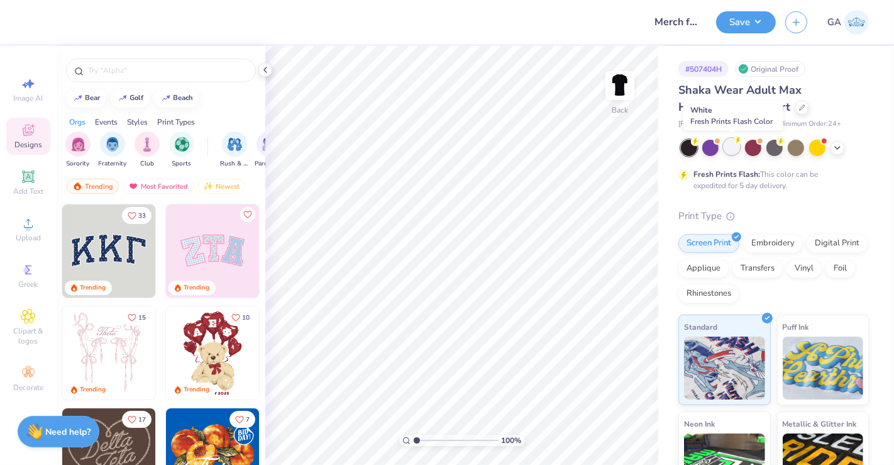
click at [737, 148] on div at bounding box center [732, 146] width 16 height 16
click at [30, 227] on circle at bounding box center [28, 227] width 7 height 7
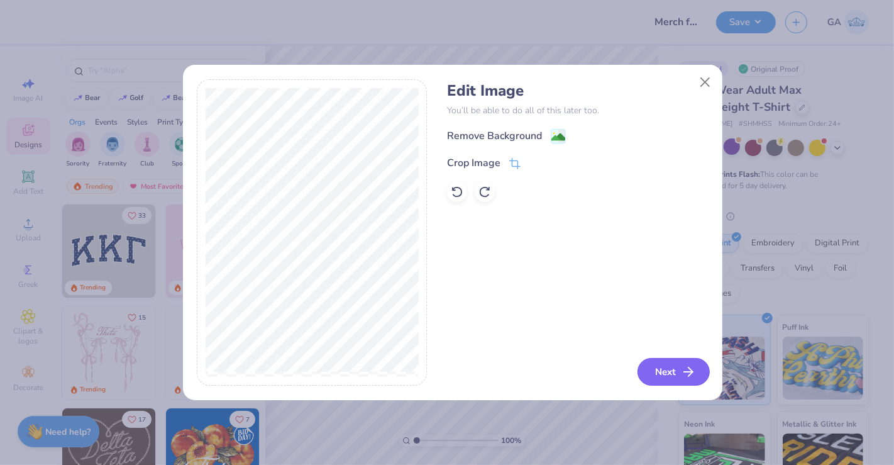
click at [680, 374] on button "Next" at bounding box center [673, 372] width 72 height 28
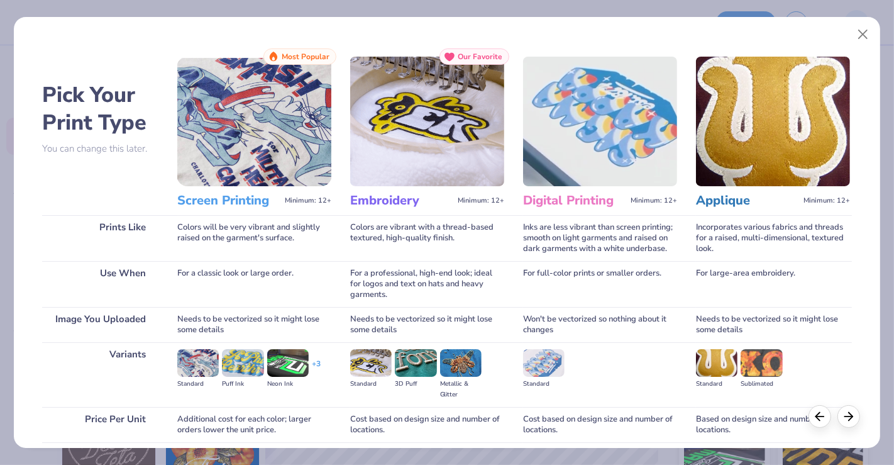
scroll to position [99, 0]
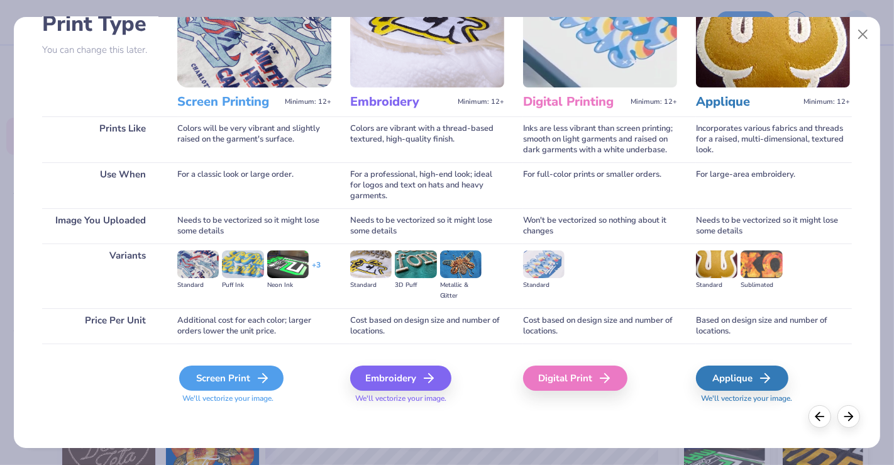
click at [257, 382] on icon at bounding box center [262, 377] width 15 height 15
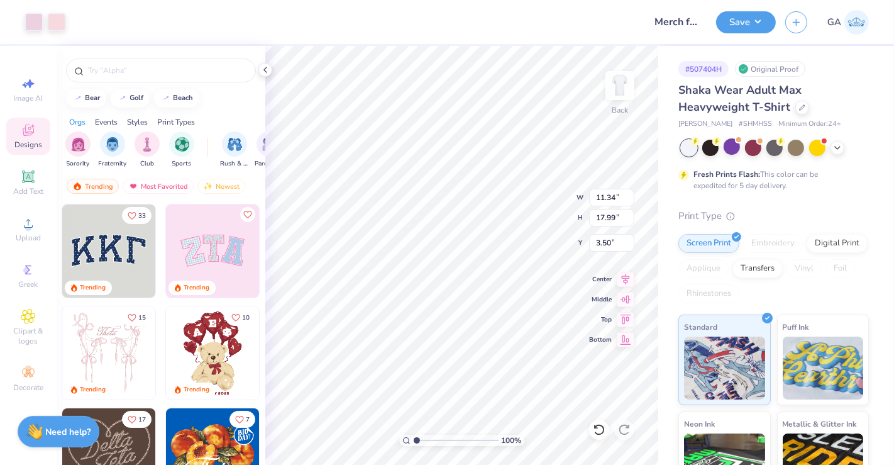
type input "2.48"
type input "3.93"
type input "3.00"
click at [62, 23] on div at bounding box center [57, 21] width 18 height 18
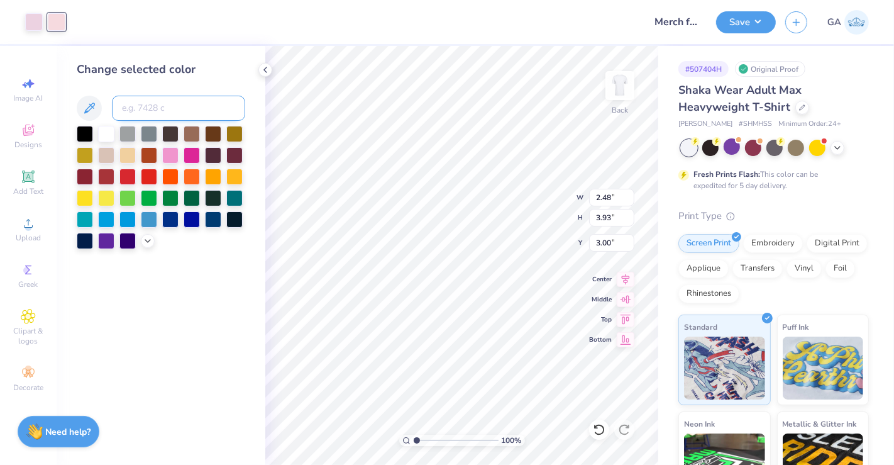
click at [154, 113] on input at bounding box center [178, 108] width 133 height 25
type input "670"
click at [619, 85] on img at bounding box center [620, 85] width 50 height 50
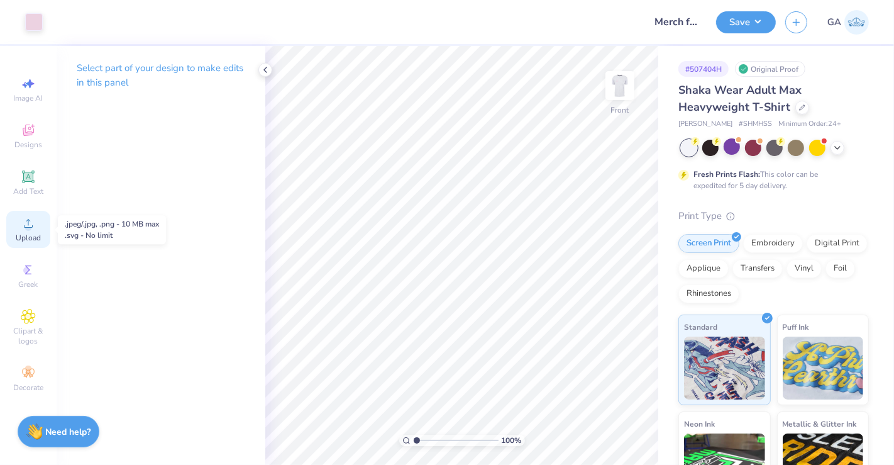
click at [43, 243] on div "Upload" at bounding box center [28, 229] width 44 height 37
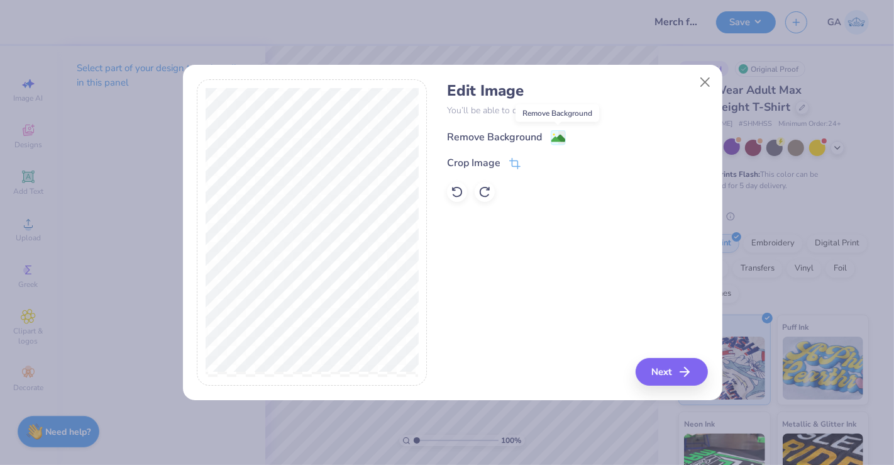
click at [558, 135] on image at bounding box center [558, 138] width 14 height 14
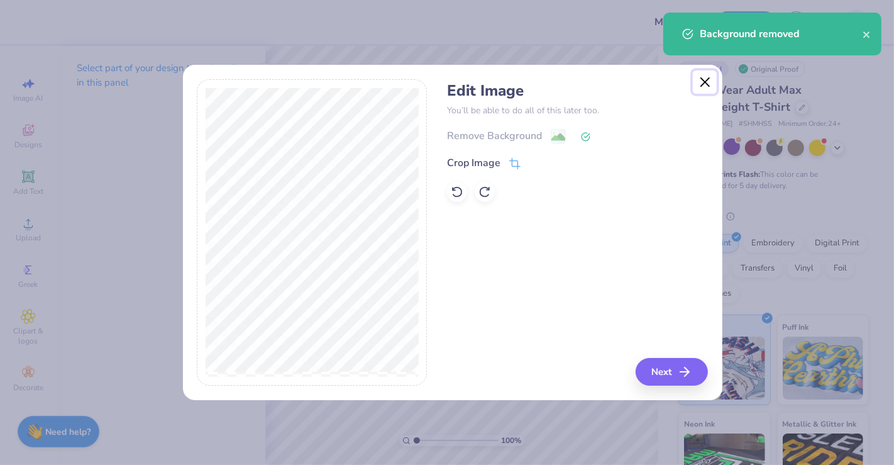
click at [709, 84] on button "Close" at bounding box center [705, 82] width 24 height 24
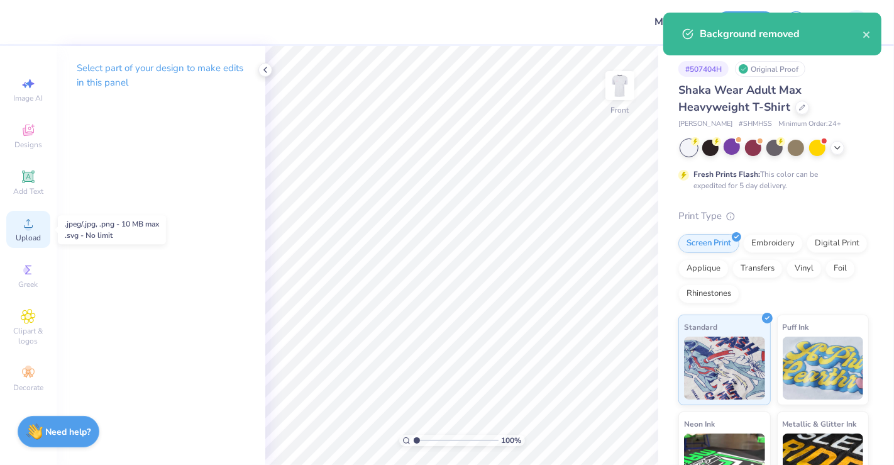
click at [29, 225] on circle at bounding box center [28, 227] width 7 height 7
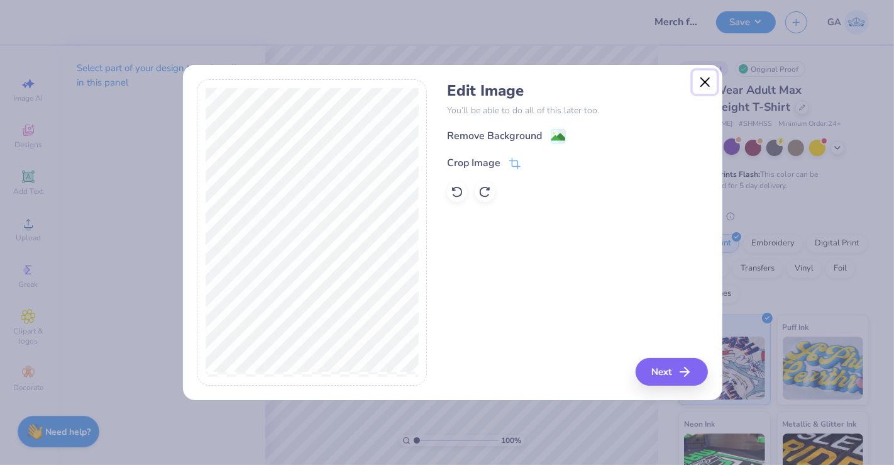
click at [699, 79] on button "Close" at bounding box center [705, 82] width 24 height 24
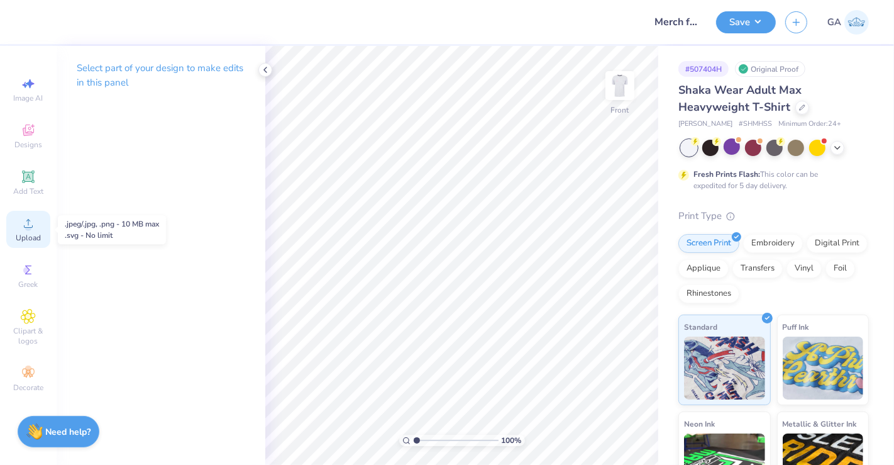
click at [30, 212] on div "Upload" at bounding box center [28, 229] width 44 height 37
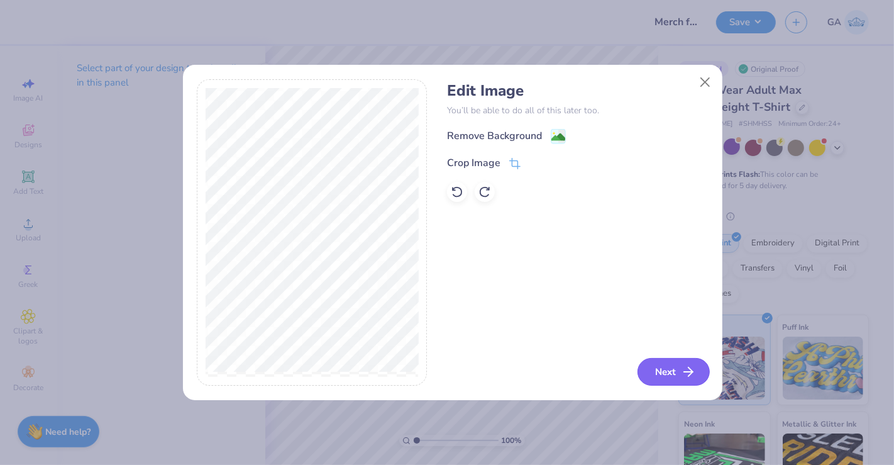
click at [656, 368] on button "Next" at bounding box center [673, 372] width 72 height 28
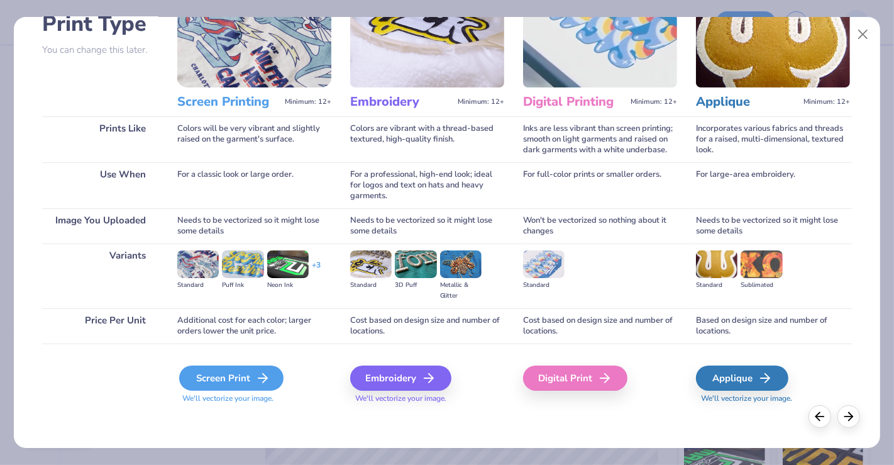
click at [267, 377] on icon at bounding box center [262, 377] width 15 height 15
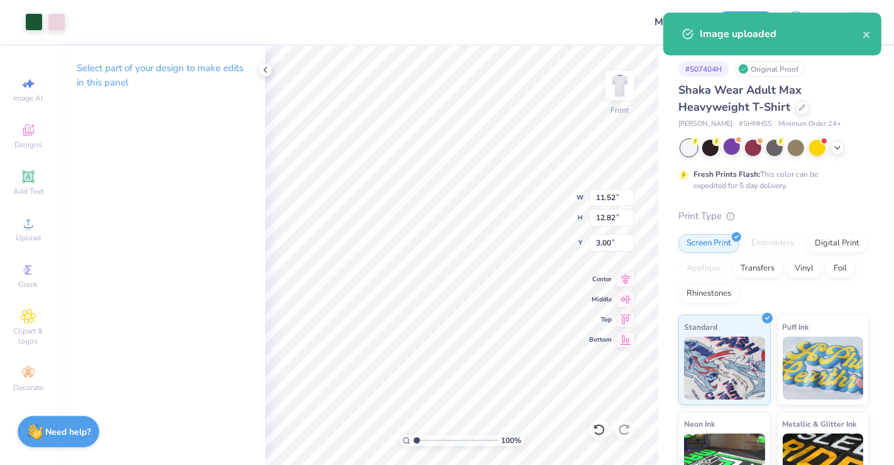
type input "3.00"
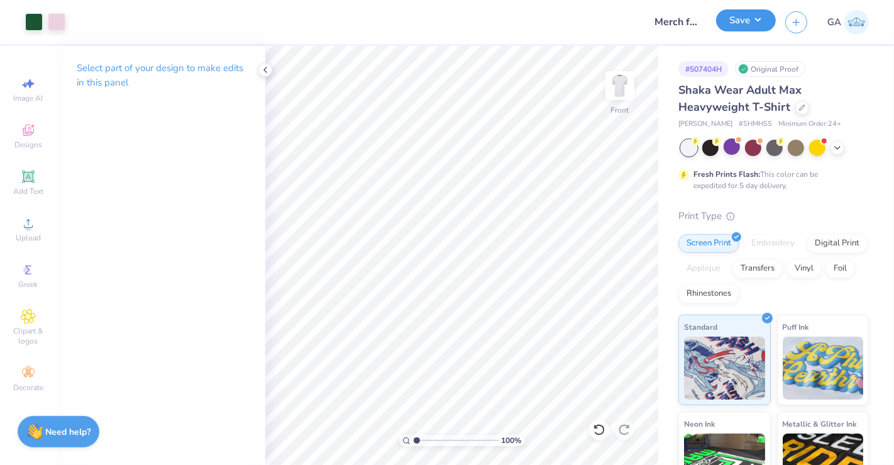
click at [758, 28] on button "Save" at bounding box center [746, 20] width 60 height 22
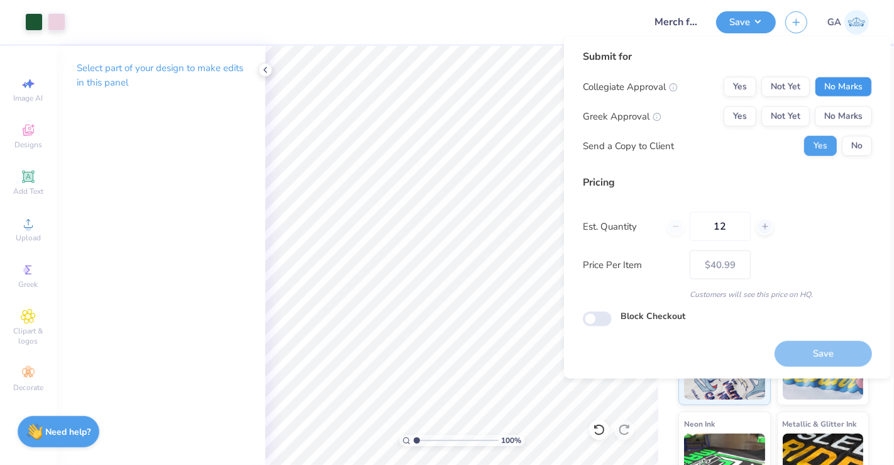
click at [829, 84] on button "No Marks" at bounding box center [843, 87] width 57 height 20
click at [847, 118] on button "No Marks" at bounding box center [843, 116] width 57 height 20
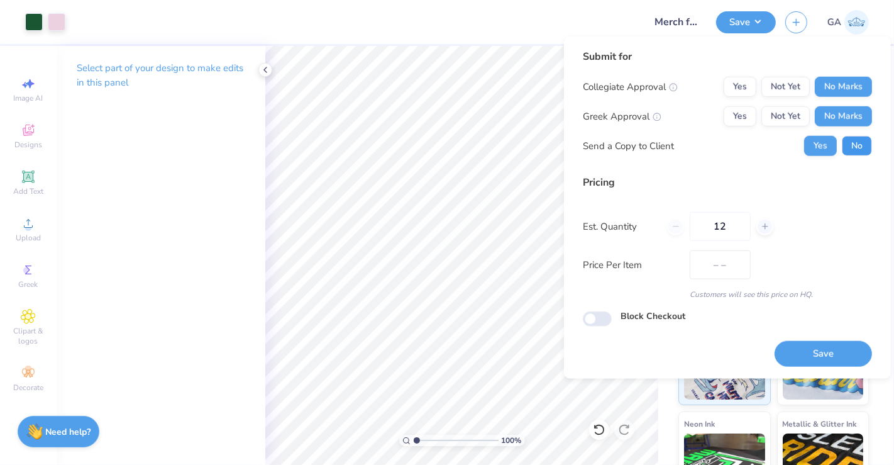
type input "$40.99"
click at [856, 146] on button "No" at bounding box center [857, 146] width 30 height 20
click at [736, 227] on input "12" at bounding box center [720, 226] width 61 height 29
type input "1"
type input "28"
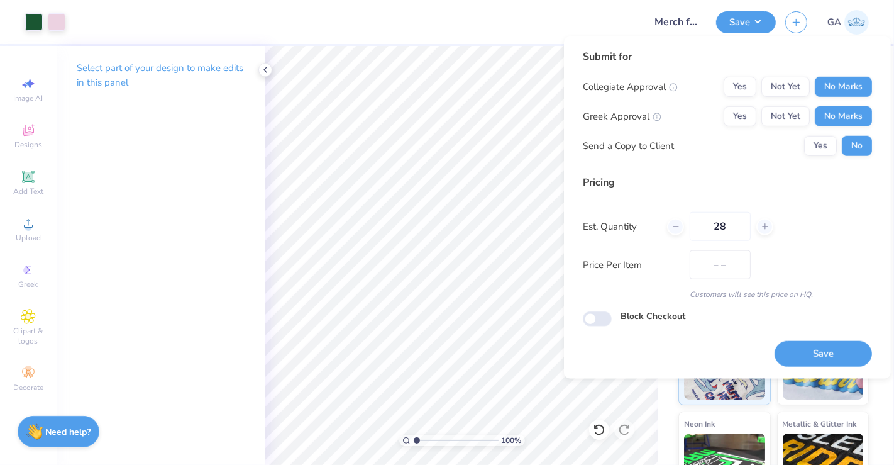
type input "$25.47"
type input "28"
click at [792, 349] on button "Save" at bounding box center [823, 354] width 97 height 26
type input "$25.47"
click at [263, 67] on icon at bounding box center [265, 70] width 10 height 10
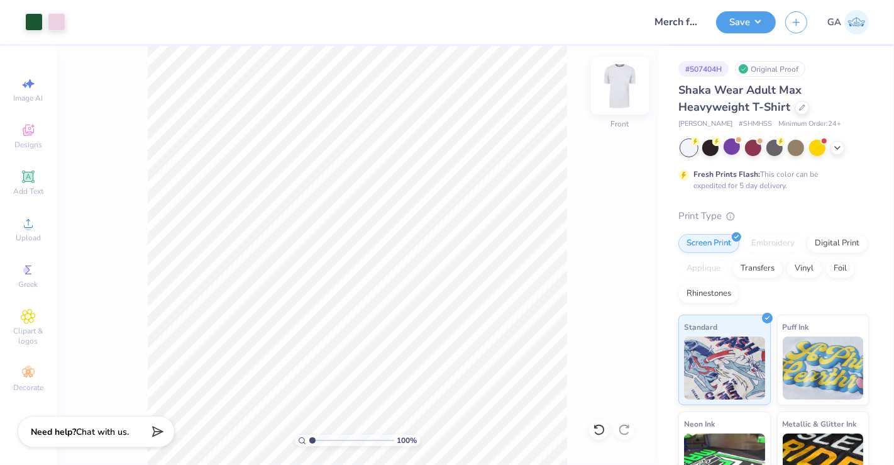
click at [621, 89] on img at bounding box center [620, 85] width 50 height 50
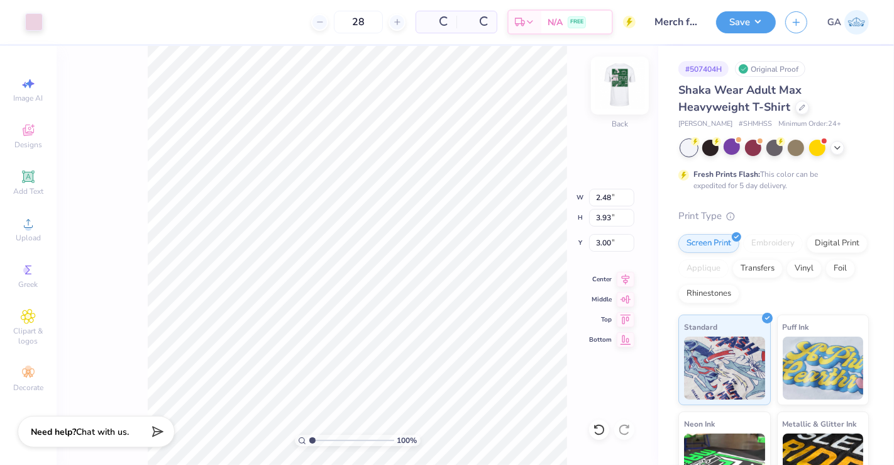
click at [615, 94] on img at bounding box center [620, 85] width 50 height 50
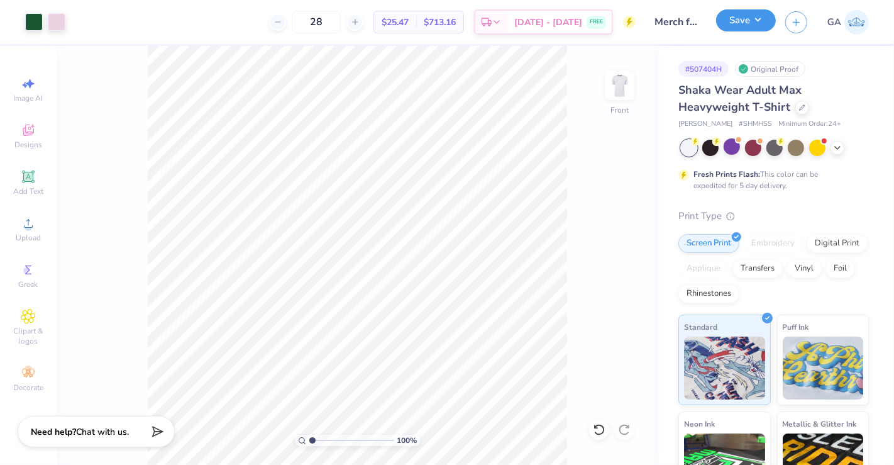
click at [744, 19] on button "Save" at bounding box center [746, 20] width 60 height 22
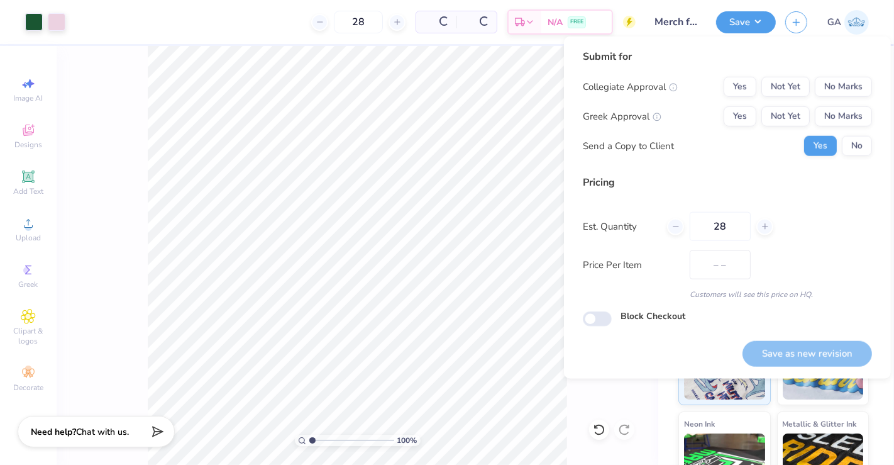
type input "$25.47"
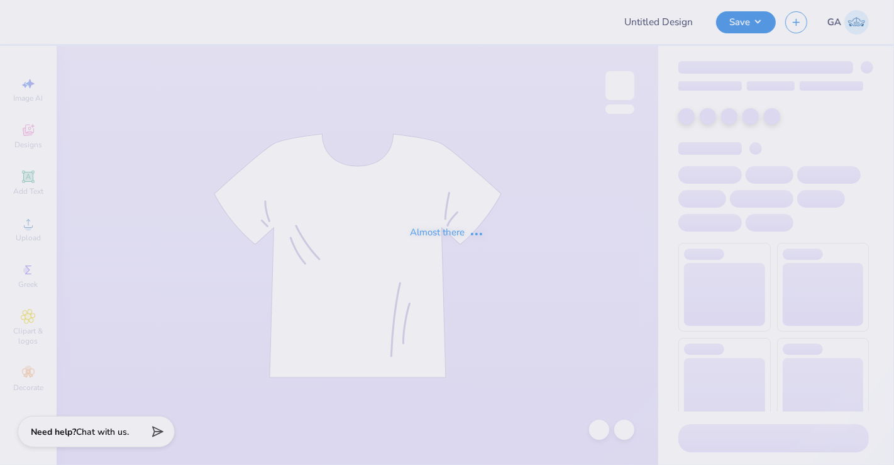
type input "Merch for Makenna"
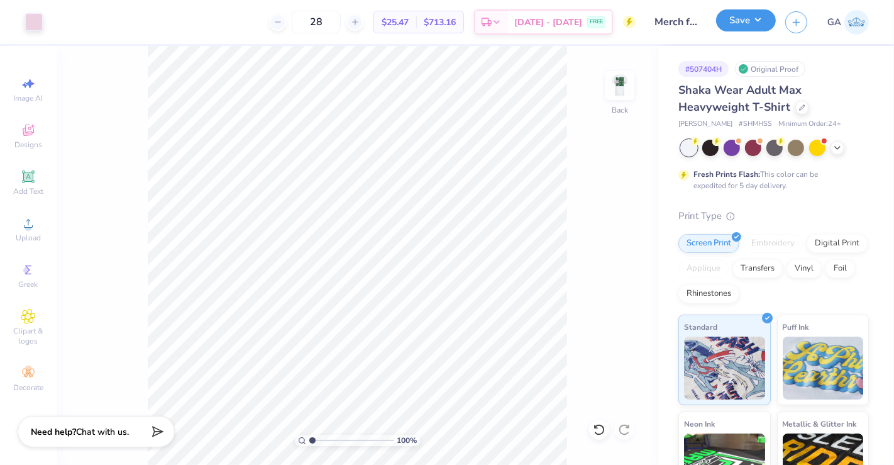
click at [755, 15] on button "Save" at bounding box center [746, 20] width 60 height 22
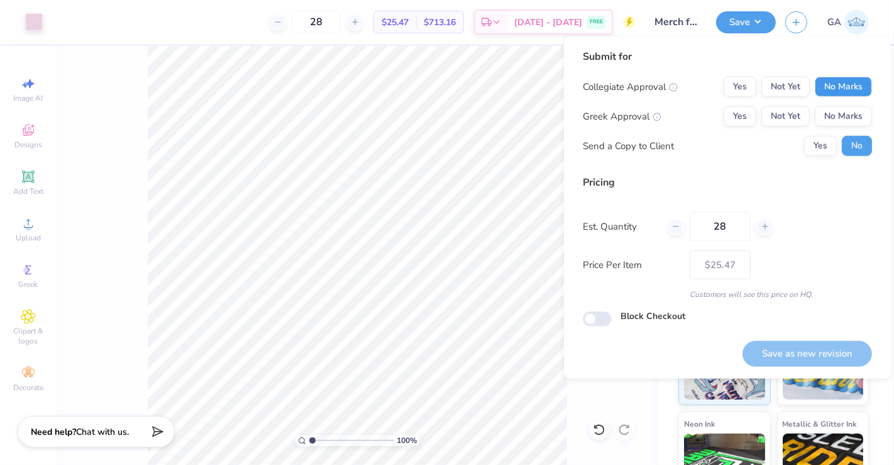
click at [831, 82] on button "No Marks" at bounding box center [843, 87] width 57 height 20
click at [830, 114] on button "No Marks" at bounding box center [843, 116] width 57 height 20
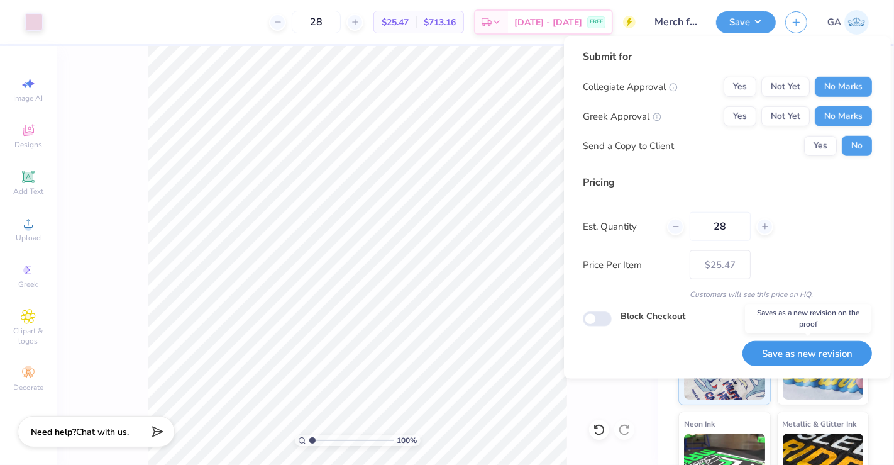
click at [788, 347] on button "Save as new revision" at bounding box center [807, 354] width 130 height 26
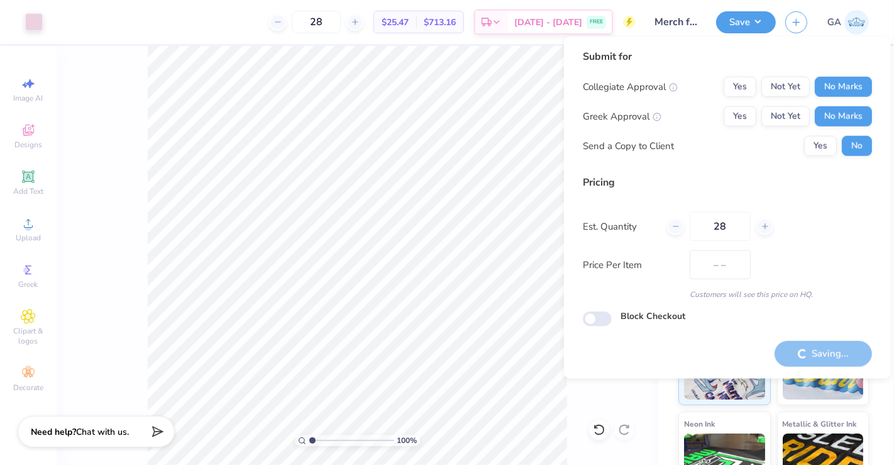
type input "$25.47"
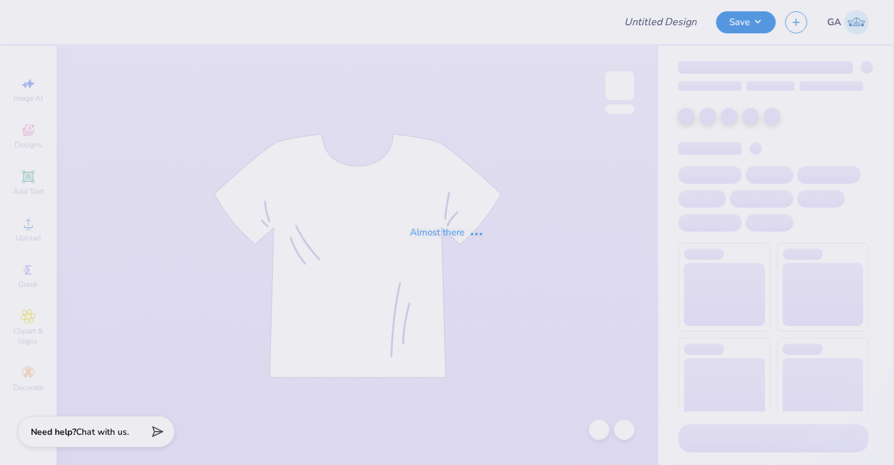
type input "Merch for Makenna"
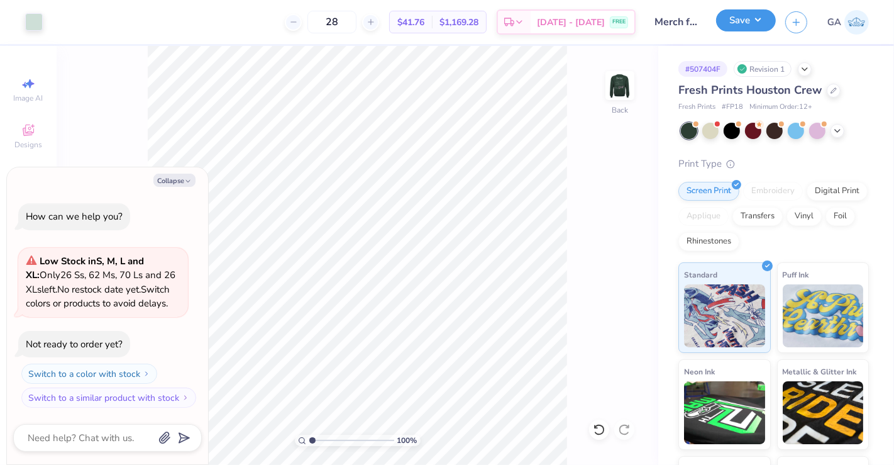
click at [748, 21] on button "Save" at bounding box center [746, 20] width 60 height 22
type textarea "x"
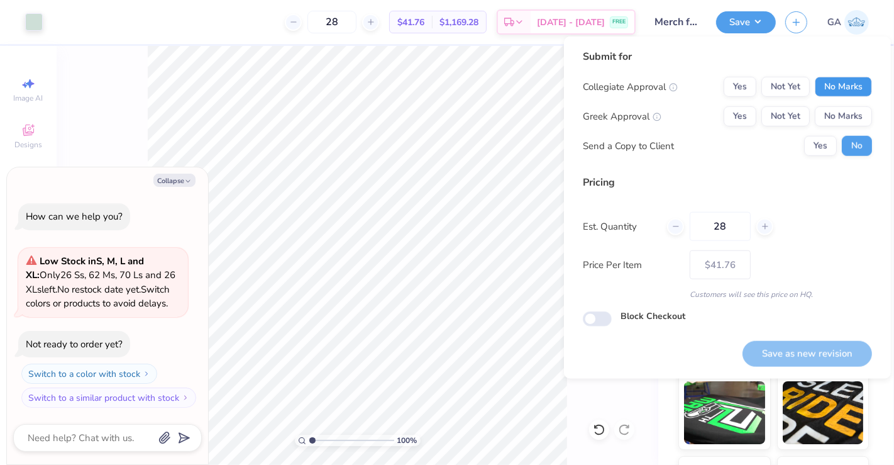
click at [847, 85] on button "No Marks" at bounding box center [843, 87] width 57 height 20
click at [846, 117] on button "No Marks" at bounding box center [843, 116] width 57 height 20
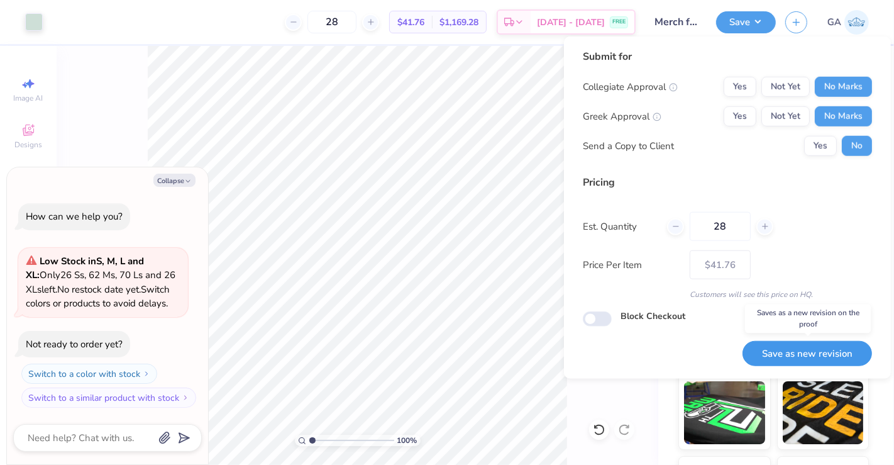
click at [792, 348] on button "Save as new revision" at bounding box center [807, 354] width 130 height 26
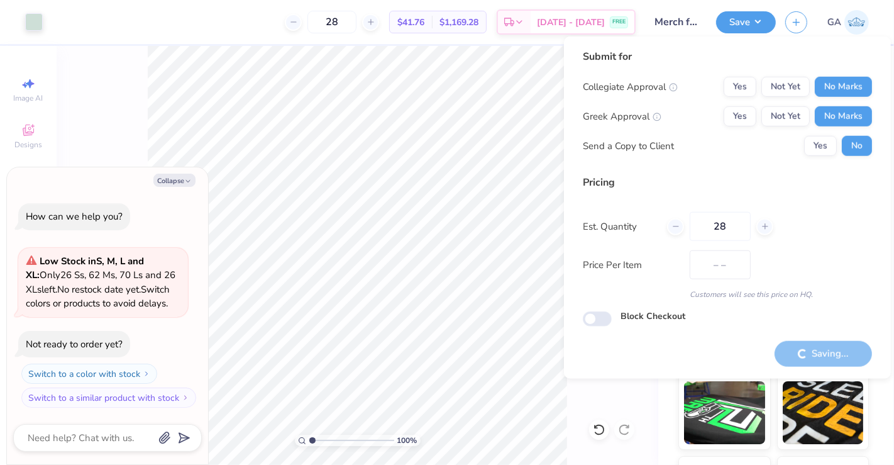
type input "$41.76"
type textarea "x"
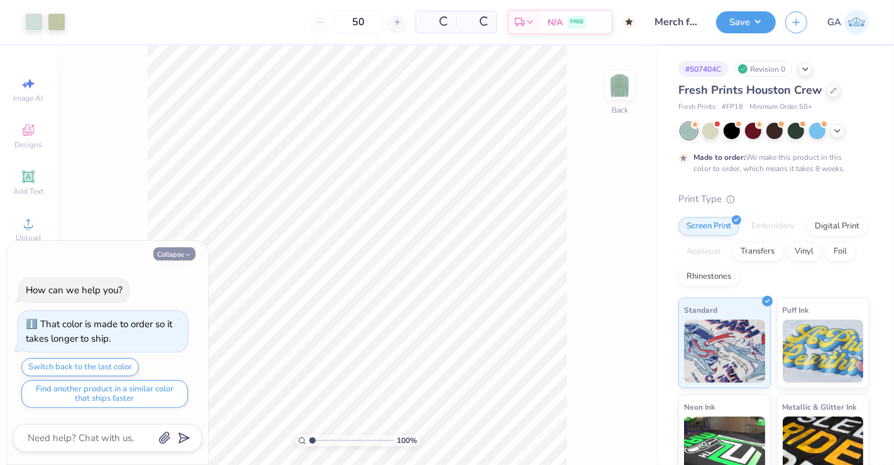
click at [175, 255] on button "Collapse" at bounding box center [174, 253] width 42 height 13
type textarea "x"
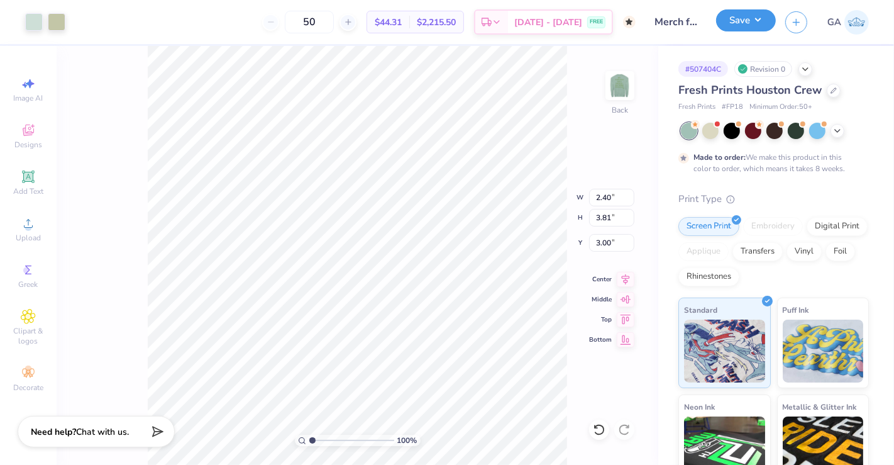
click at [747, 18] on button "Save" at bounding box center [746, 20] width 60 height 22
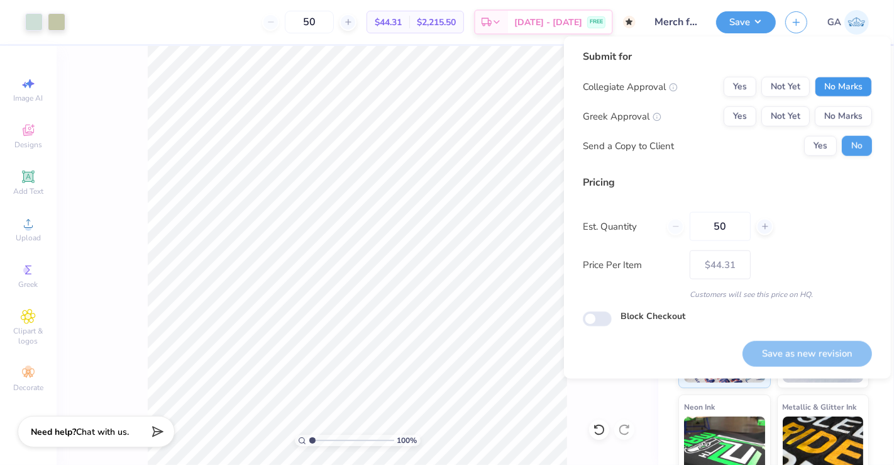
click at [830, 79] on button "No Marks" at bounding box center [843, 87] width 57 height 20
click at [839, 124] on button "No Marks" at bounding box center [843, 116] width 57 height 20
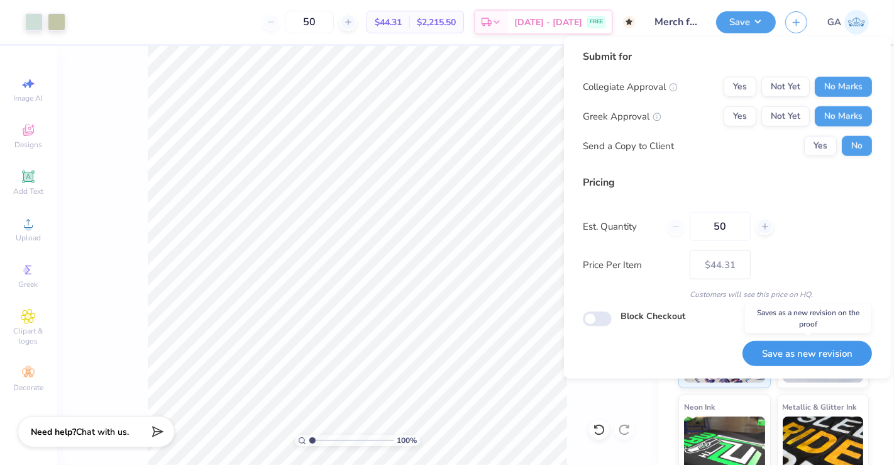
click at [797, 350] on button "Save as new revision" at bounding box center [807, 354] width 130 height 26
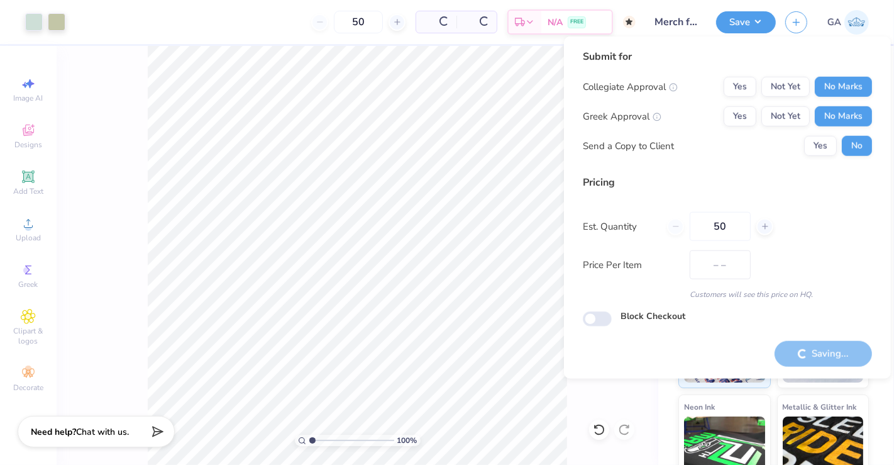
type input "$44.31"
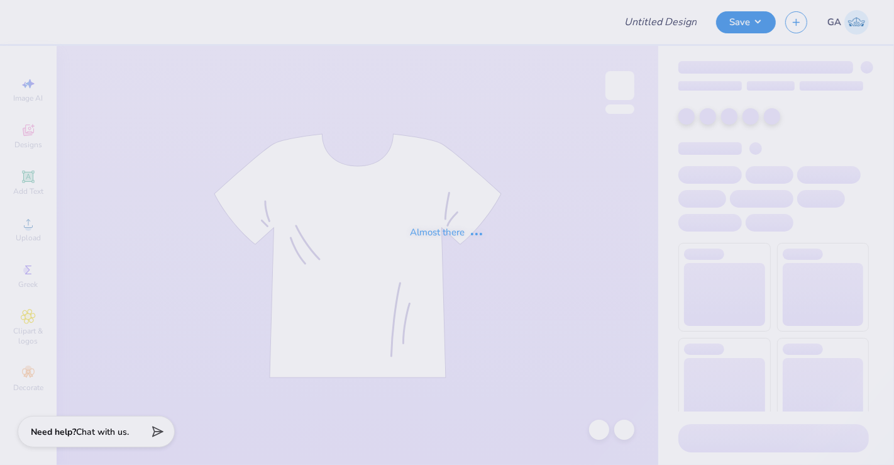
type input "Merch for Makenna"
type input "28"
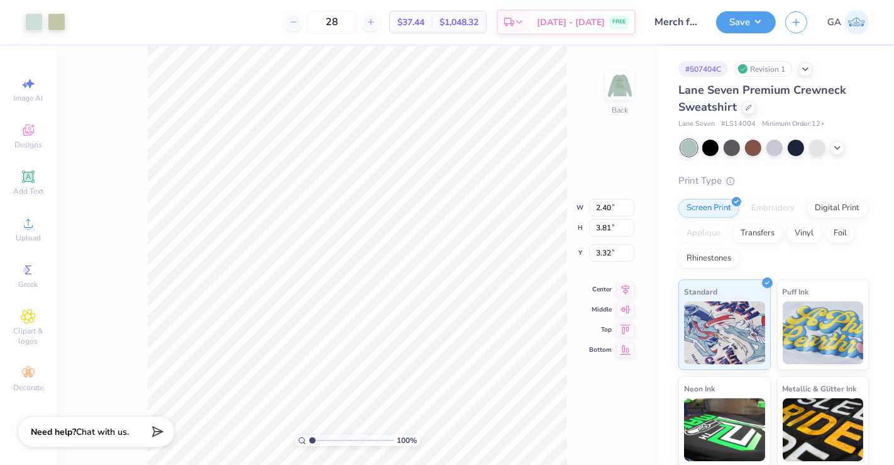
type input "3.00"
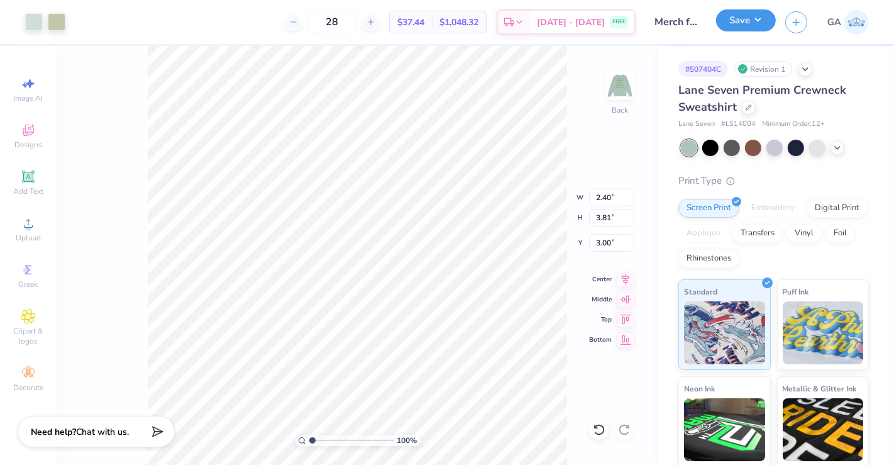
click at [751, 19] on button "Save" at bounding box center [746, 20] width 60 height 22
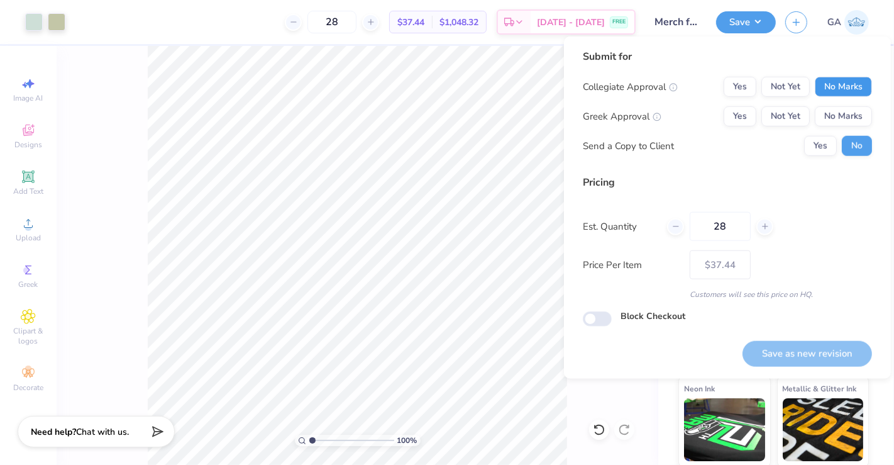
click at [855, 82] on button "No Marks" at bounding box center [843, 87] width 57 height 20
click at [852, 112] on button "No Marks" at bounding box center [843, 116] width 57 height 20
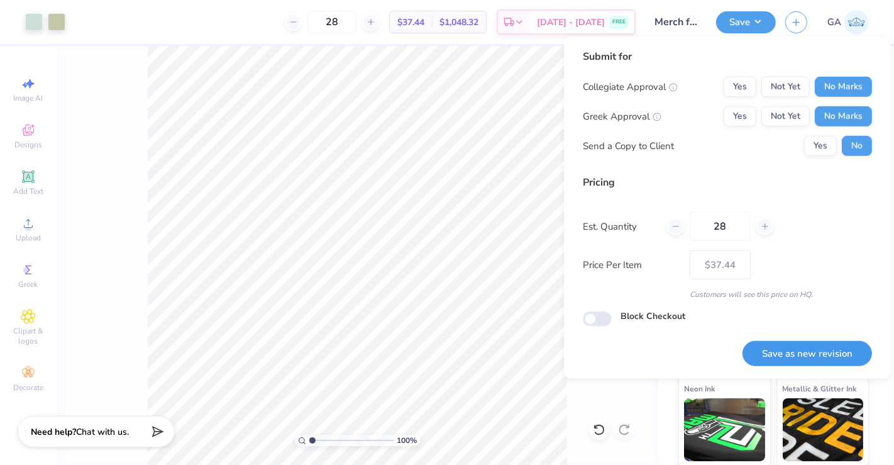
click at [795, 346] on button "Save as new revision" at bounding box center [807, 354] width 130 height 26
type input "$37.44"
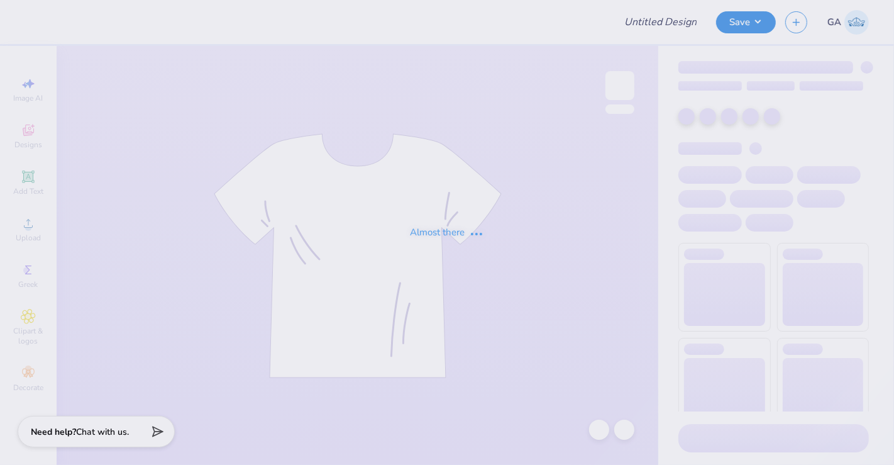
type input "Merch for Makenna"
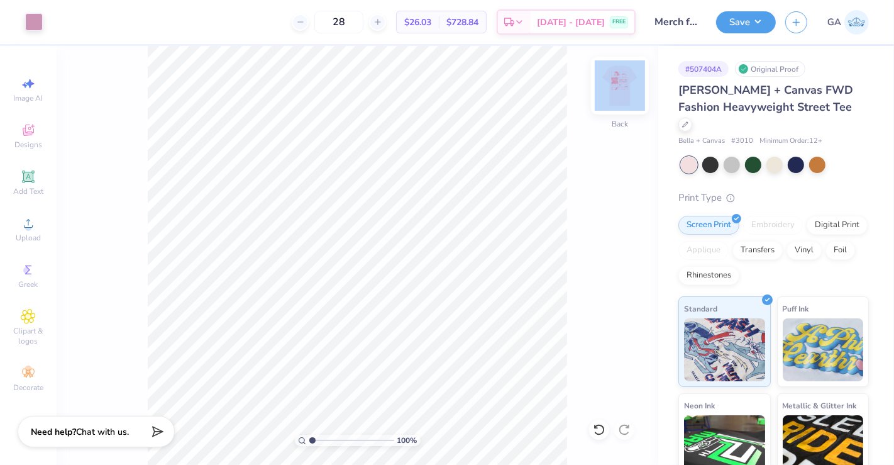
drag, startPoint x: 639, startPoint y: 92, endPoint x: 617, endPoint y: 96, distance: 22.2
click at [617, 96] on div "100 % Back" at bounding box center [358, 255] width 602 height 419
click at [617, 96] on img at bounding box center [620, 85] width 50 height 50
click at [619, 85] on img at bounding box center [620, 85] width 50 height 50
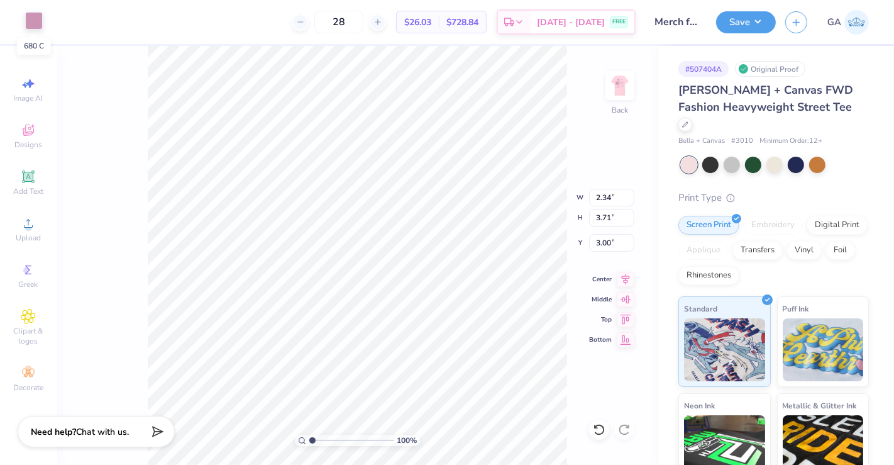
click at [35, 24] on div at bounding box center [34, 21] width 18 height 18
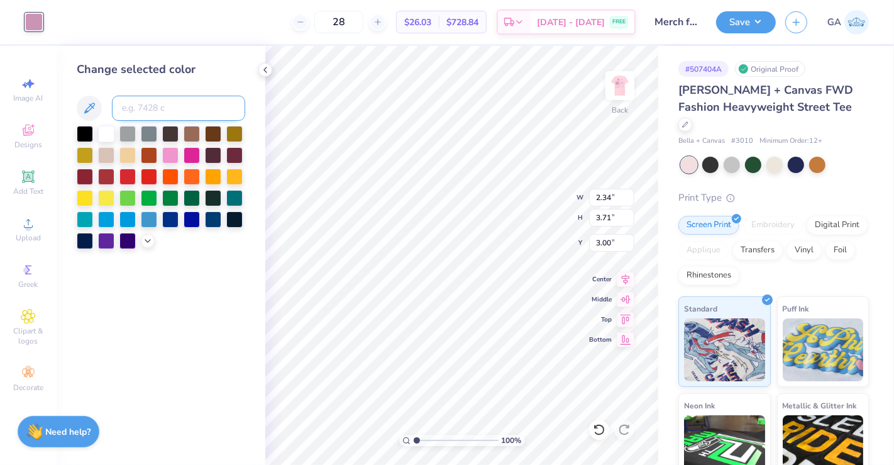
click at [141, 111] on input at bounding box center [178, 108] width 133 height 25
type input "670"
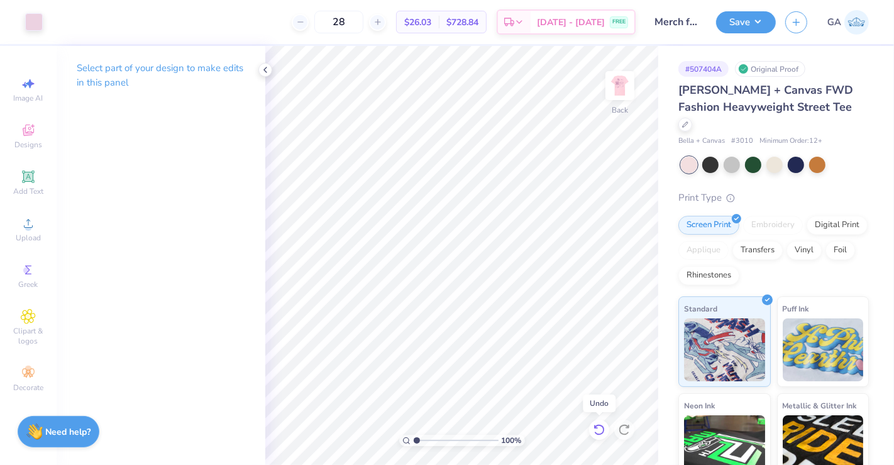
click at [597, 428] on icon at bounding box center [596, 426] width 3 height 3
click at [765, 24] on button "Save" at bounding box center [746, 20] width 60 height 22
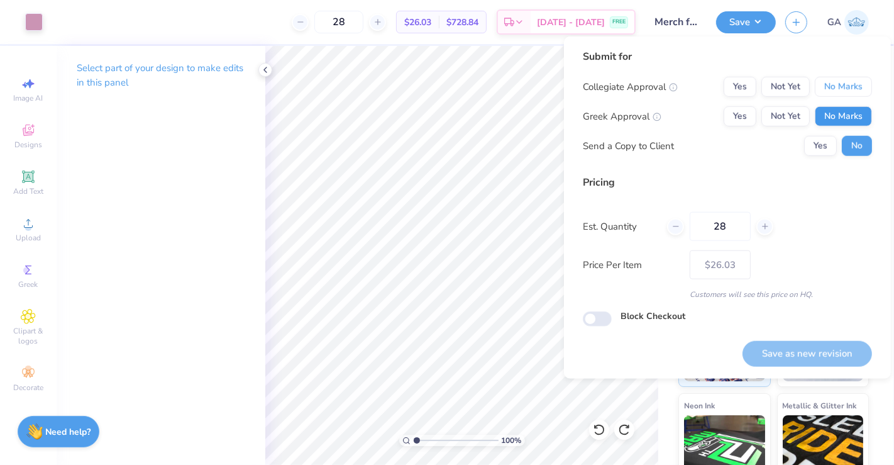
drag, startPoint x: 848, startPoint y: 78, endPoint x: 849, endPoint y: 124, distance: 46.5
click at [849, 124] on div "Collegiate Approval Yes Not Yet No Marks Greek Approval Yes Not Yet No Marks Se…" at bounding box center [727, 116] width 289 height 79
click at [849, 114] on button "No Marks" at bounding box center [843, 116] width 57 height 20
click at [854, 83] on button "No Marks" at bounding box center [843, 87] width 57 height 20
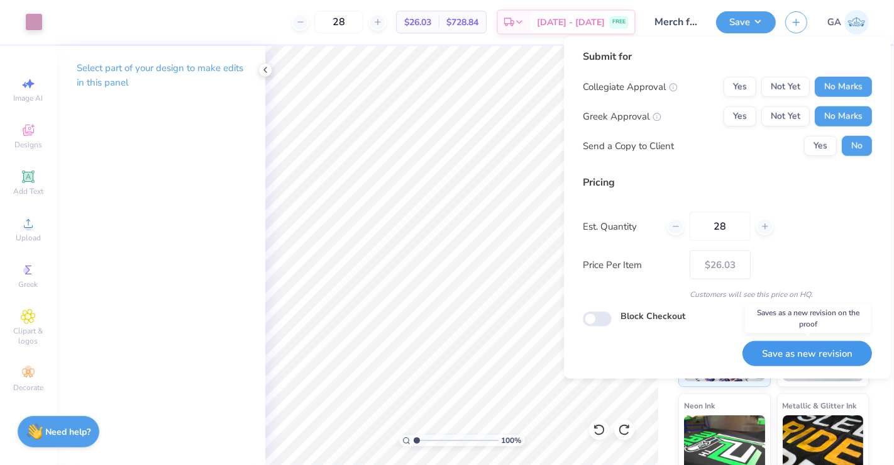
click at [795, 354] on button "Save as new revision" at bounding box center [807, 354] width 130 height 26
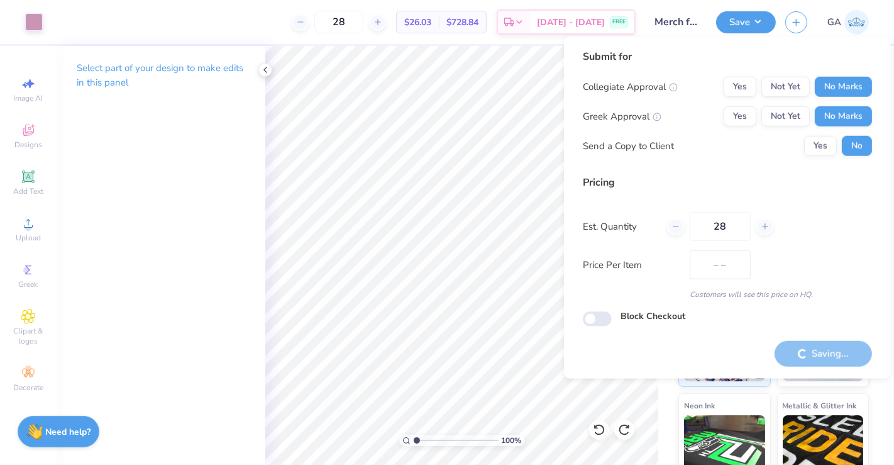
type input "$26.03"
